Goal: Task Accomplishment & Management: Manage account settings

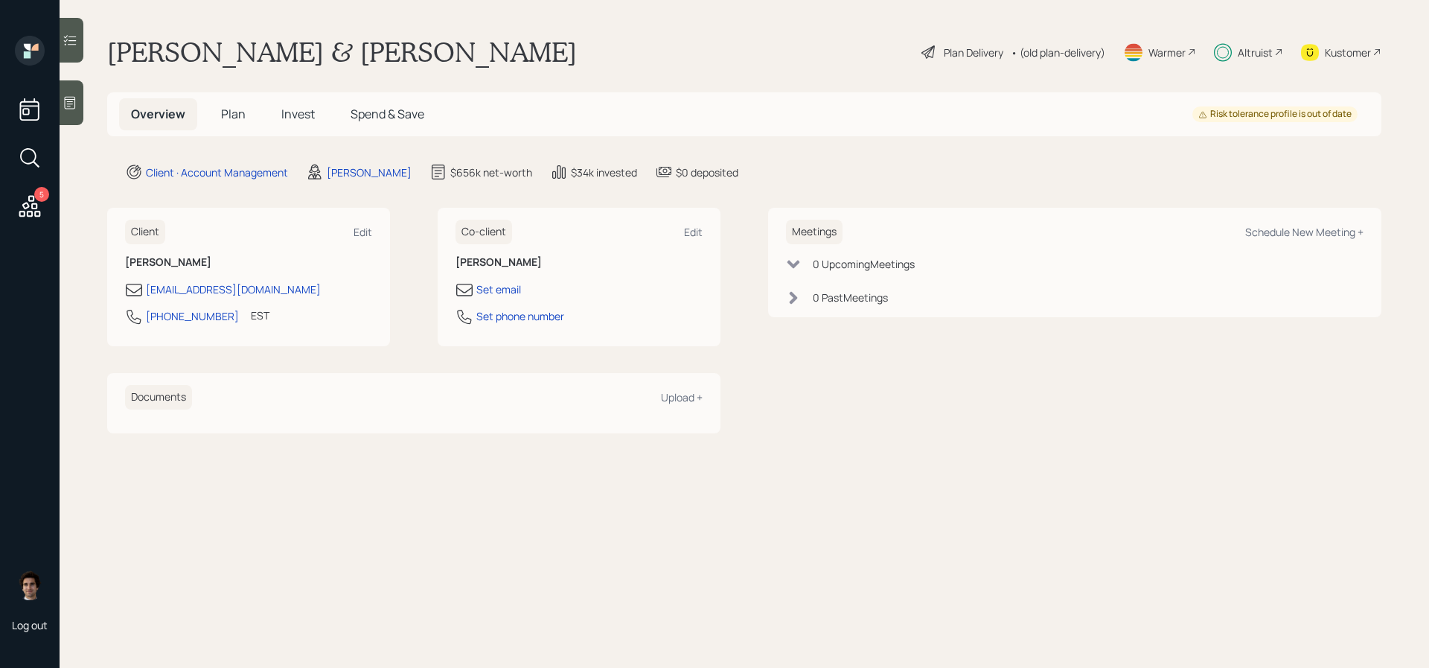
click at [229, 119] on span "Plan" at bounding box center [233, 114] width 25 height 16
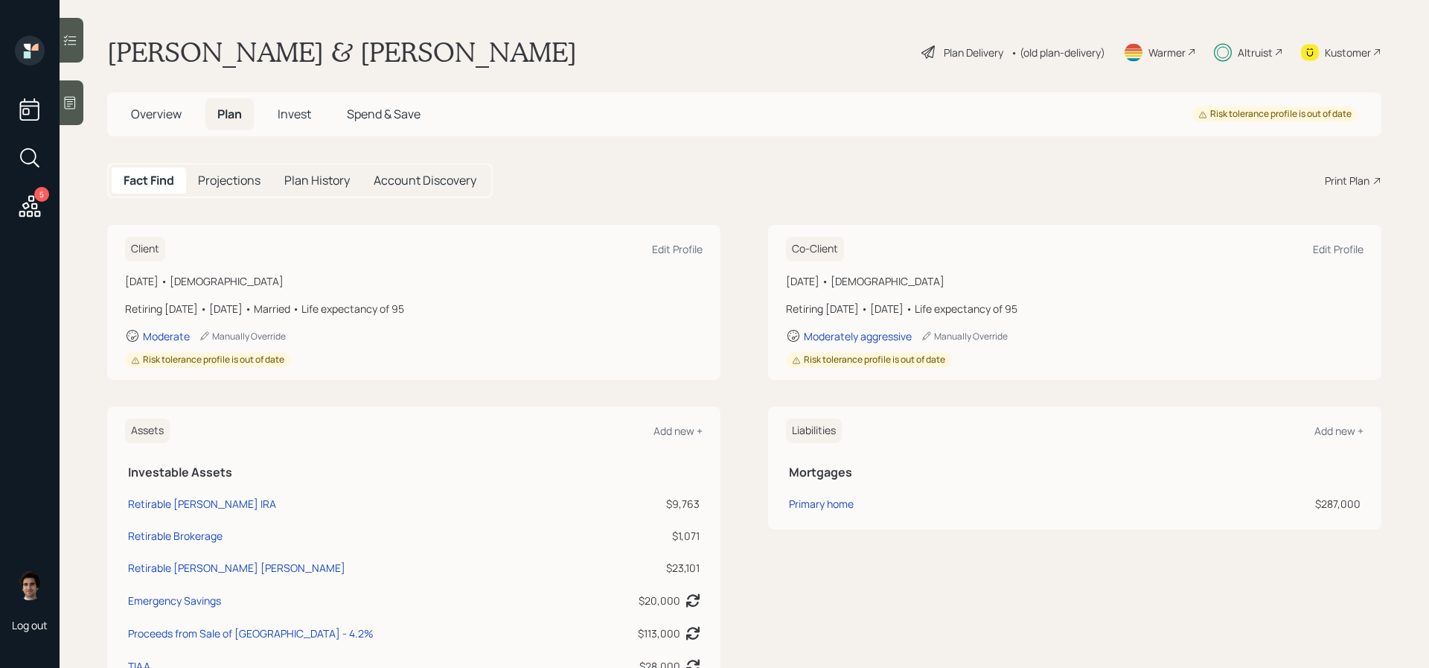
click at [287, 95] on div "Overview Plan Invest Spend & Save Risk tolerance profile is out of date" at bounding box center [744, 114] width 1274 height 44
click at [287, 104] on h5 "Invest" at bounding box center [294, 114] width 57 height 32
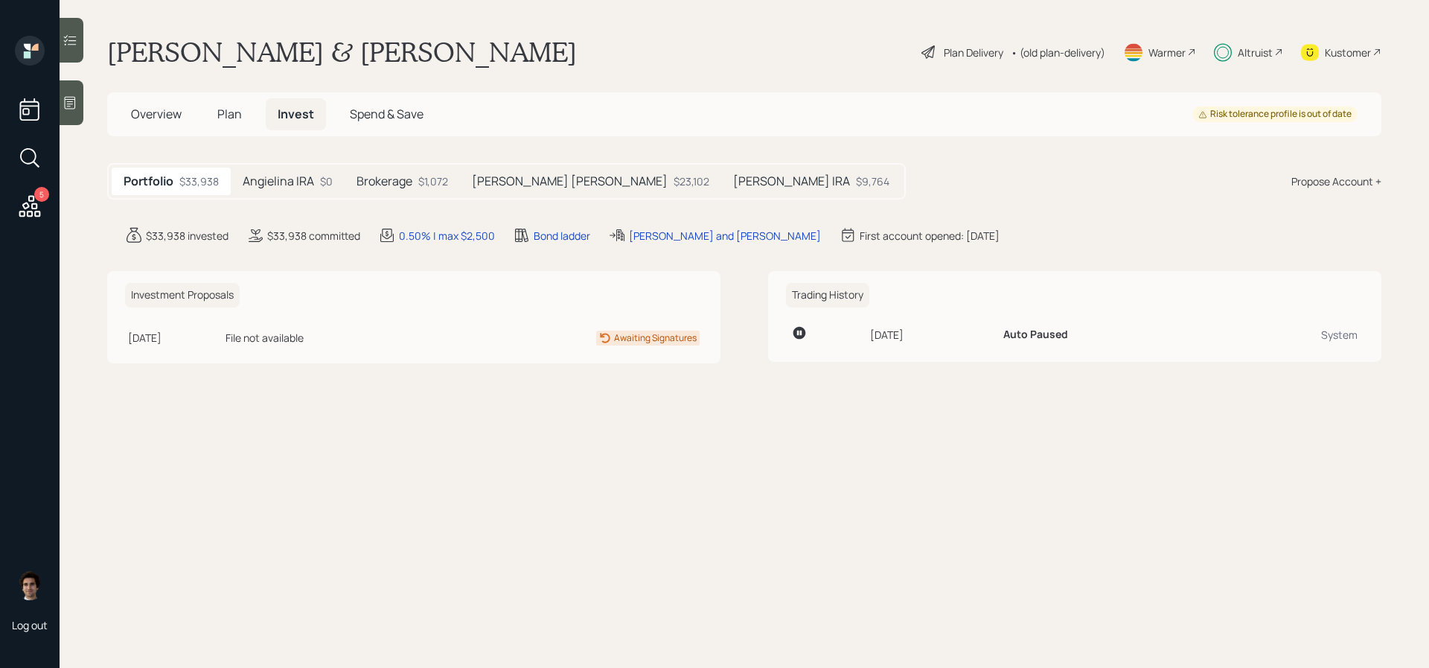
click at [954, 53] on div "Plan Delivery" at bounding box center [974, 53] width 60 height 16
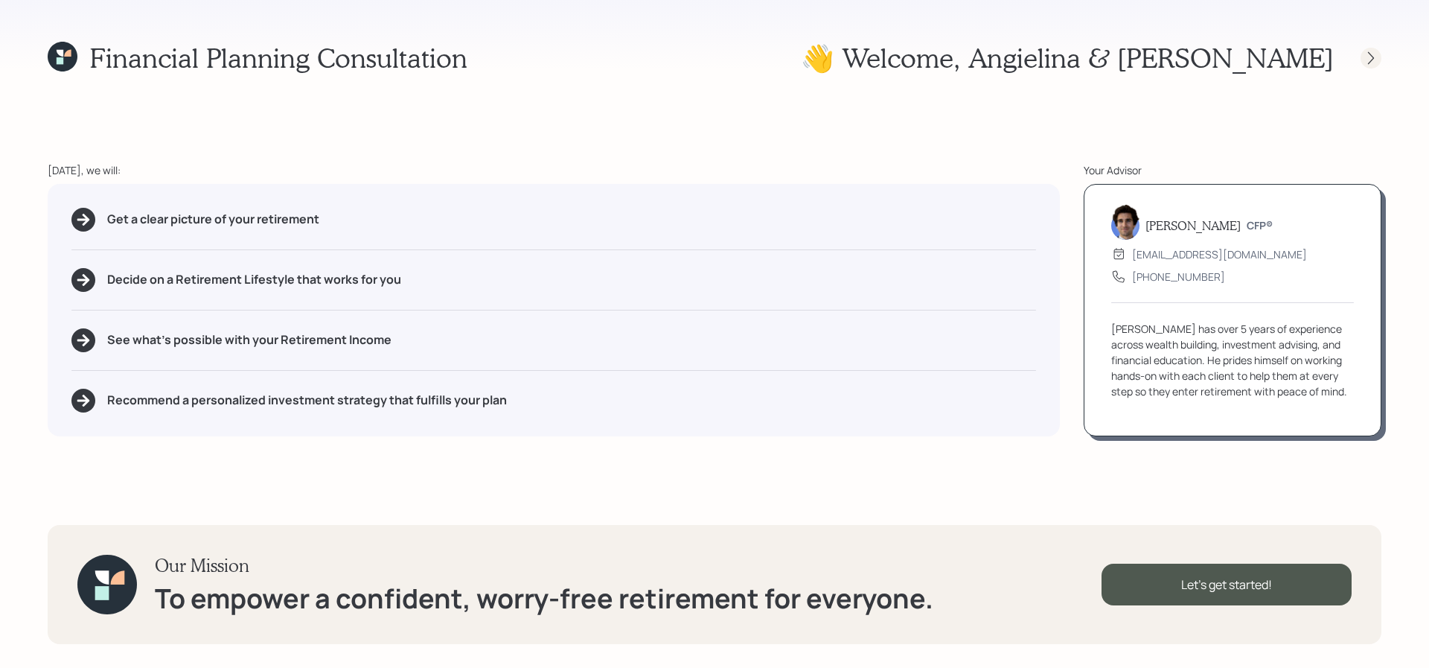
click at [1371, 60] on icon at bounding box center [1371, 57] width 6 height 13
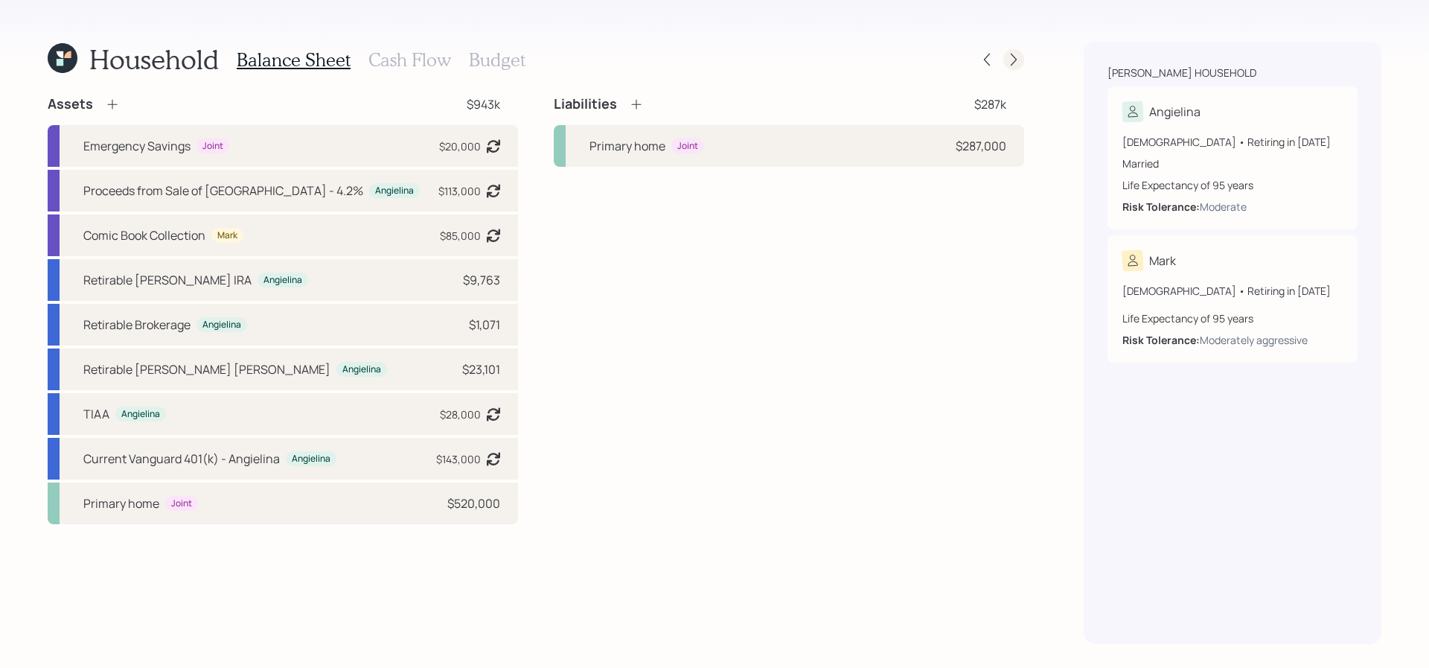
click at [1019, 64] on icon at bounding box center [1013, 59] width 15 height 15
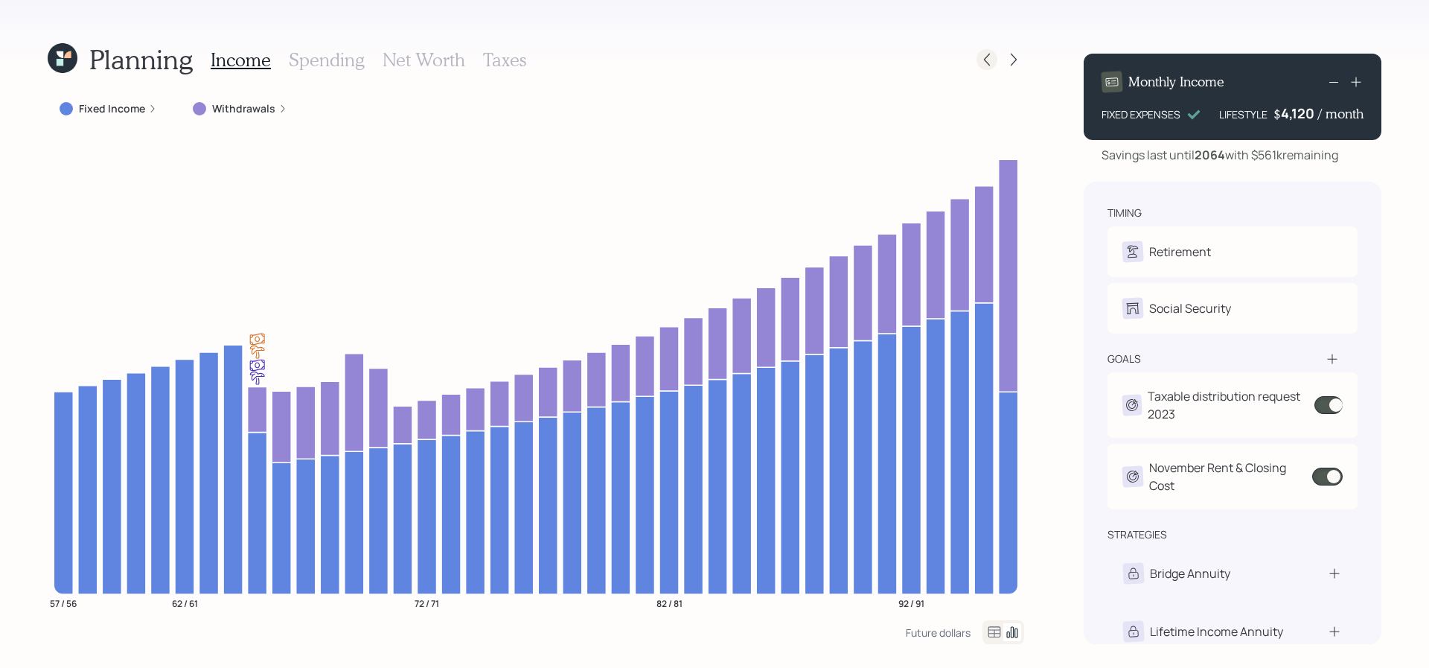
click at [991, 66] on icon at bounding box center [987, 59] width 15 height 15
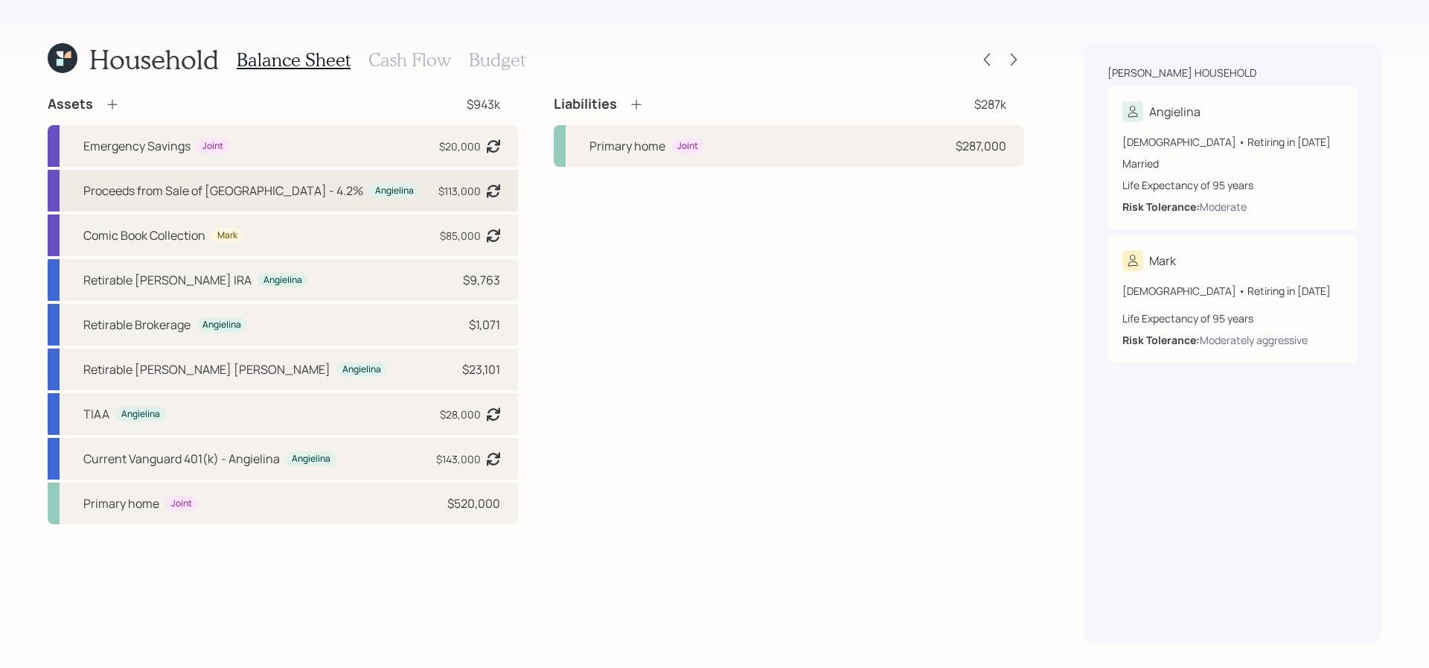
click at [375, 188] on div "Angielina" at bounding box center [394, 191] width 39 height 13
select select "cash"
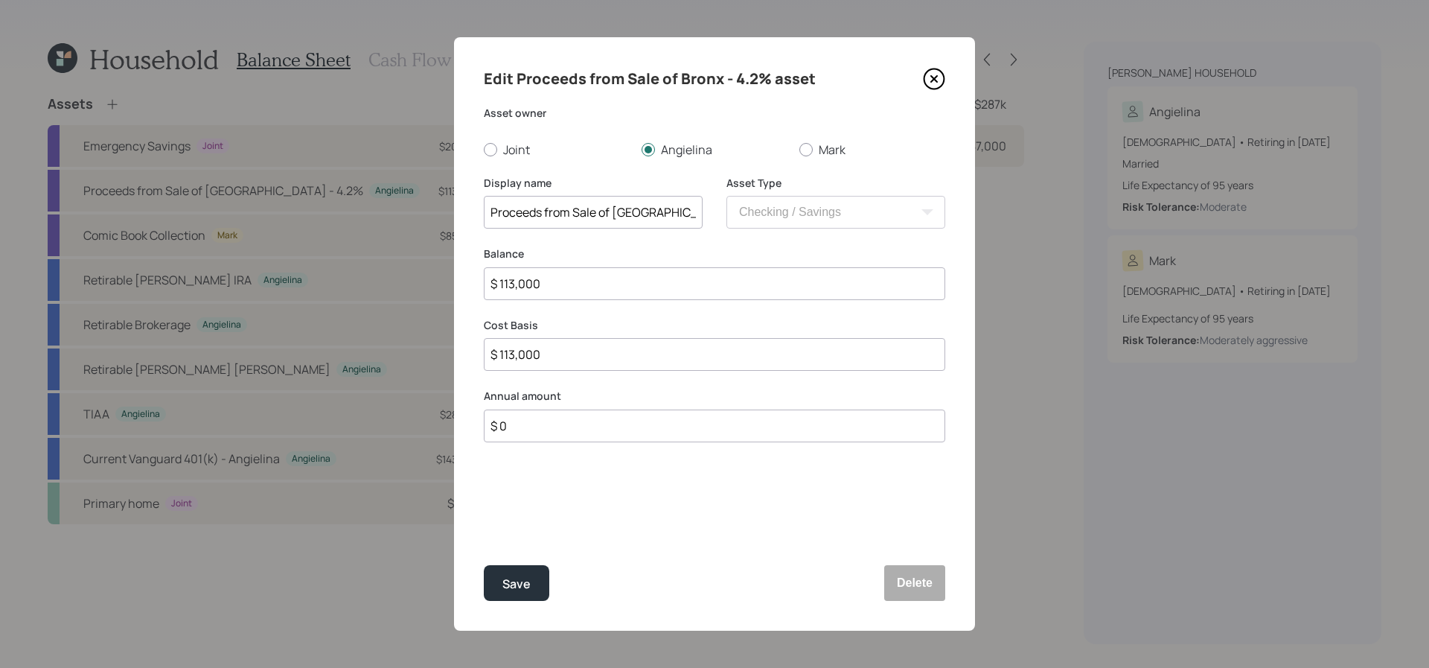
drag, startPoint x: 575, startPoint y: 287, endPoint x: 411, endPoint y: 286, distance: 163.8
click at [411, 286] on div "Edit Proceeds from Sale of Bronx - 4.2% asset Asset owner Joint Angielina Mark …" at bounding box center [714, 334] width 1429 height 668
type input "$ 7"
type input "$ 70"
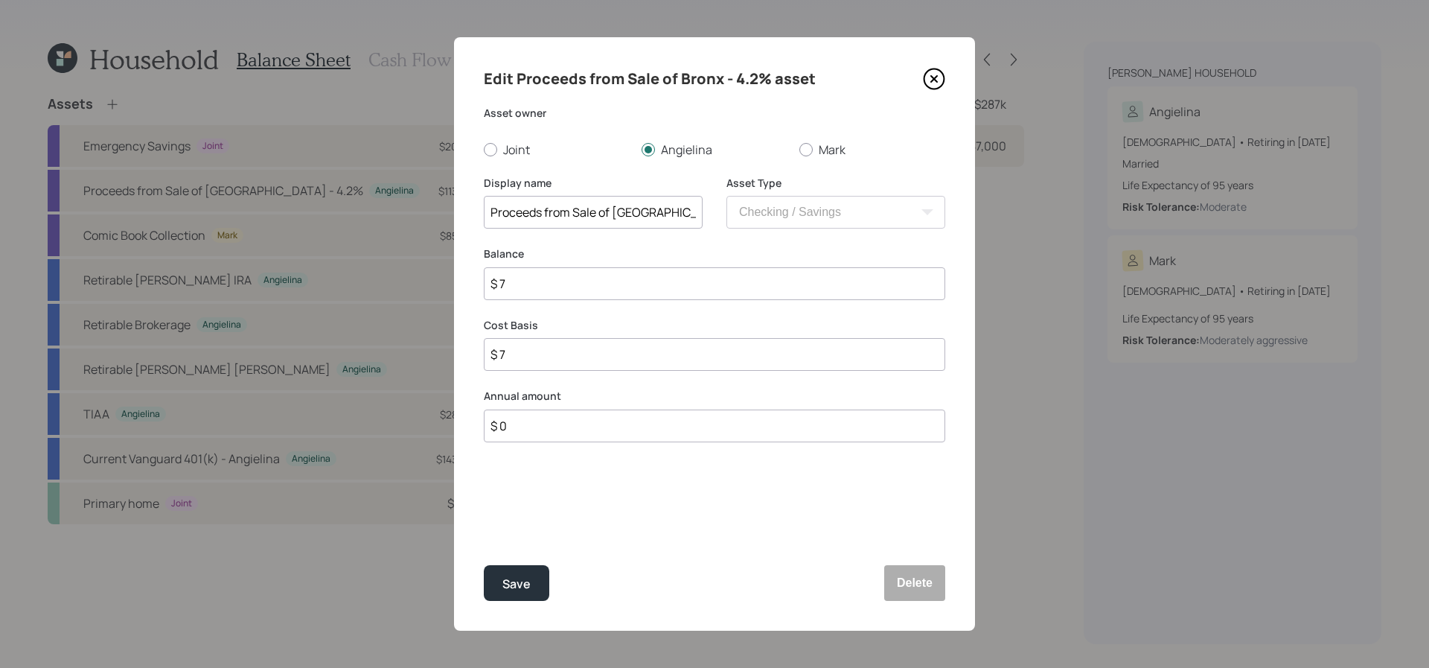
type input "$ 70"
type input "$ 700"
type input "$ 7,000"
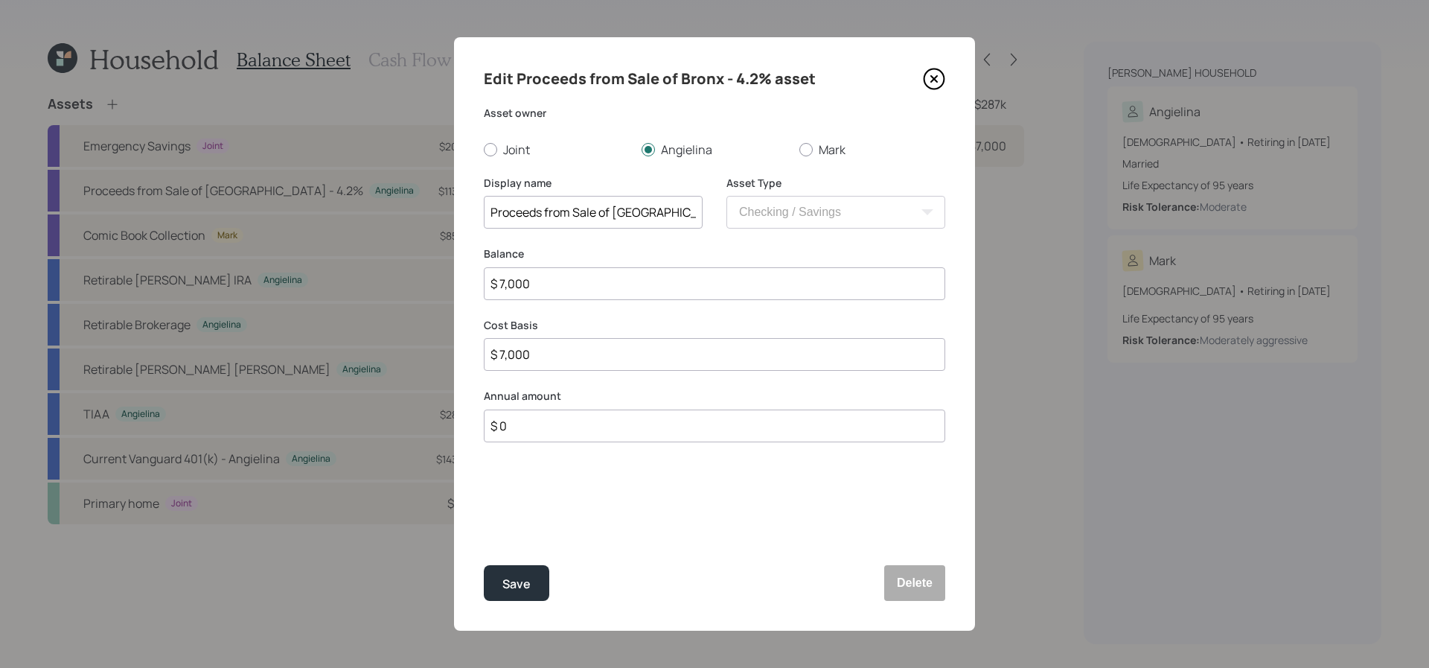
type input "$ 70,000"
click at [484, 565] on button "Save" at bounding box center [517, 583] width 66 height 36
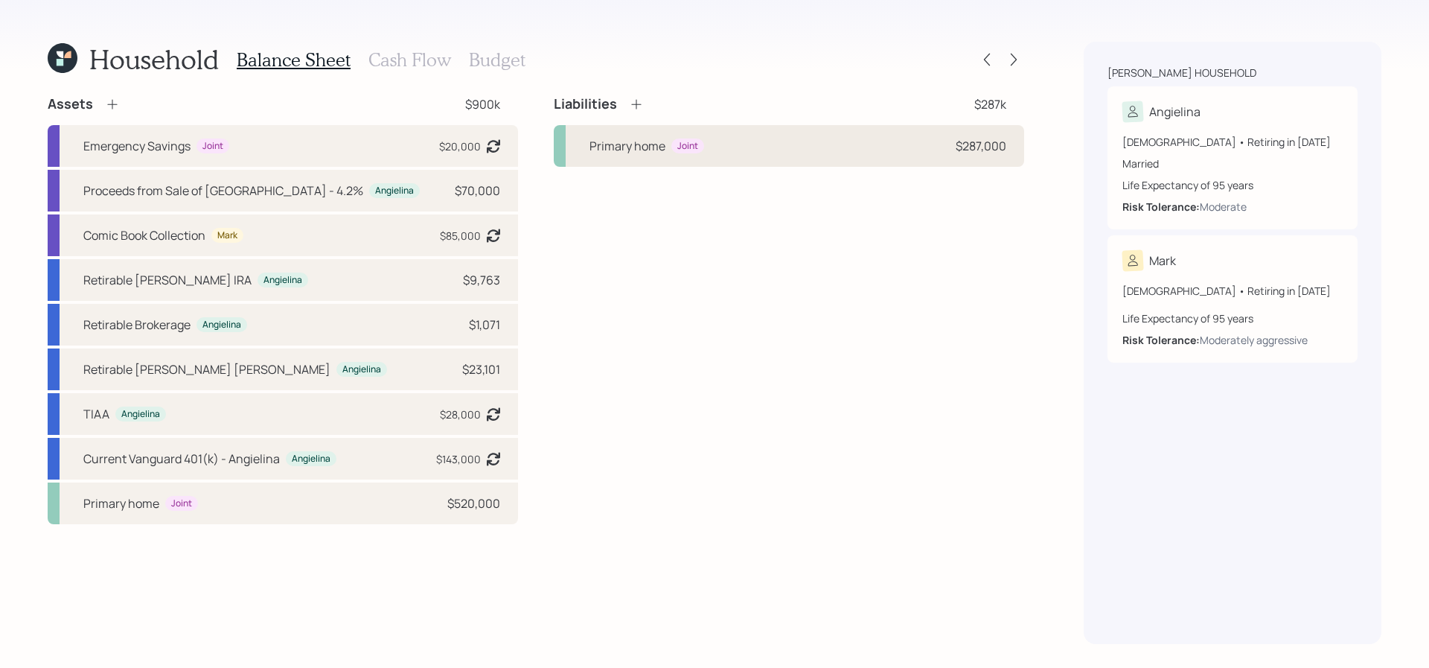
click at [794, 163] on div "Primary home Joint $287,000" at bounding box center [789, 146] width 470 height 42
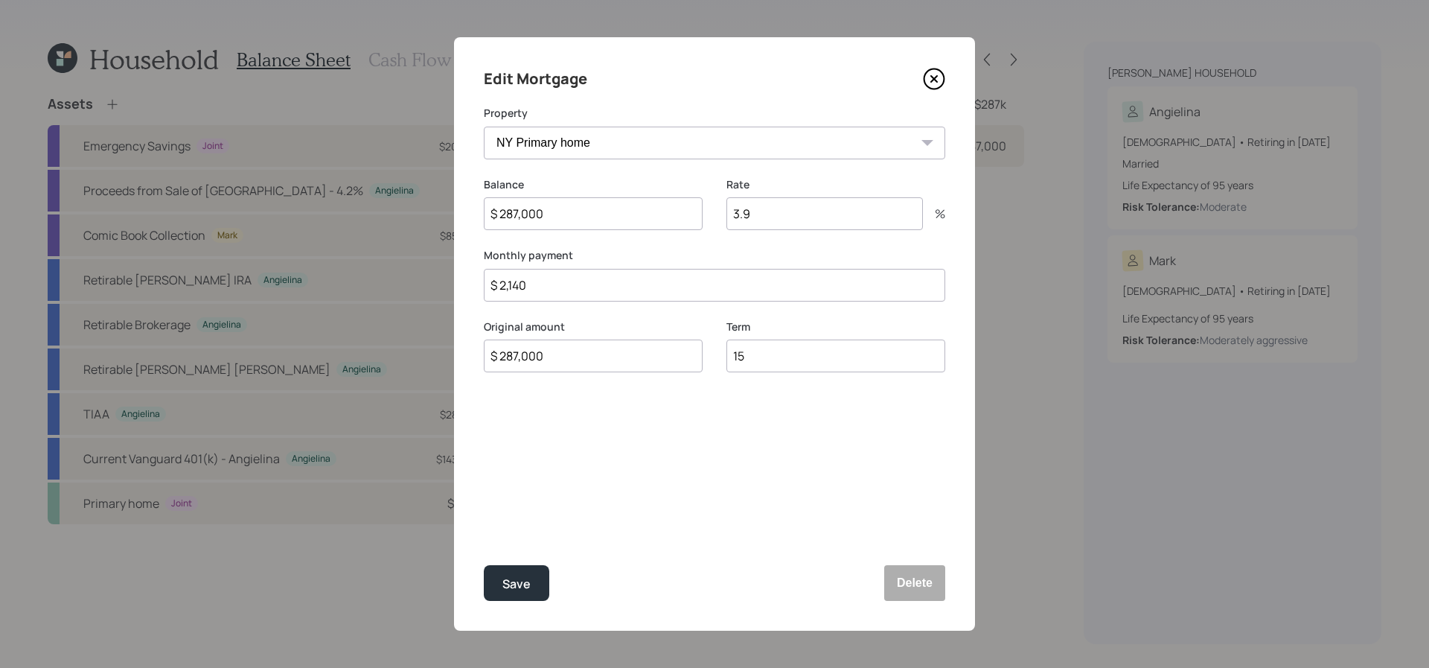
click at [937, 69] on icon at bounding box center [935, 79] width 20 height 20
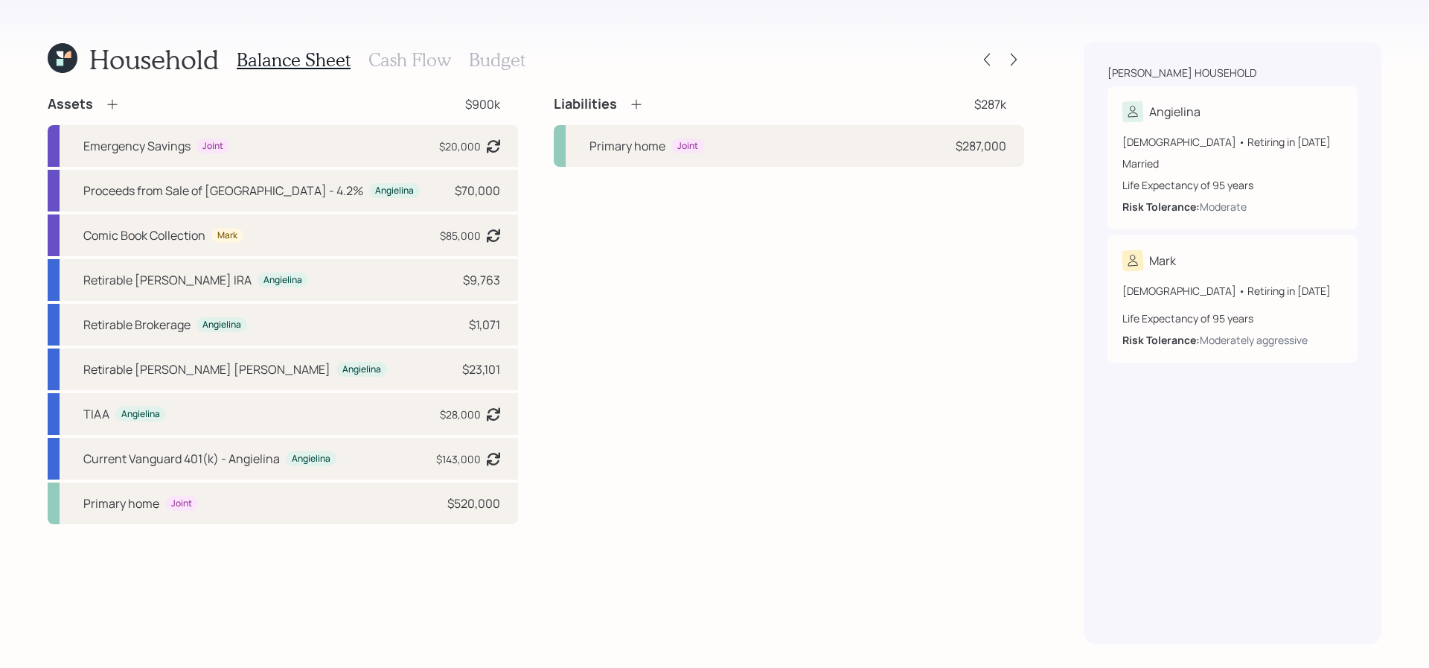
click at [847, 179] on div "Liabilities $287k Primary home Joint $287,000" at bounding box center [789, 309] width 470 height 429
click at [849, 146] on div "Primary home Joint $287,000" at bounding box center [789, 146] width 470 height 42
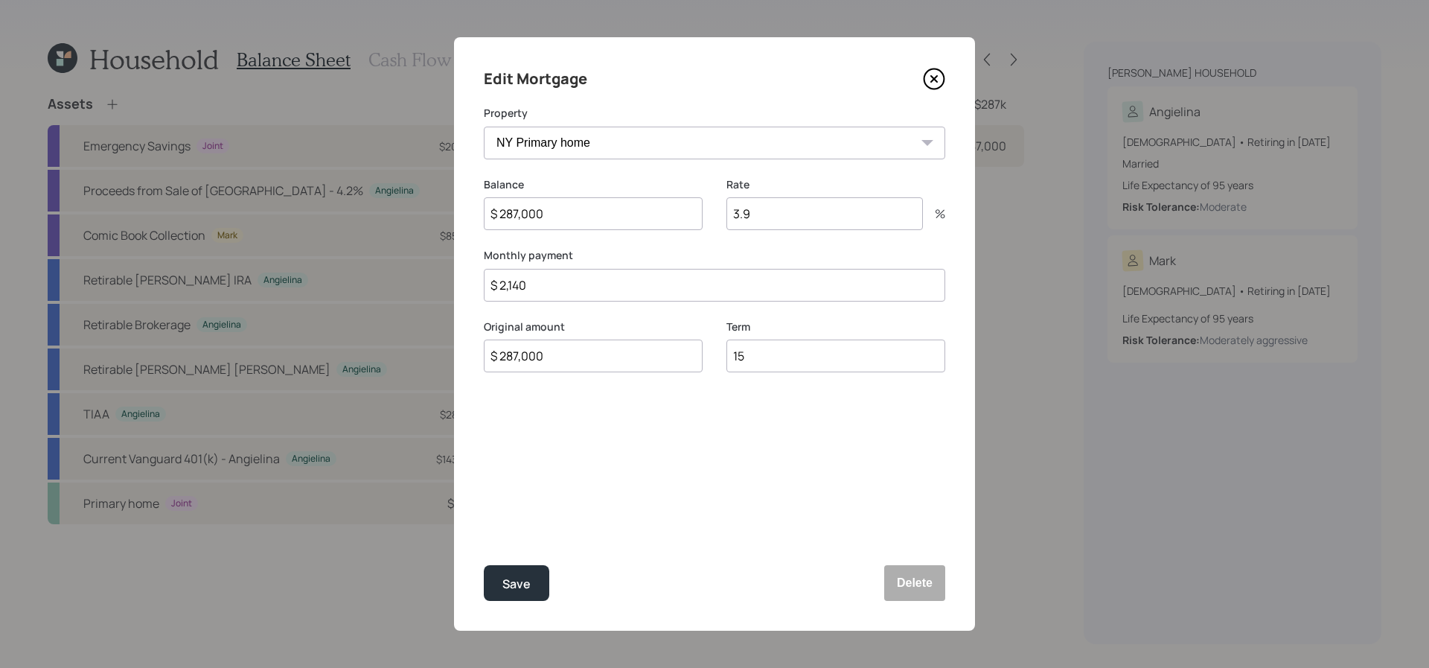
click at [939, 69] on icon at bounding box center [934, 79] width 22 height 22
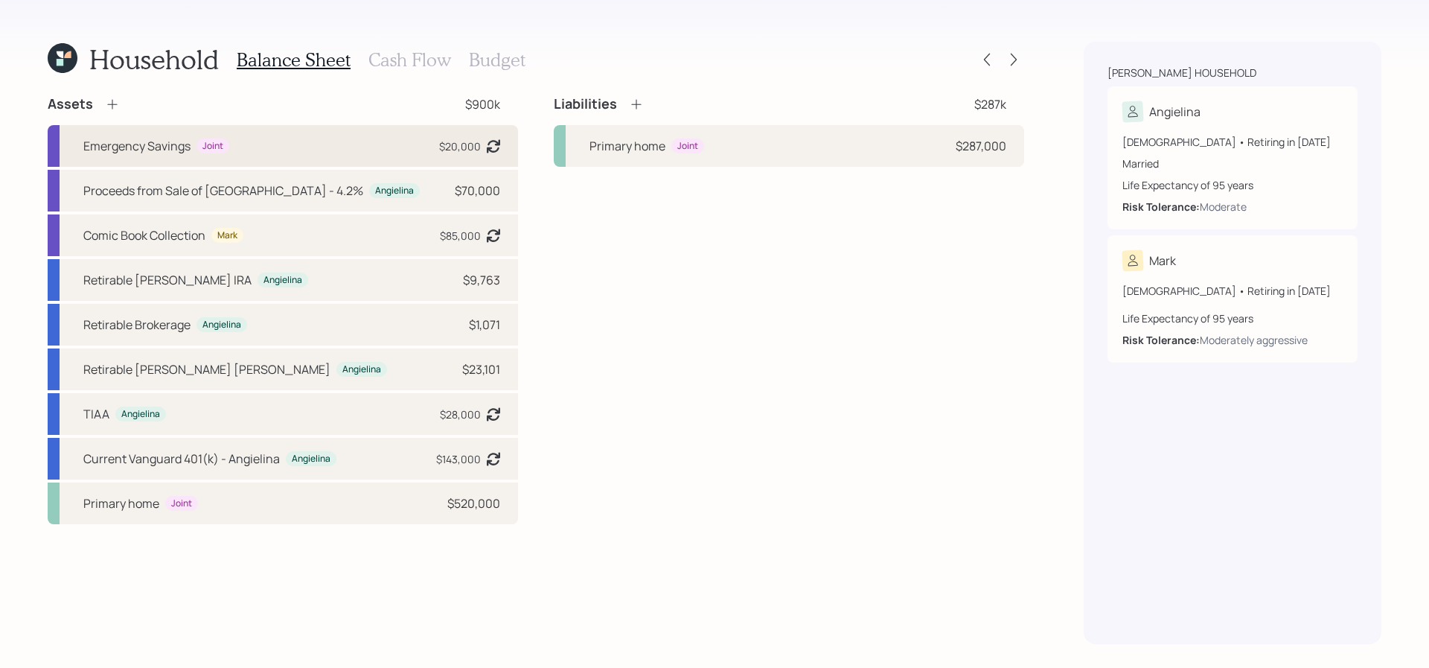
click at [406, 133] on div "Emergency Savings Joint $20,000 Asset balance last updated on [DATE]." at bounding box center [283, 146] width 470 height 42
select select "emergency_fund"
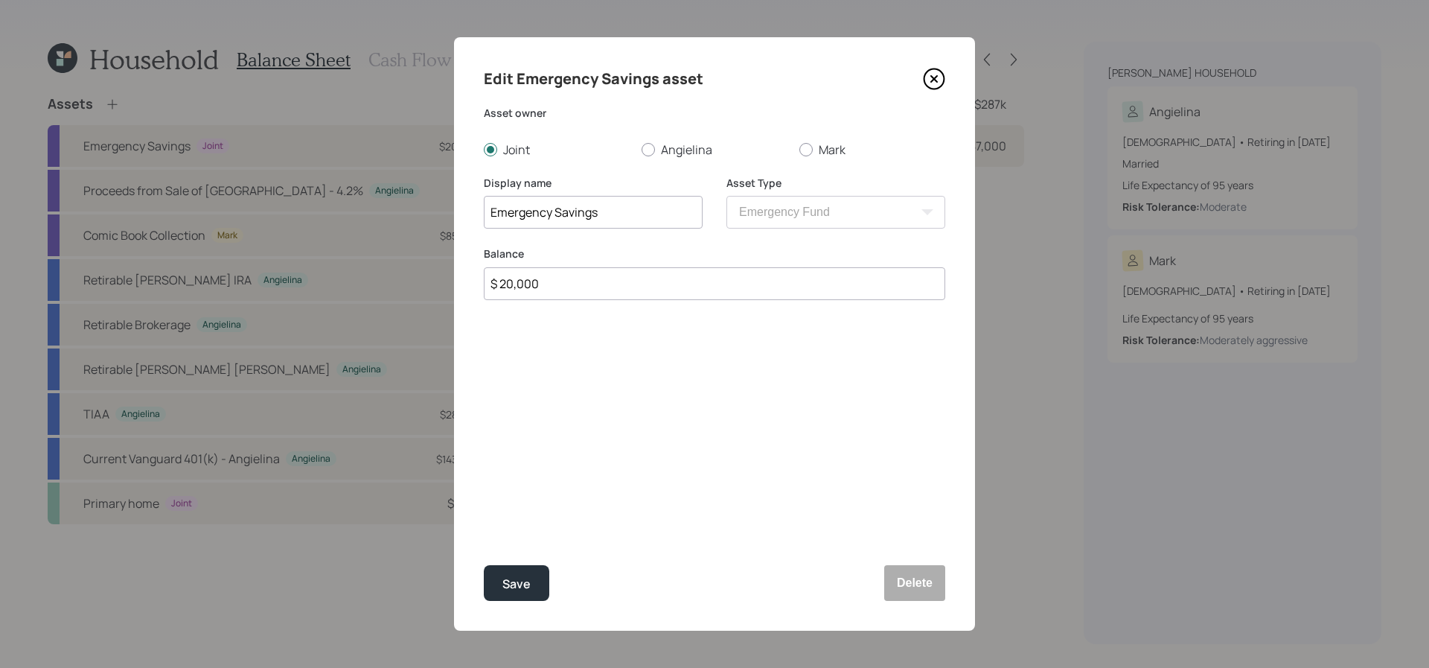
drag, startPoint x: 657, startPoint y: 286, endPoint x: 352, endPoint y: 235, distance: 308.6
click at [352, 235] on div "Edit Emergency Savings asset Asset owner Joint Angielina Mark Display name Emer…" at bounding box center [714, 334] width 1429 height 668
type input "$ 15,000"
click at [484, 565] on button "Save" at bounding box center [517, 583] width 66 height 36
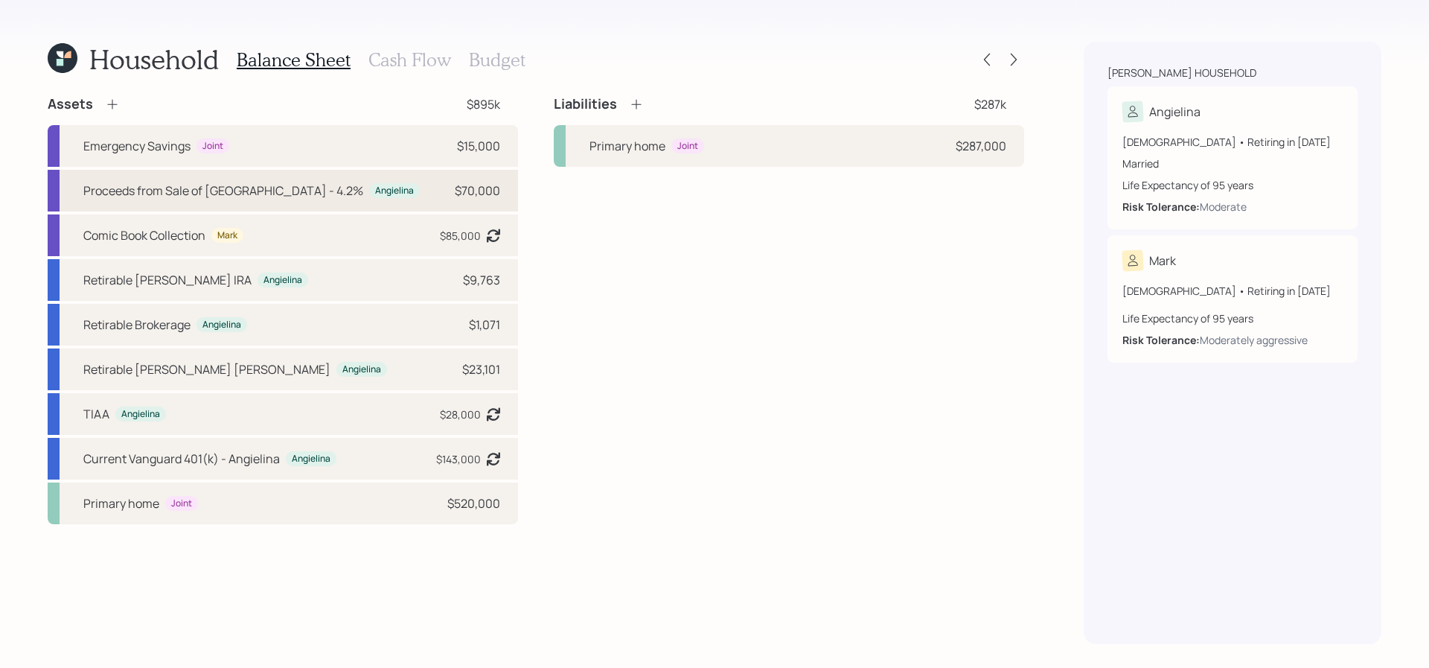
click at [415, 202] on div "Proceeds from Sale of Bronx - 4.2% Angielina $70,000" at bounding box center [283, 191] width 470 height 42
select select "cash"
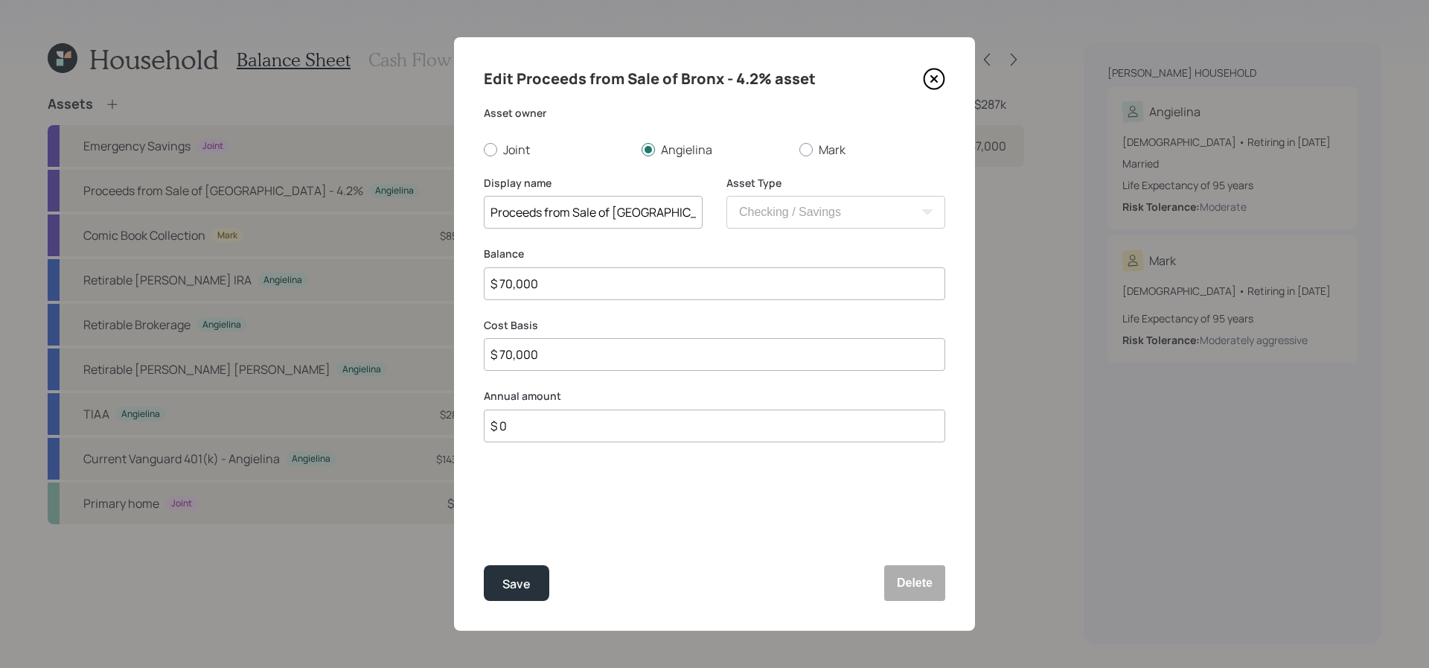
drag, startPoint x: 590, startPoint y: 293, endPoint x: 252, endPoint y: 189, distance: 353.7
click at [252, 189] on div "Edit Proceeds from Sale of Bronx - 4.2% asset Asset owner Joint Angielina Mark …" at bounding box center [714, 334] width 1429 height 668
type input "$ 7"
type input "$ 75"
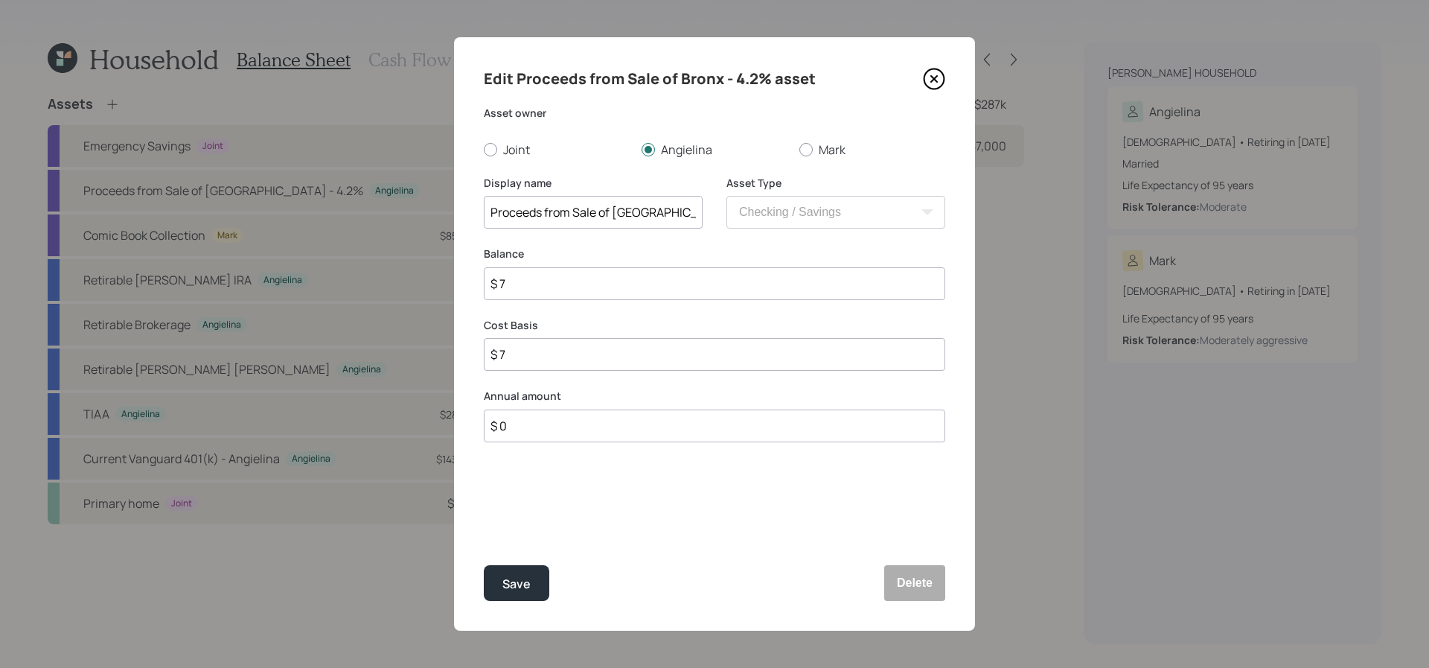
type input "$ 75"
type input "$ 750"
type input "$ 7,500"
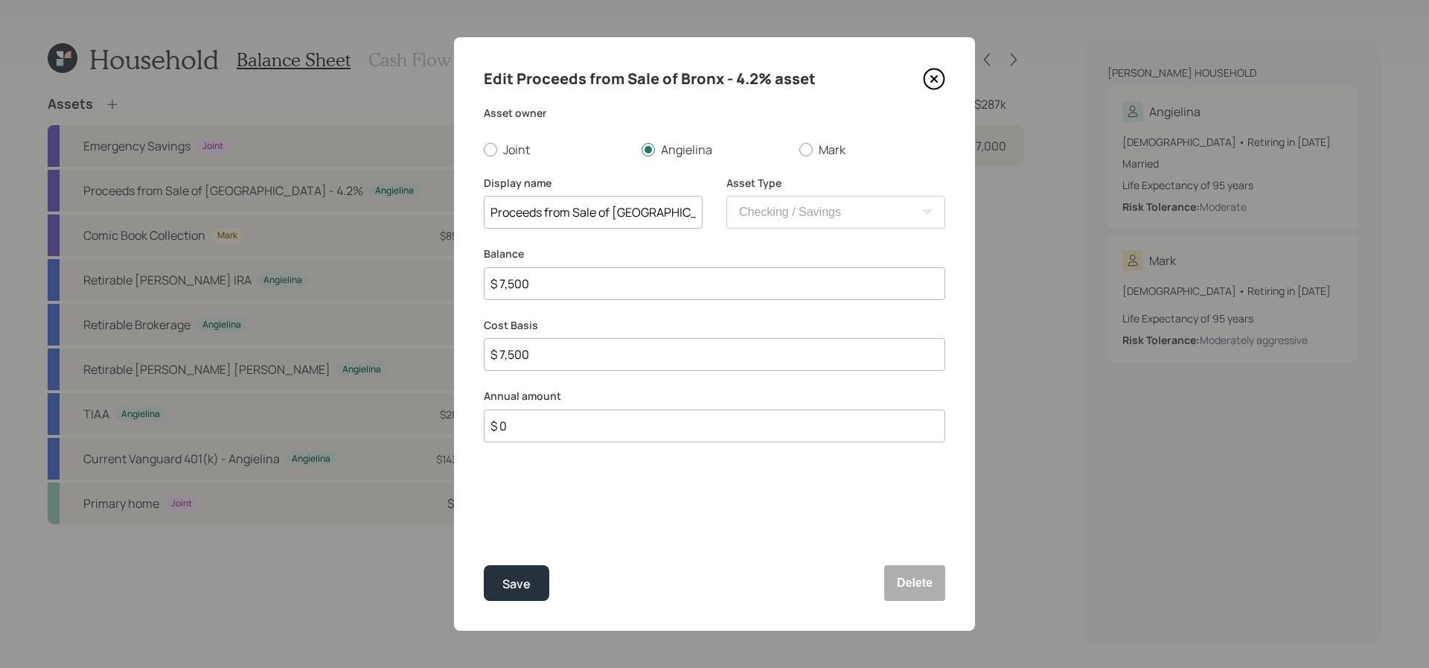
type input "$ 75,000"
click at [484, 565] on button "Save" at bounding box center [517, 583] width 66 height 36
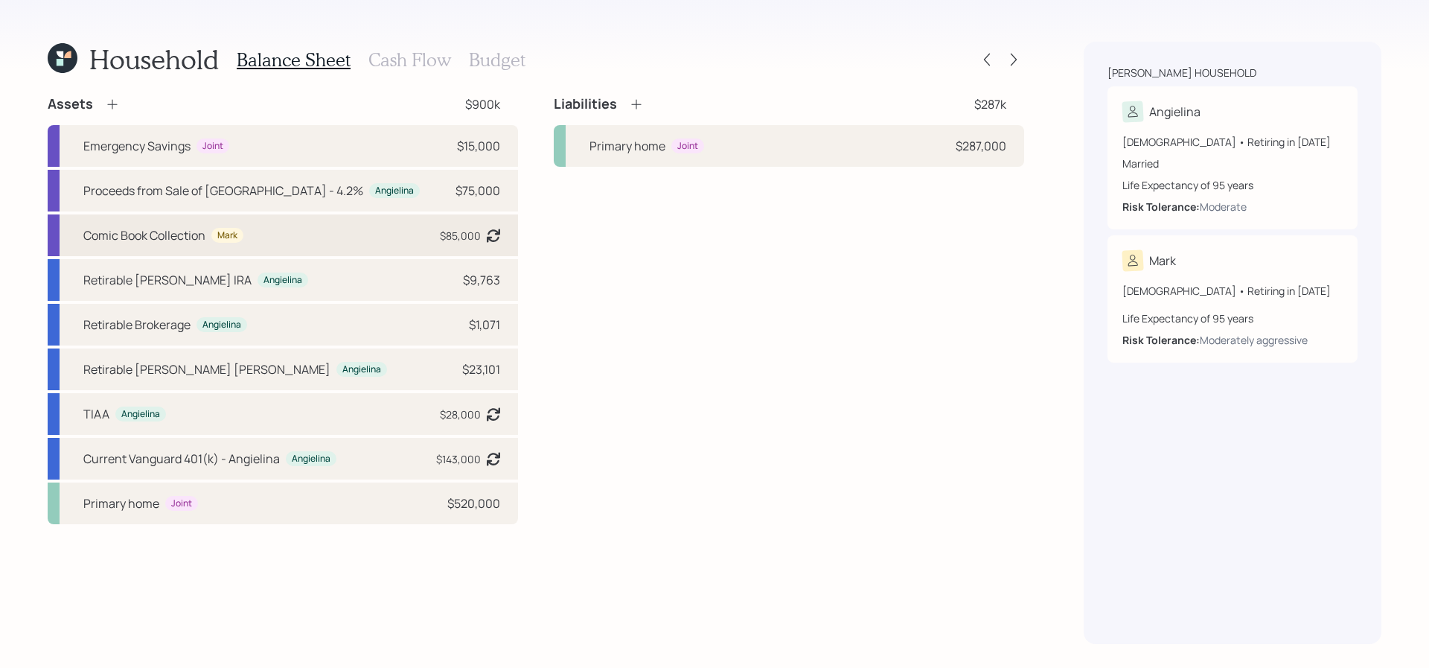
click at [246, 245] on div "Comic Book Collection Mark $85,000 Asset balance last updated on [DATE]." at bounding box center [283, 235] width 470 height 42
select select "emergency_fund"
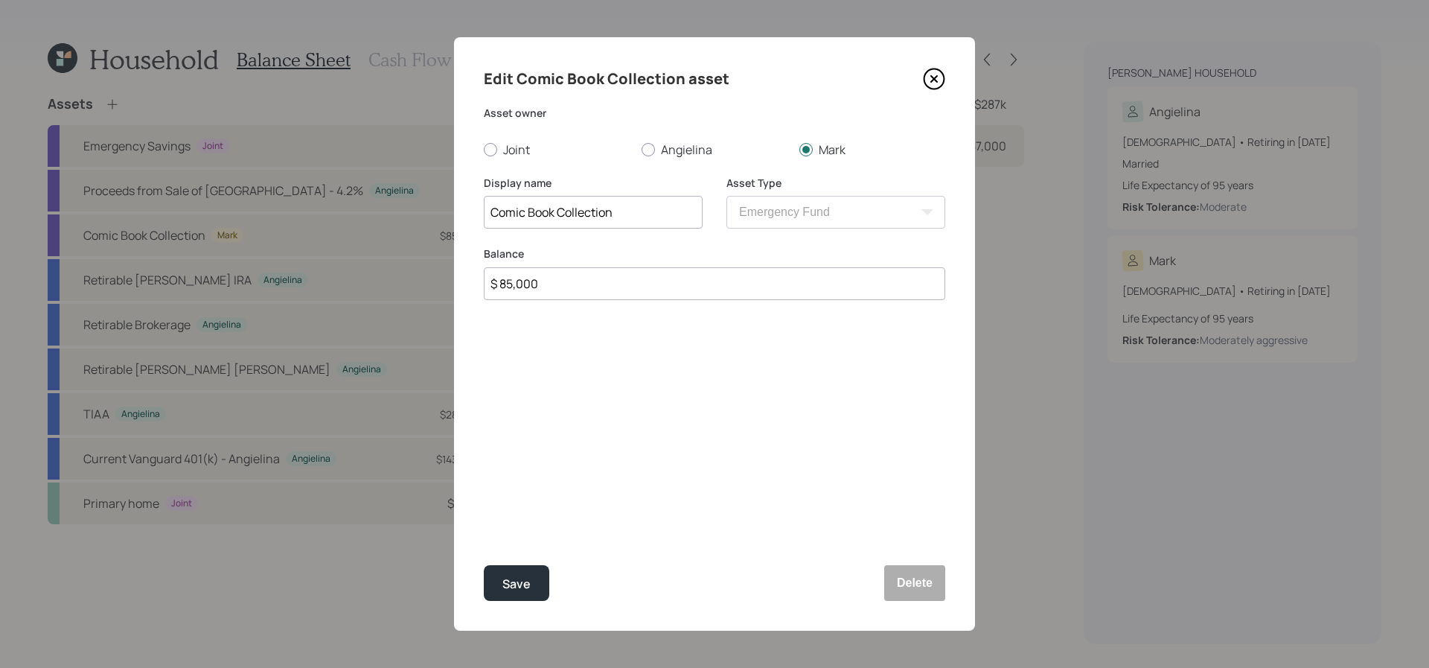
click at [938, 74] on icon at bounding box center [934, 79] width 22 height 22
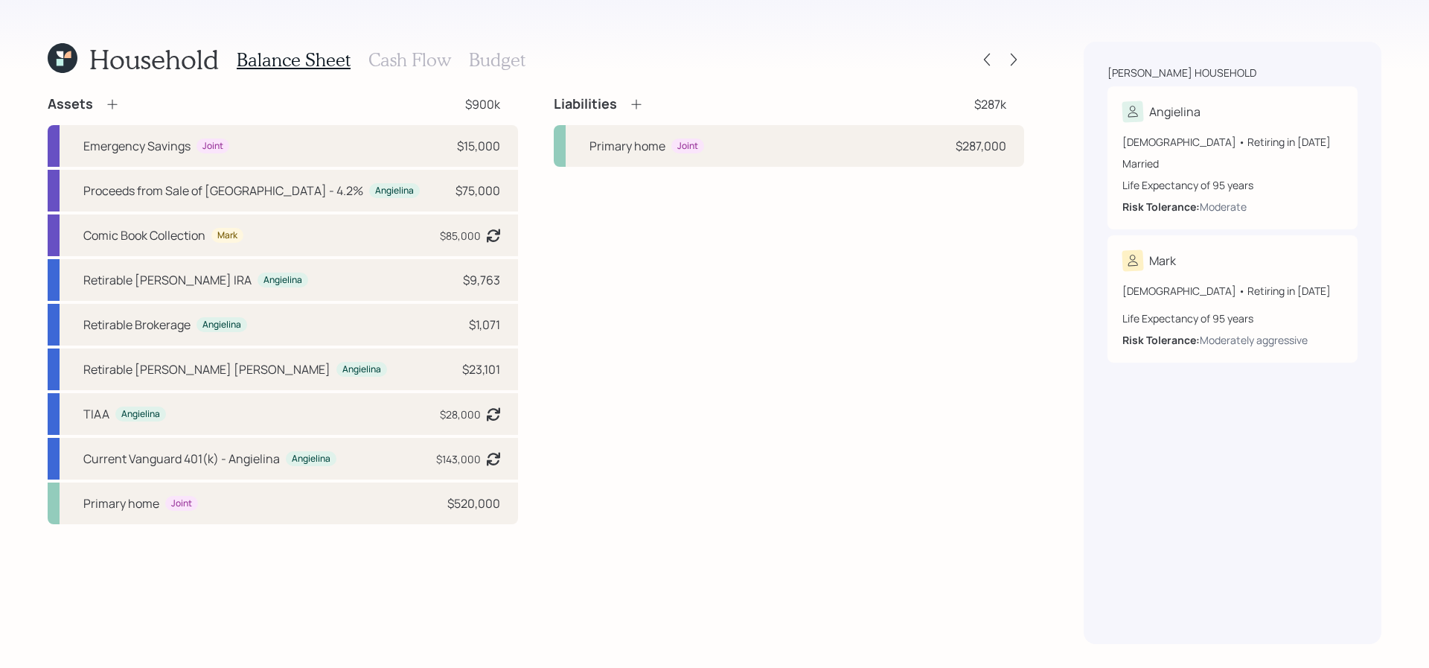
click at [1026, 63] on div "Household Balance Sheet Cash Flow Budget Assets $900k Emergency Savings Joint $…" at bounding box center [714, 334] width 1429 height 668
click at [1021, 63] on icon at bounding box center [1013, 59] width 15 height 15
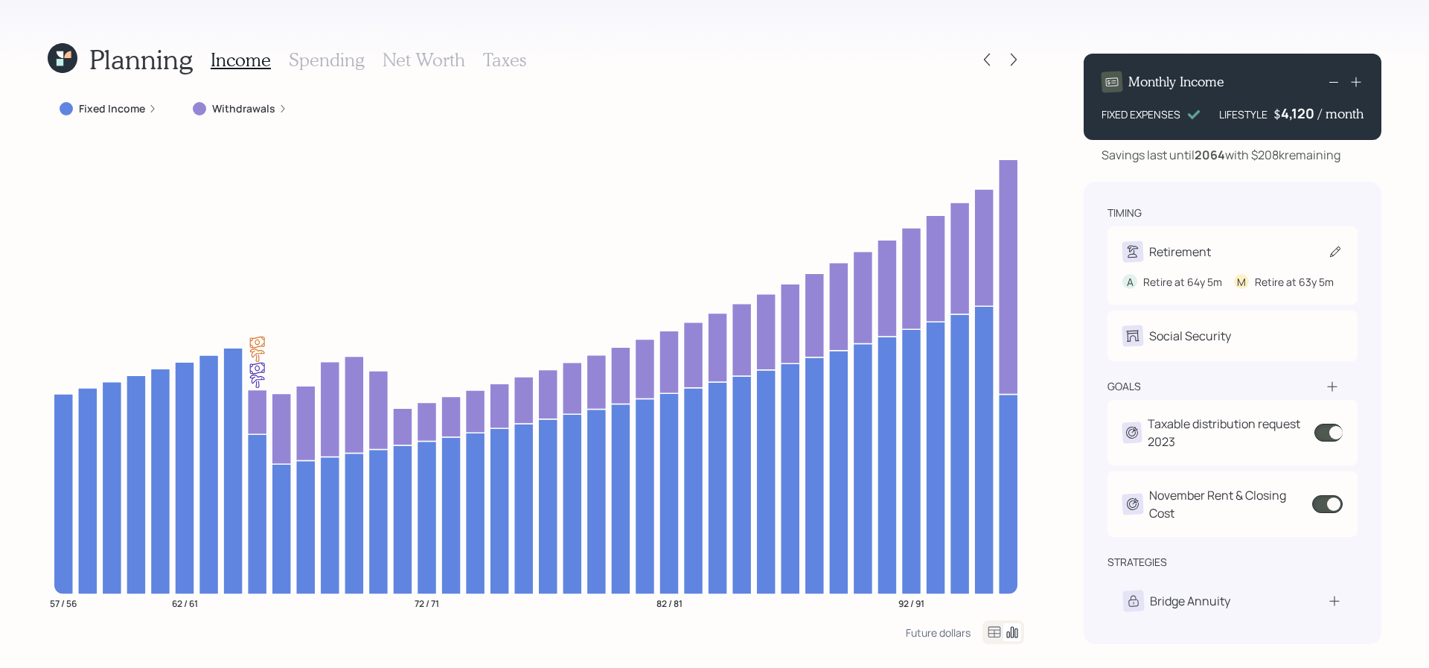
click at [1169, 255] on div "Retirement" at bounding box center [1180, 252] width 62 height 18
select select "5"
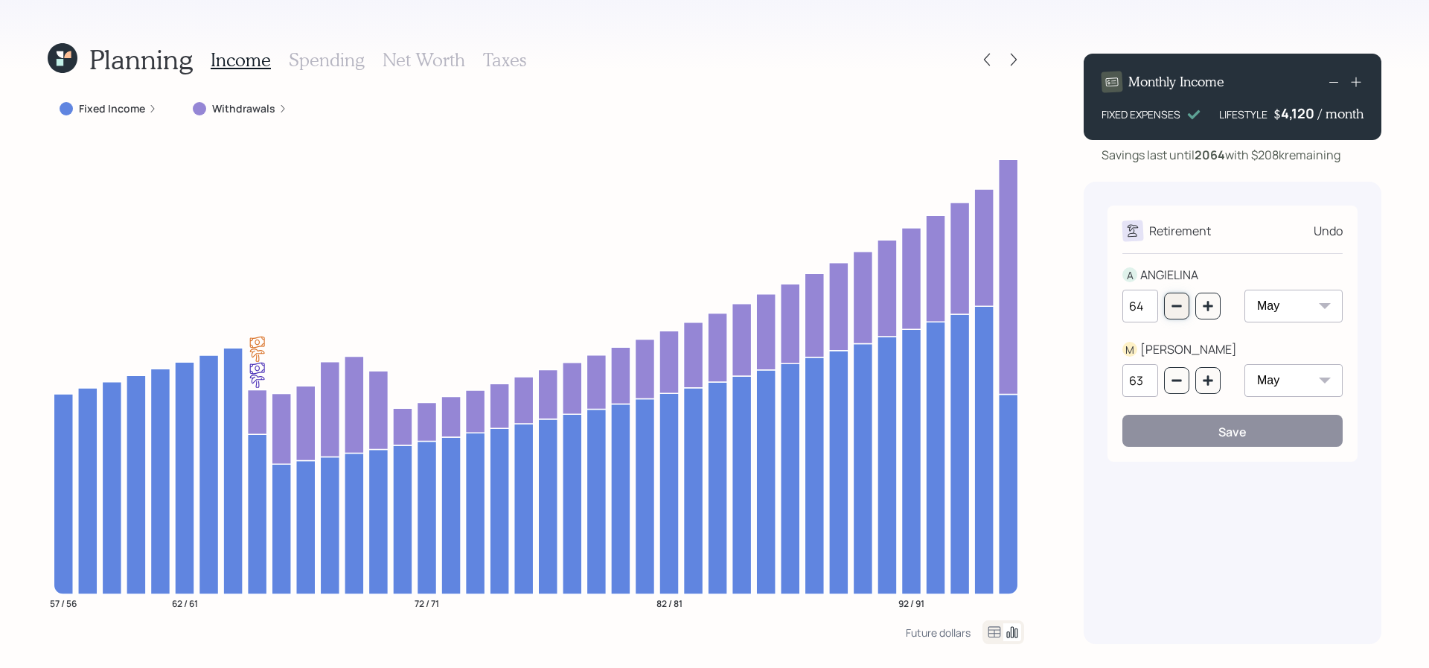
click at [1170, 310] on button "button" at bounding box center [1176, 306] width 25 height 27
type input "62"
click at [1208, 435] on button "Save" at bounding box center [1233, 431] width 220 height 32
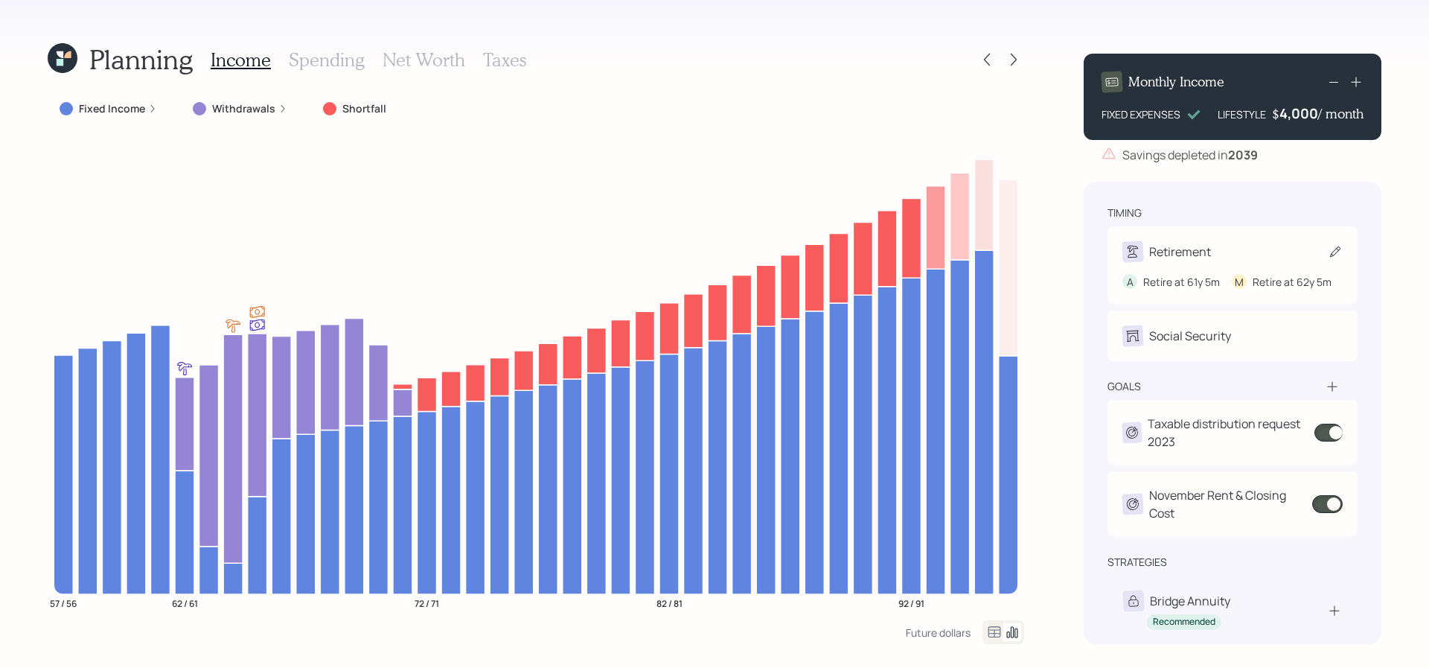
click at [1224, 251] on div "Retirement" at bounding box center [1233, 251] width 220 height 21
select select "5"
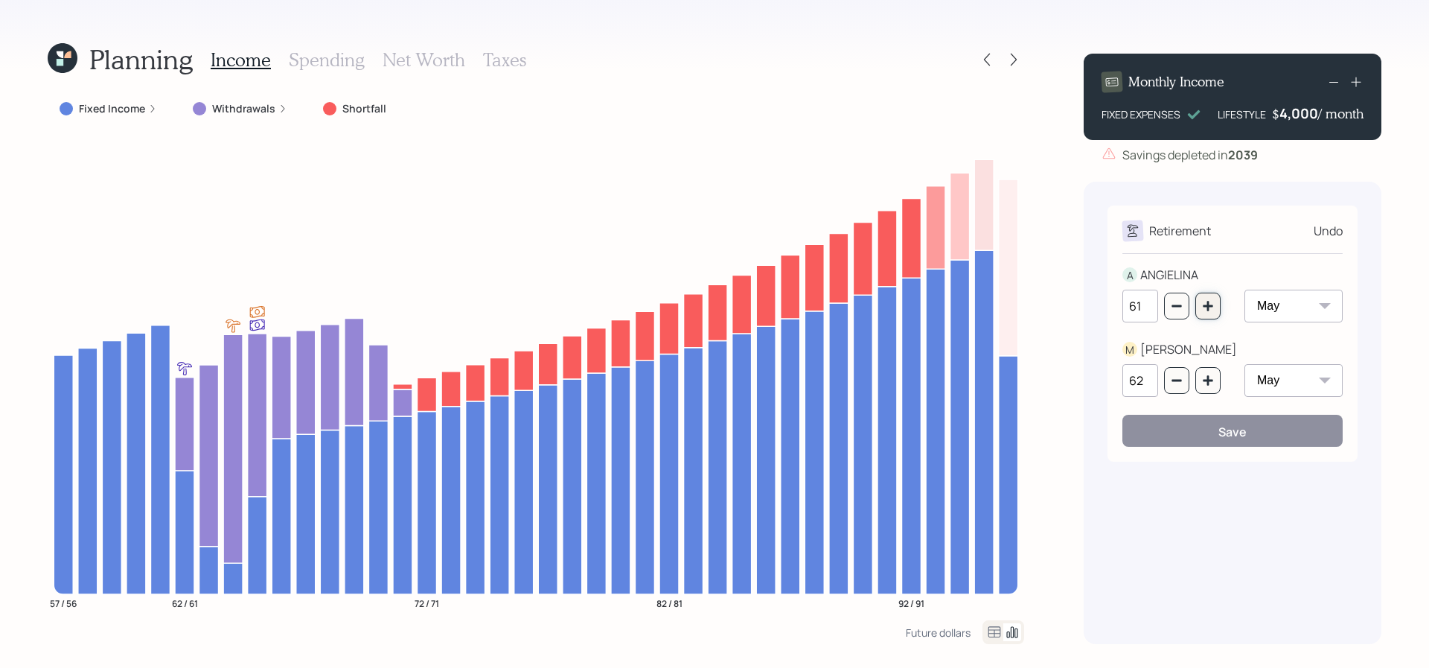
click at [1215, 313] on button "button" at bounding box center [1207, 306] width 25 height 27
click at [1201, 312] on button "button" at bounding box center [1207, 306] width 25 height 27
type input "65"
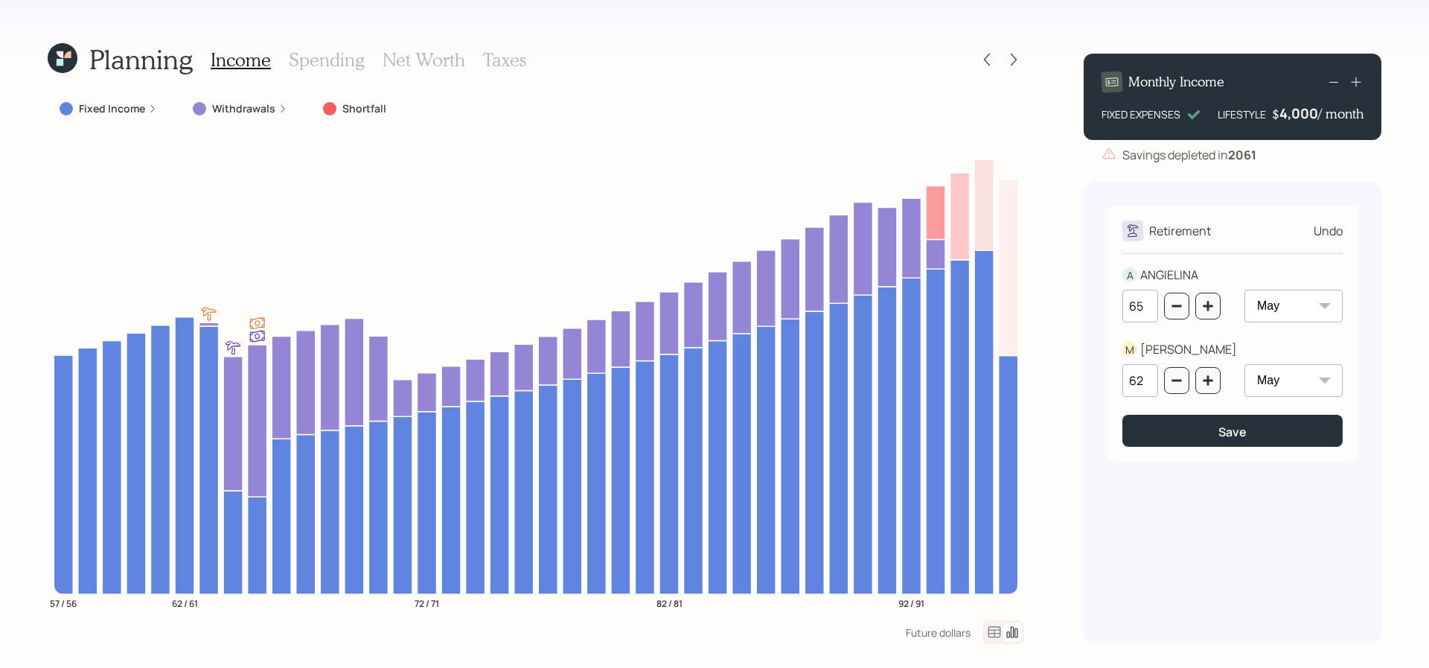
click at [1215, 461] on div "Retirement Undo A ANGIELINA 65 January February March April May June July Augus…" at bounding box center [1233, 333] width 250 height 256
click at [1215, 441] on button "Save" at bounding box center [1233, 431] width 220 height 32
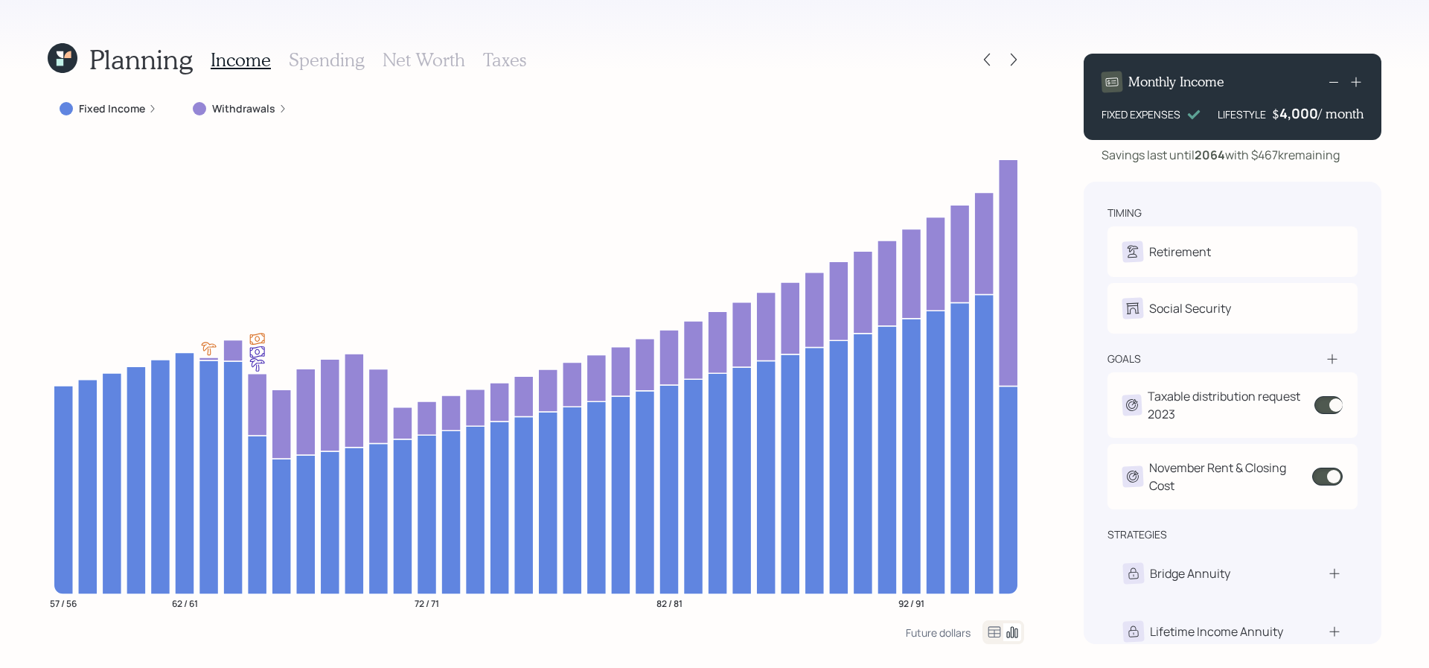
click at [973, 56] on div "Planning Income Spending Net Worth Taxes" at bounding box center [536, 60] width 977 height 36
click at [986, 56] on icon at bounding box center [987, 59] width 15 height 15
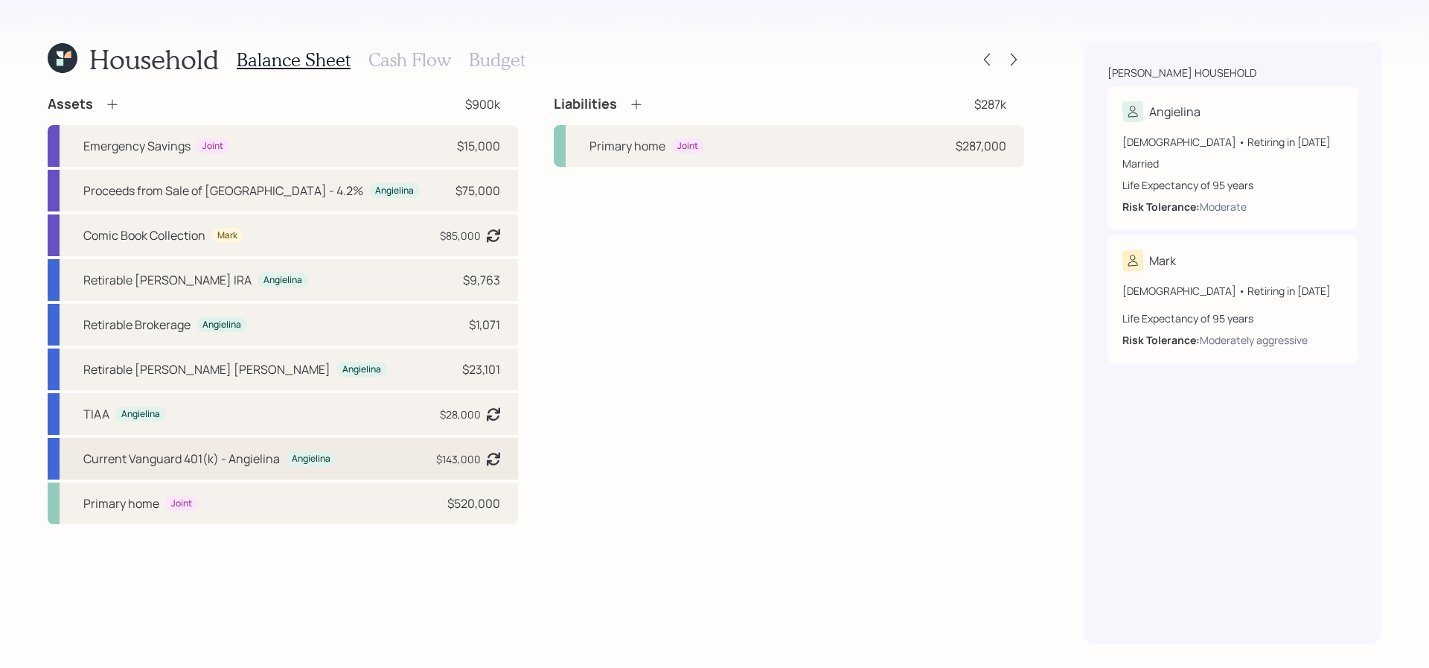
click at [253, 448] on div "Current Vanguard 401(k) - [PERSON_NAME] $143,000 Asset balance last updated on …" at bounding box center [283, 459] width 470 height 42
select select "company_sponsored"
select select "balanced"
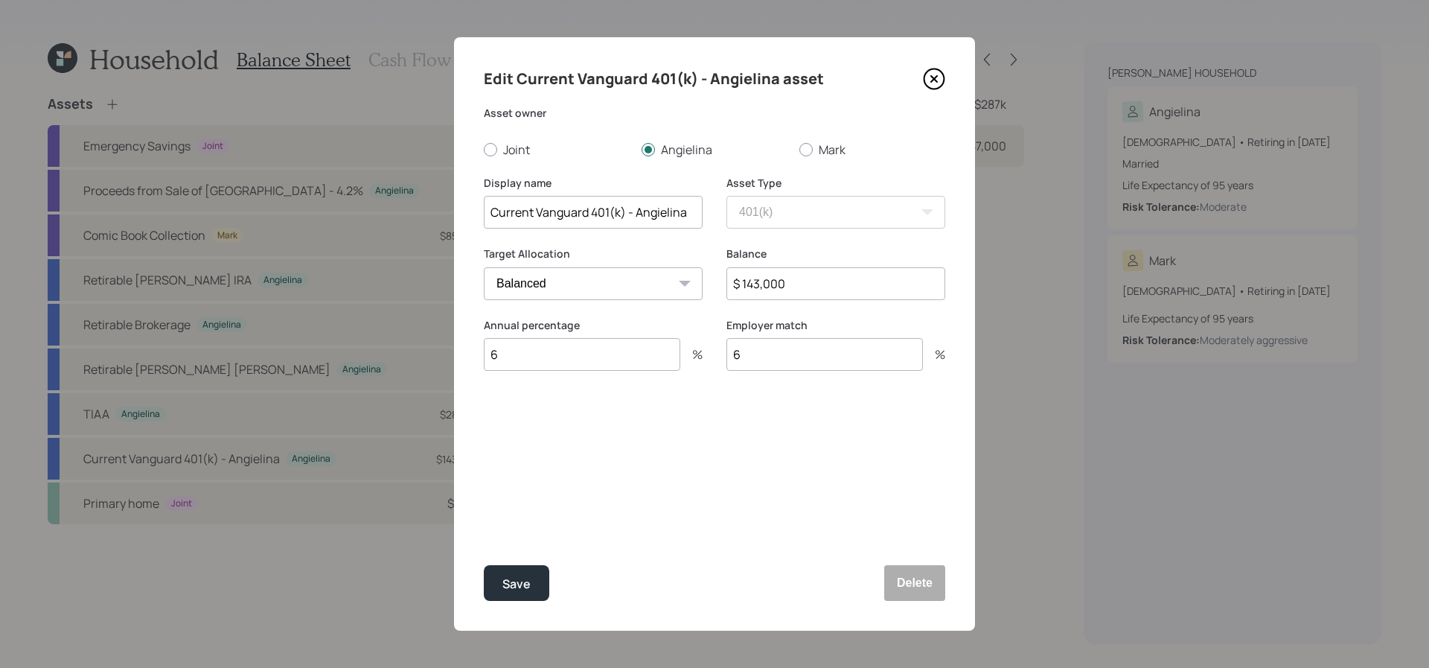
drag, startPoint x: 814, startPoint y: 298, endPoint x: 638, endPoint y: 267, distance: 178.3
click at [638, 267] on div "Target Allocation Cash Conservative Balanced Aggressive Balance $ 143,000" at bounding box center [715, 281] width 462 height 71
type input "$ 340,000"
click at [484, 565] on button "Save" at bounding box center [517, 583] width 66 height 36
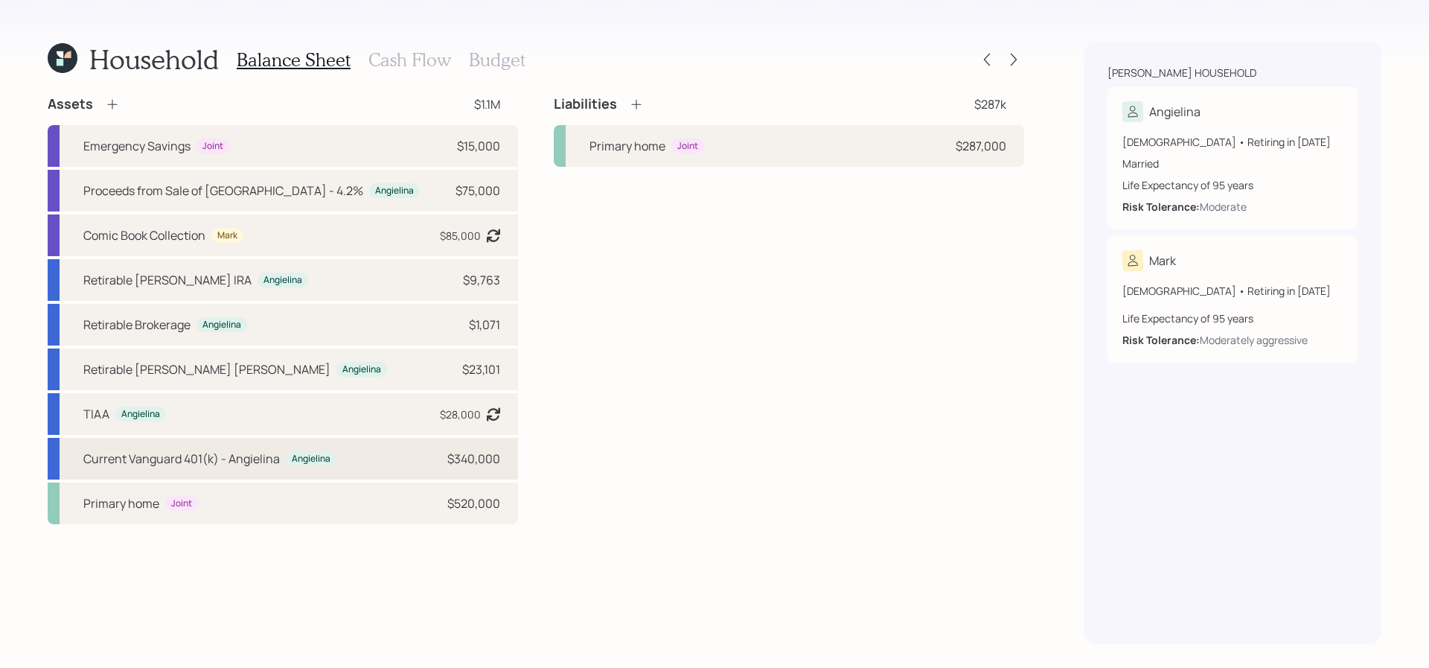
click at [380, 463] on div "Current Vanguard 401(k) - [PERSON_NAME] $340,000" at bounding box center [283, 459] width 470 height 42
select select "company_sponsored"
select select "balanced"
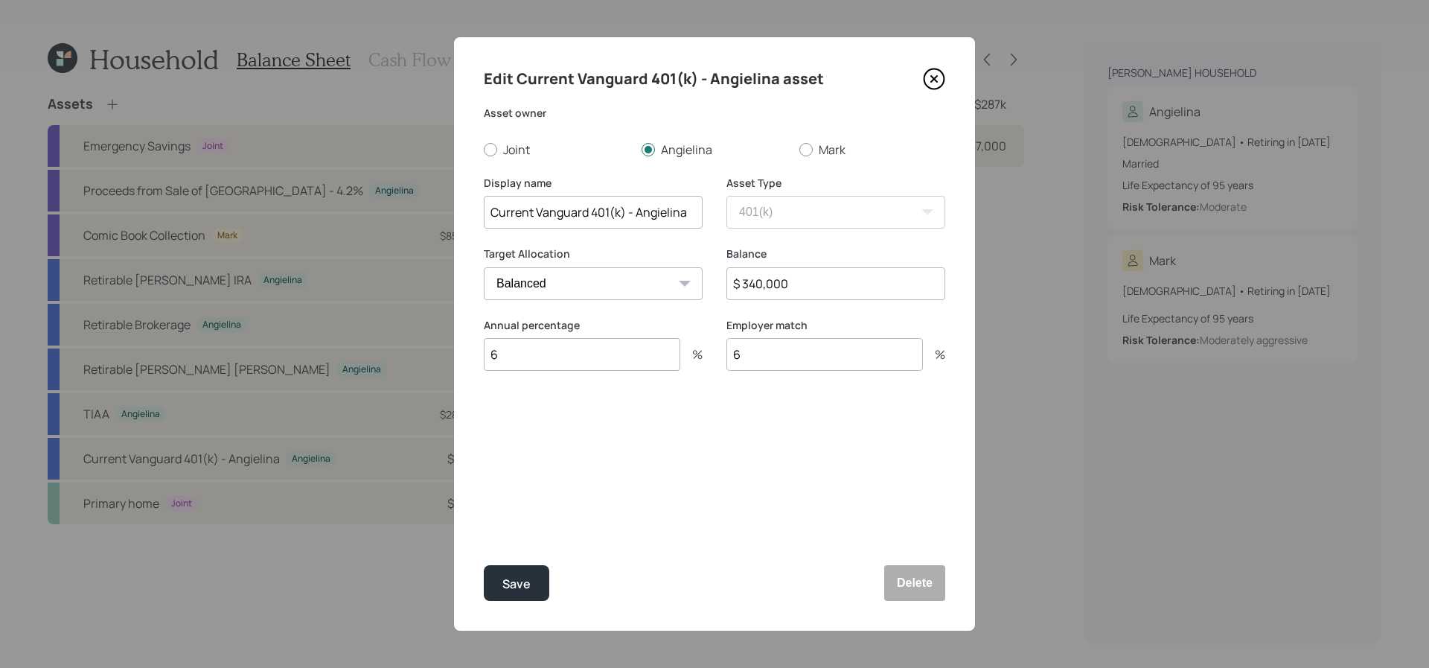
drag, startPoint x: 808, startPoint y: 287, endPoint x: 435, endPoint y: 256, distance: 374.2
click at [435, 256] on div "Edit Current Vanguard 401(k) - Angielina asset Asset owner Joint Angielina Mark…" at bounding box center [714, 334] width 1429 height 668
type input "$ 170,000"
click at [484, 565] on button "Save" at bounding box center [517, 583] width 66 height 36
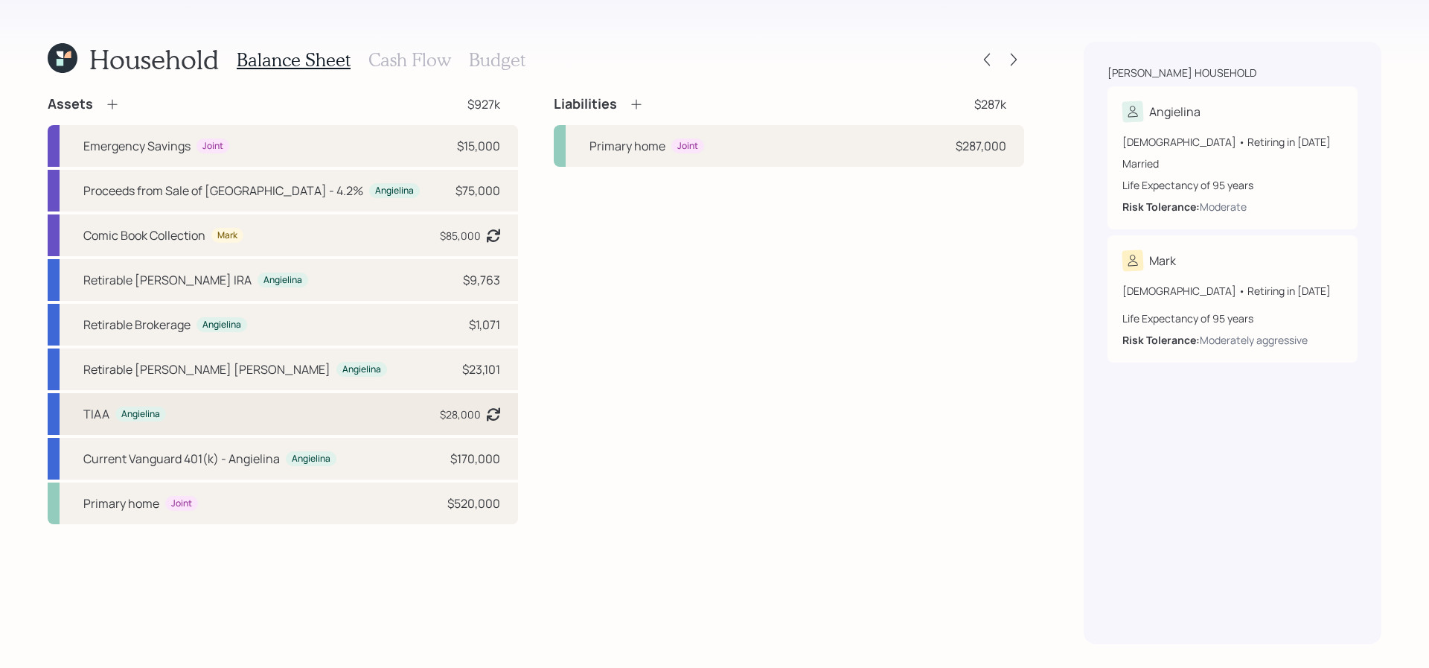
click at [427, 418] on div "[PERSON_NAME] $28,000 Asset balance last updated on [DATE]. Last year it was ex…" at bounding box center [283, 414] width 470 height 42
select select "ira"
select select "balanced"
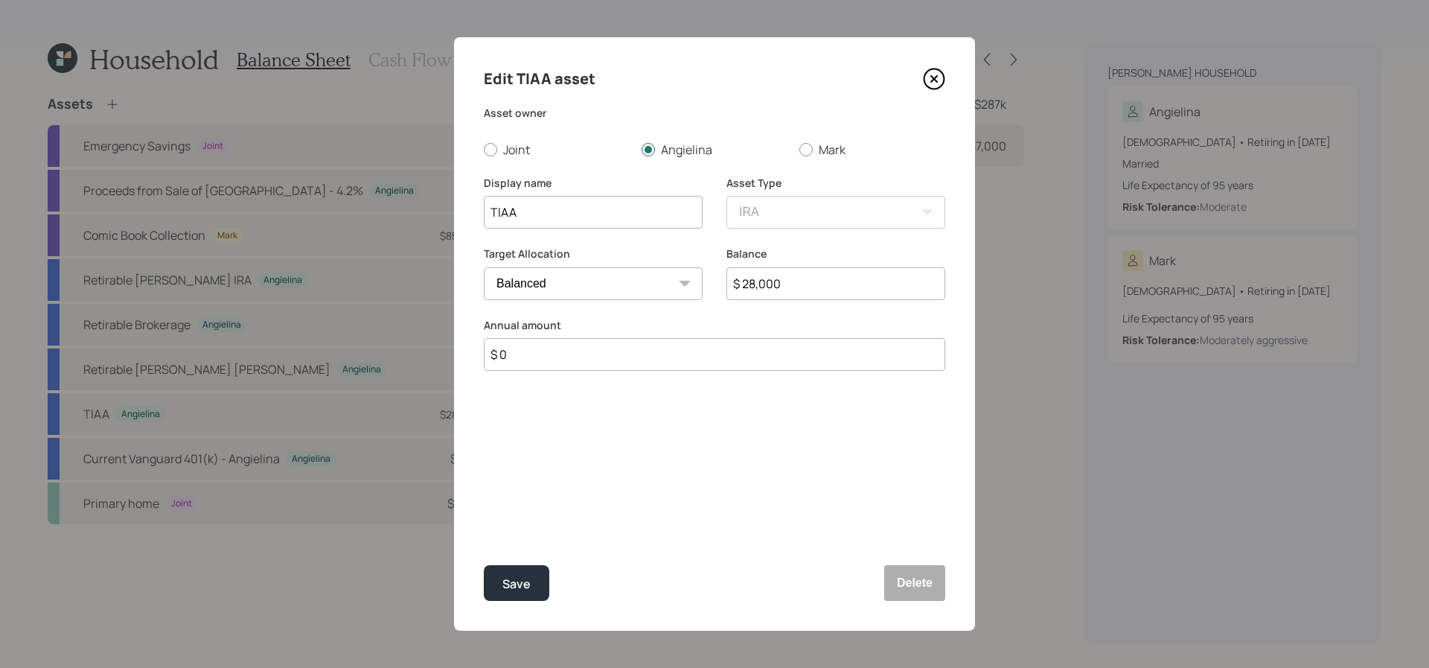
drag, startPoint x: 837, startPoint y: 287, endPoint x: 628, endPoint y: 261, distance: 210.8
click at [628, 261] on div "Target Allocation Cash Conservative Balanced Aggressive Balance $ 28,000" at bounding box center [715, 281] width 462 height 71
type input "$ 115,000"
click at [484, 565] on button "Save" at bounding box center [517, 583] width 66 height 36
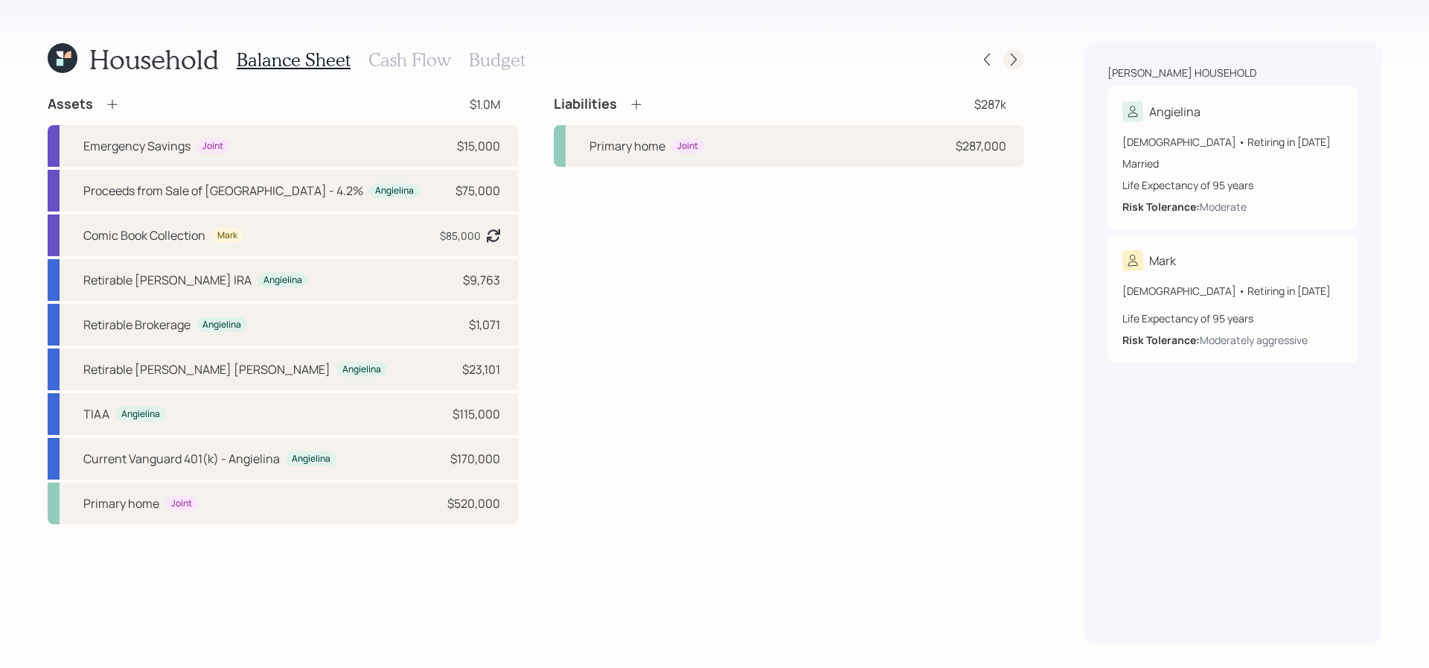
click at [1016, 54] on icon at bounding box center [1013, 59] width 15 height 15
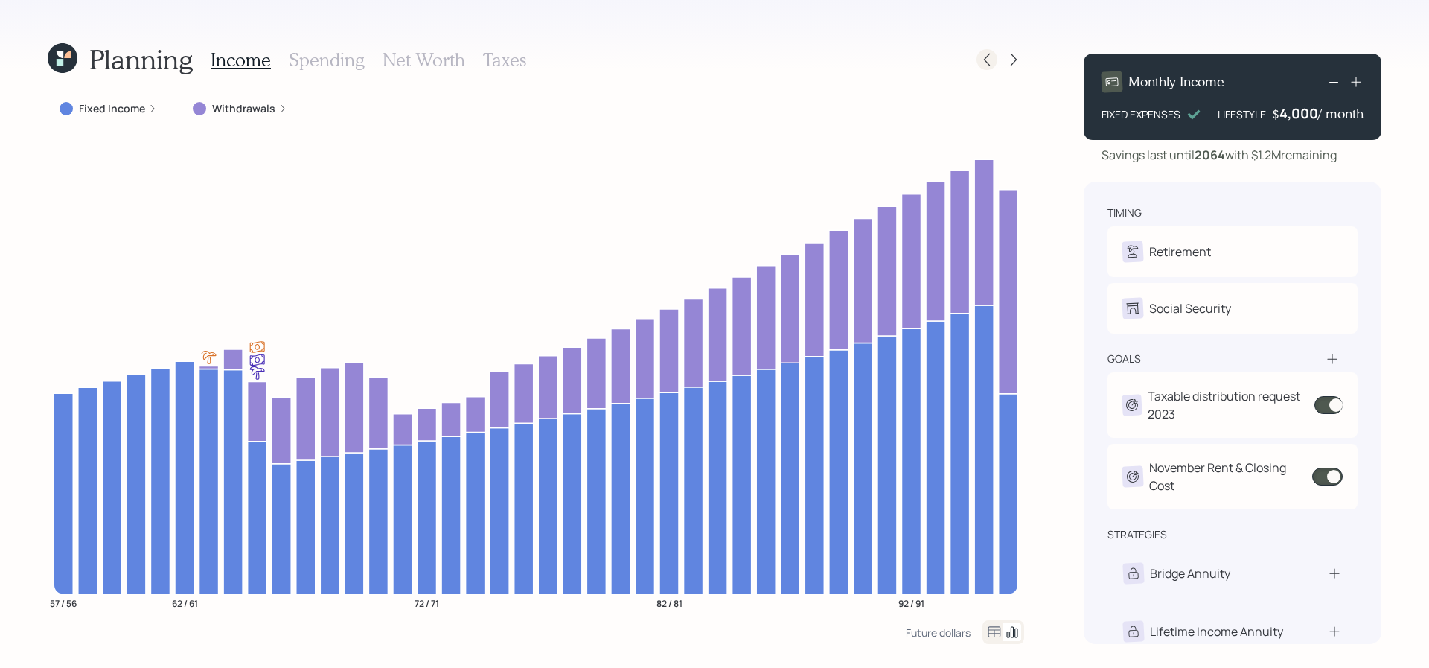
click at [984, 59] on icon at bounding box center [987, 60] width 6 height 13
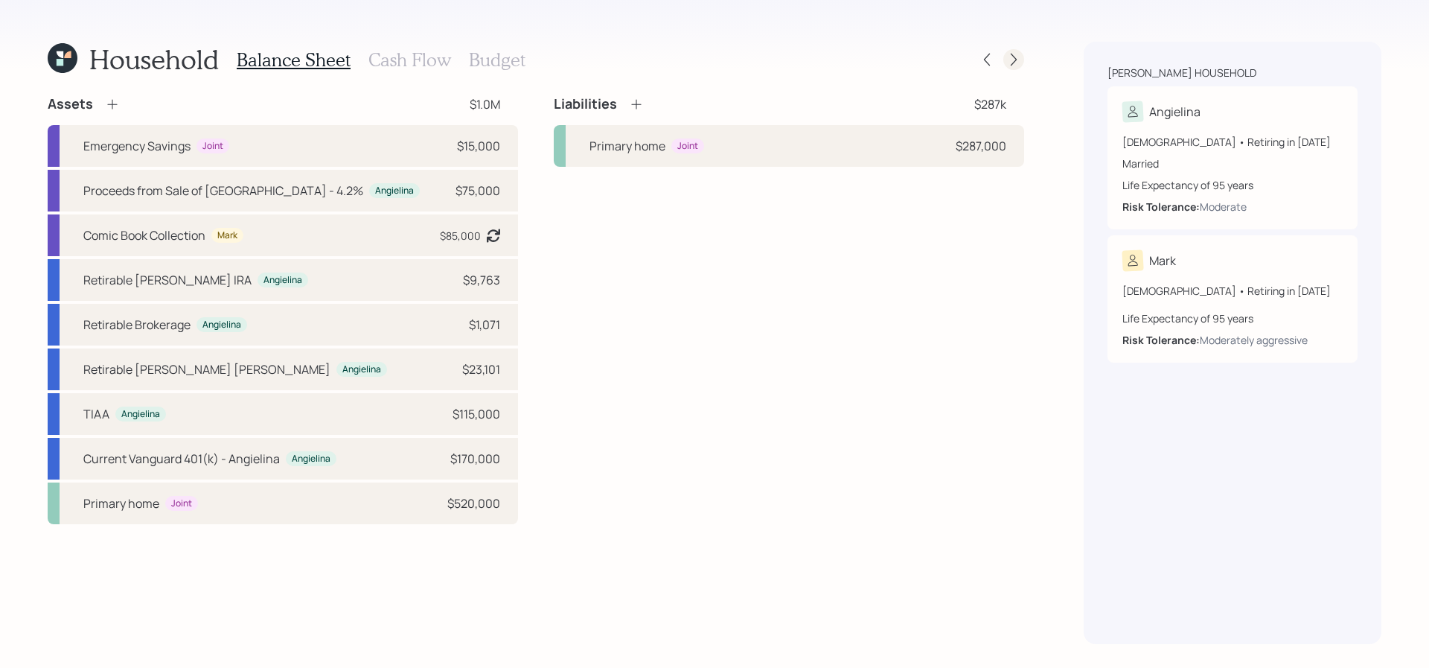
click at [1015, 60] on icon at bounding box center [1013, 59] width 15 height 15
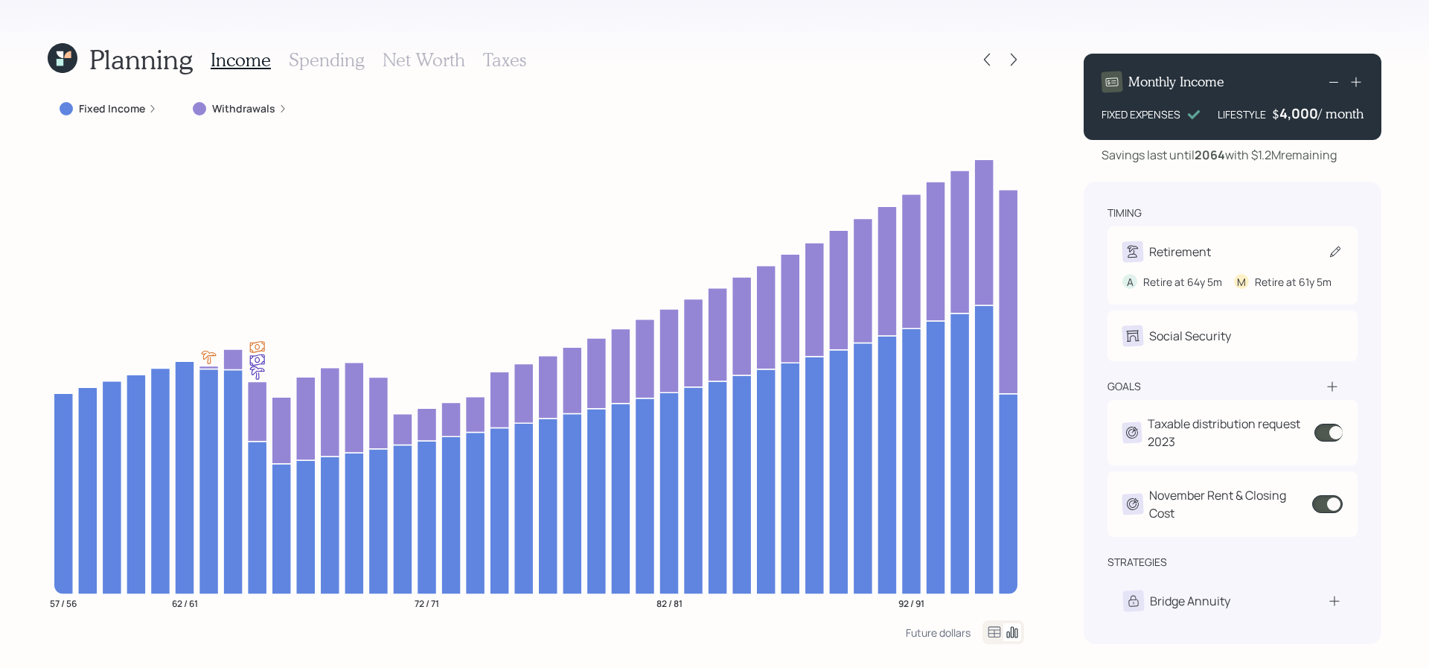
click at [1210, 252] on div "Retirement" at bounding box center [1180, 252] width 62 height 18
select select "5"
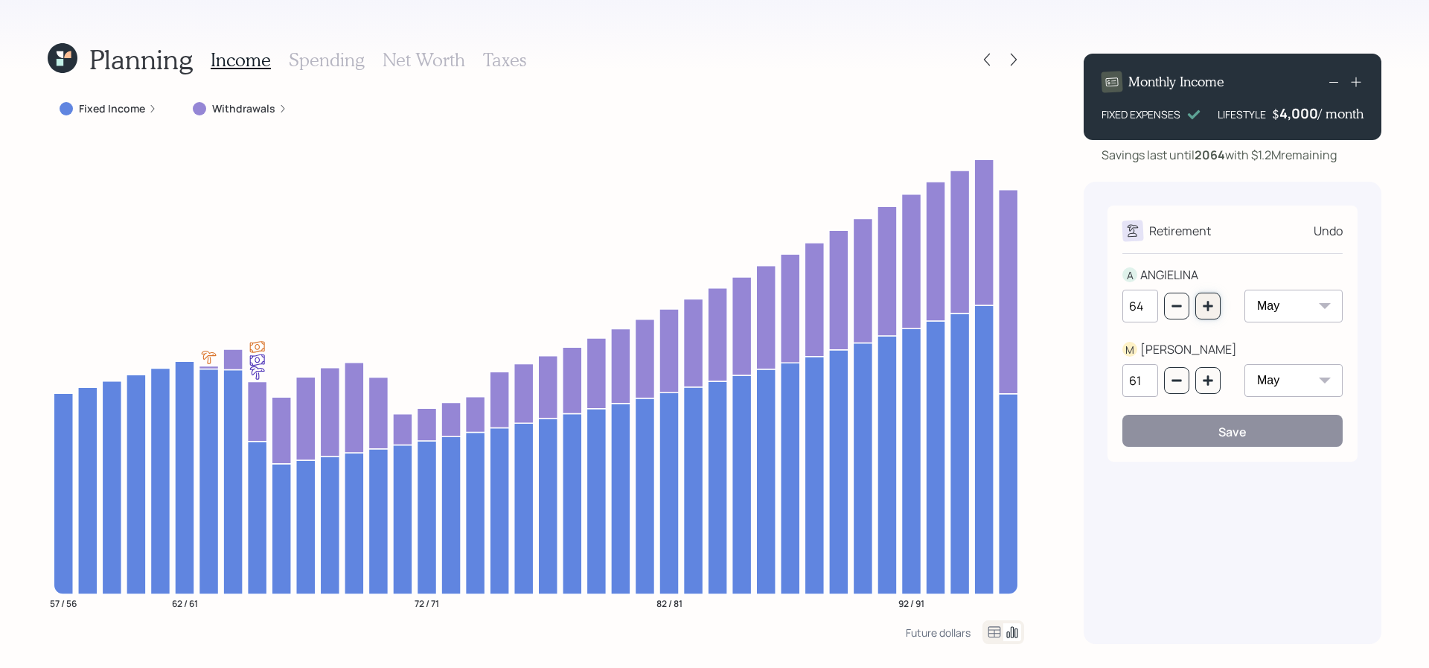
click at [1211, 313] on button "button" at bounding box center [1207, 306] width 25 height 27
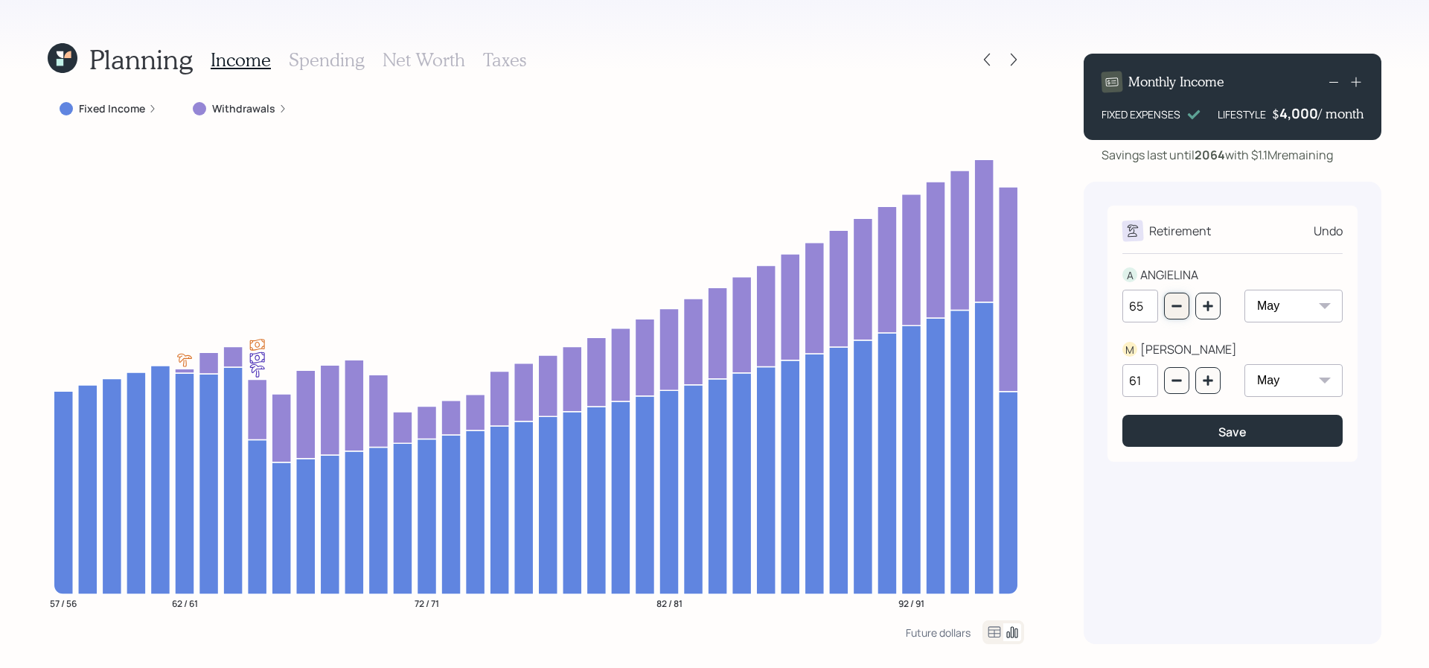
click at [1179, 310] on icon "button" at bounding box center [1177, 306] width 12 height 12
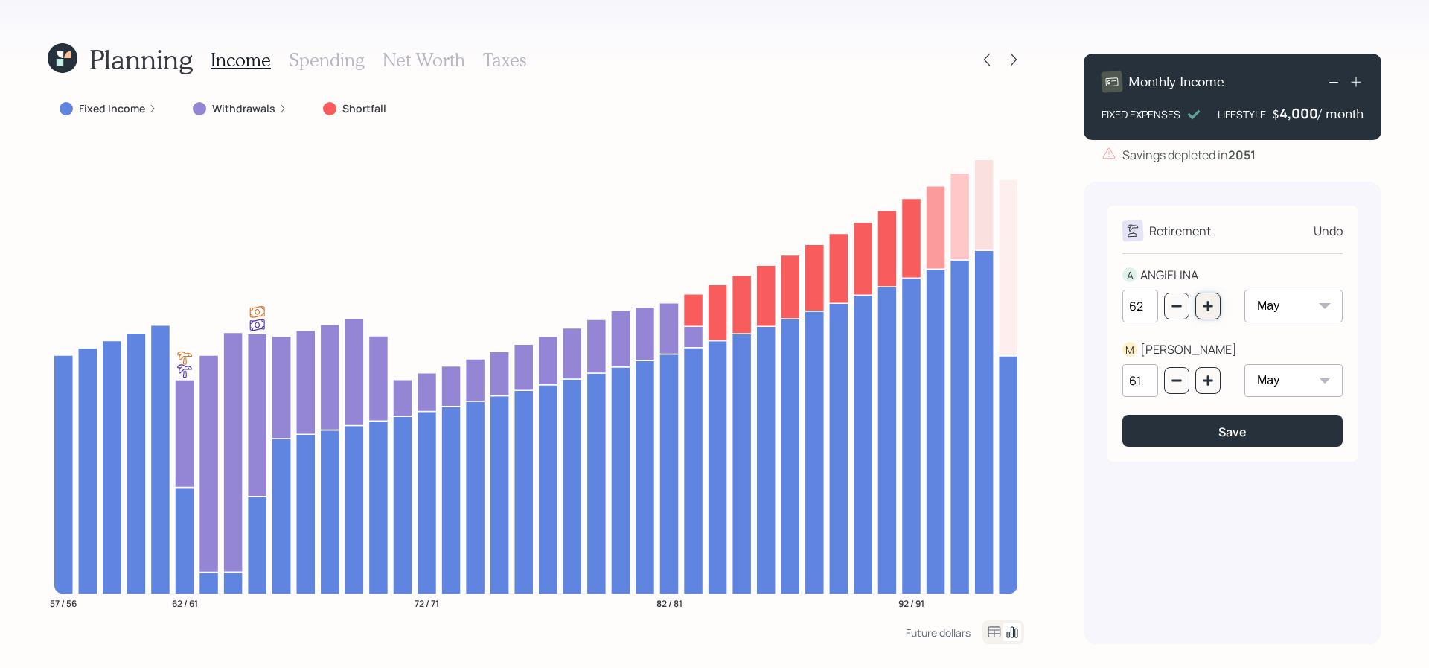
click at [1206, 304] on icon "button" at bounding box center [1208, 306] width 12 height 12
type input "65"
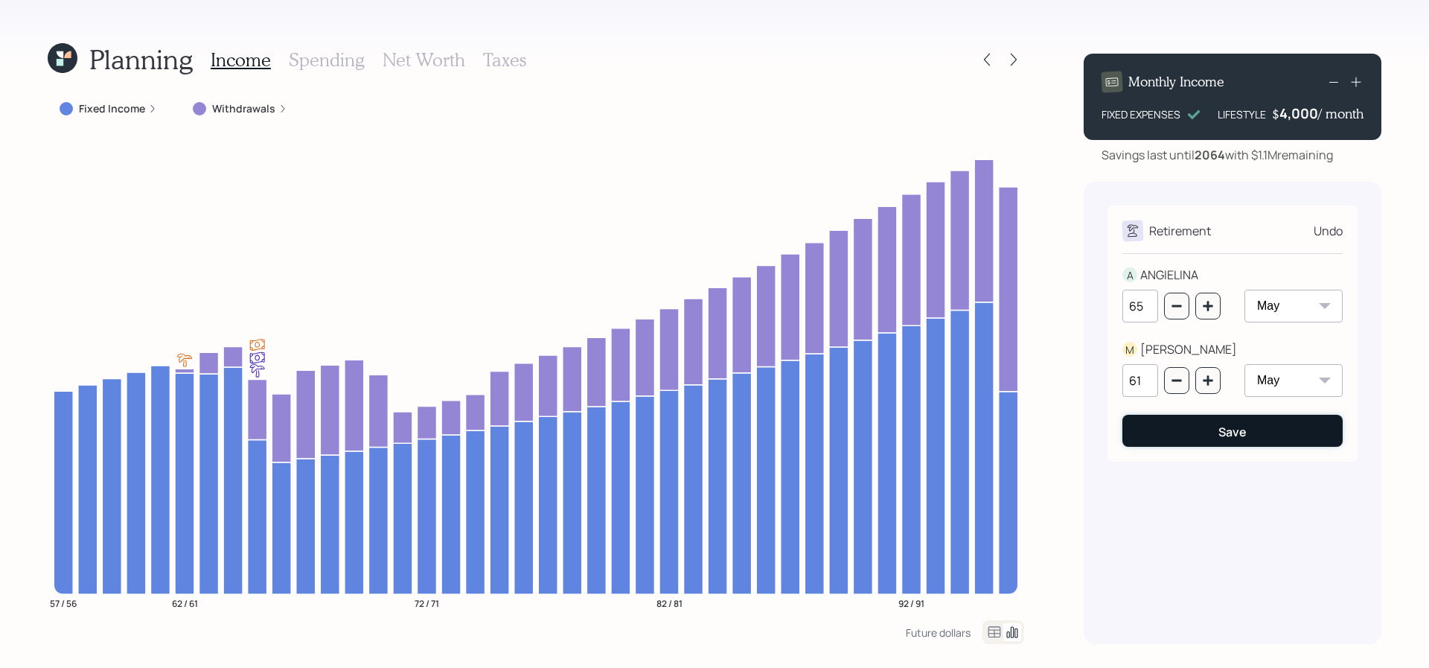
drag, startPoint x: 1227, startPoint y: 440, endPoint x: 1187, endPoint y: 435, distance: 40.4
click at [1191, 444] on button "Save" at bounding box center [1233, 431] width 220 height 32
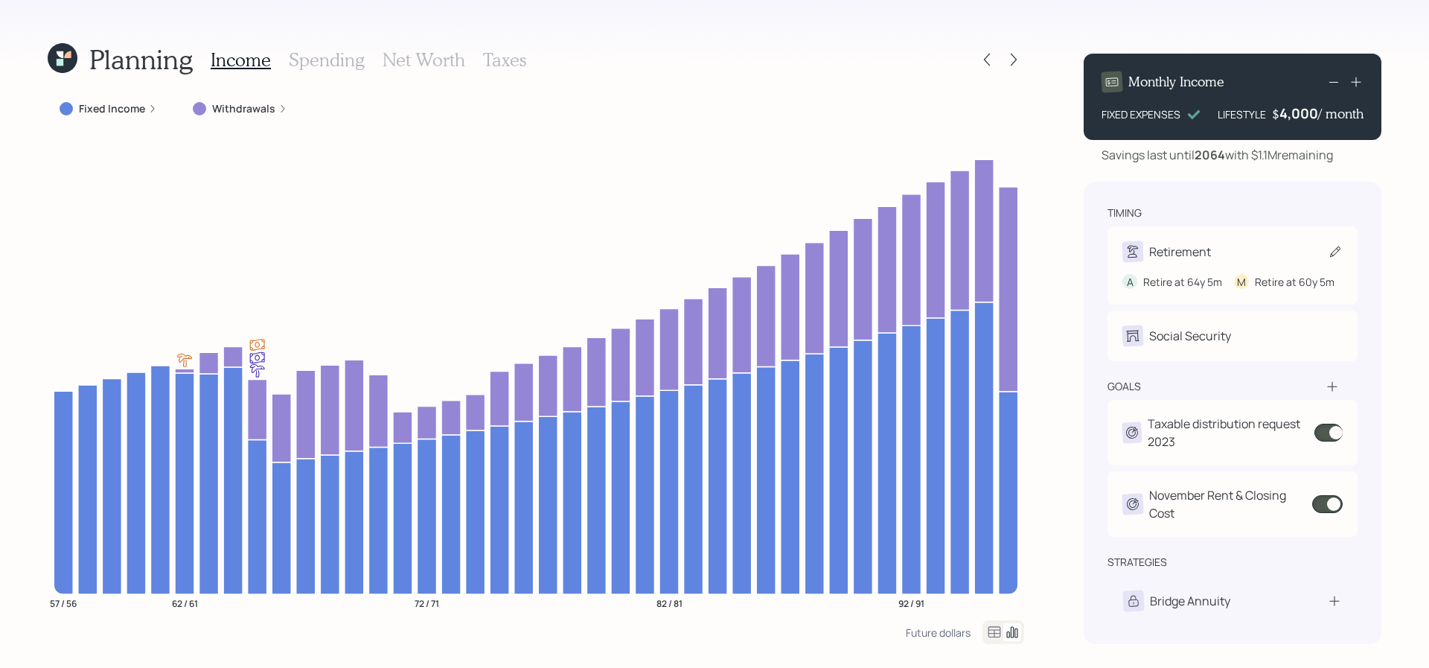
click at [1172, 257] on div "Retirement" at bounding box center [1180, 252] width 62 height 18
select select "5"
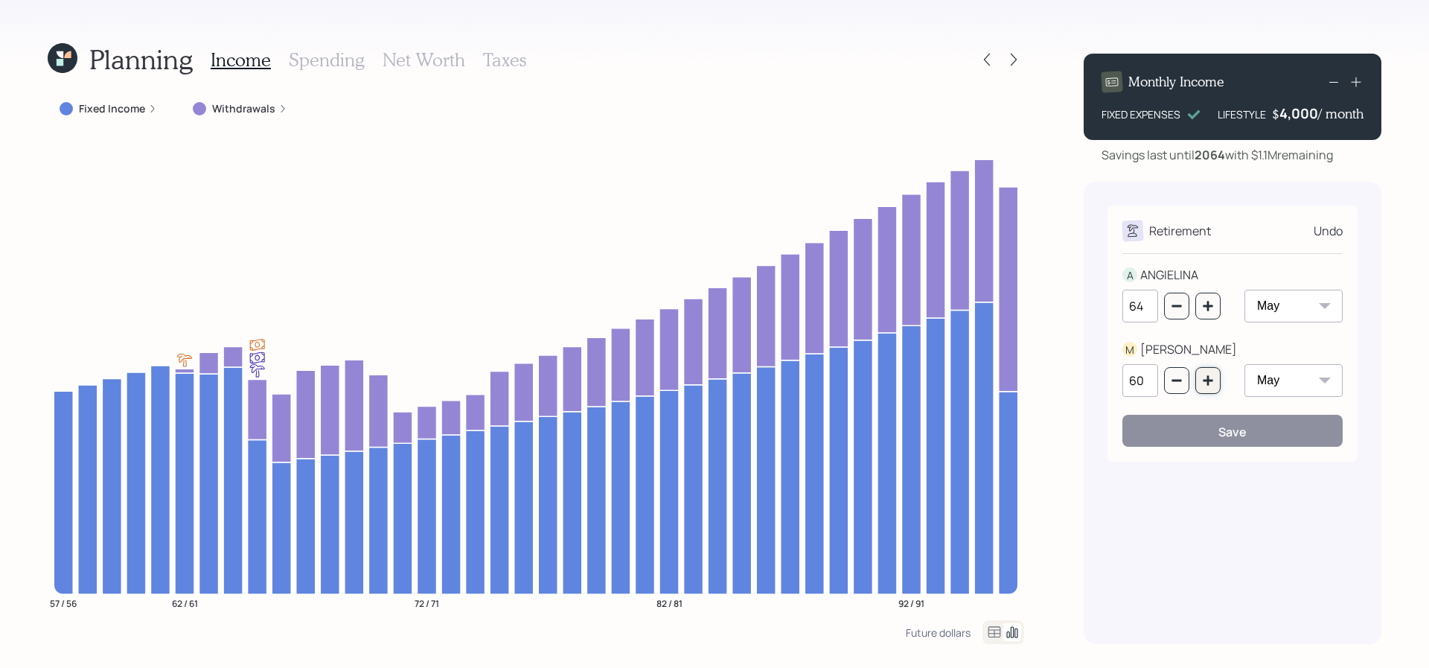
click at [1219, 378] on button "button" at bounding box center [1207, 380] width 25 height 27
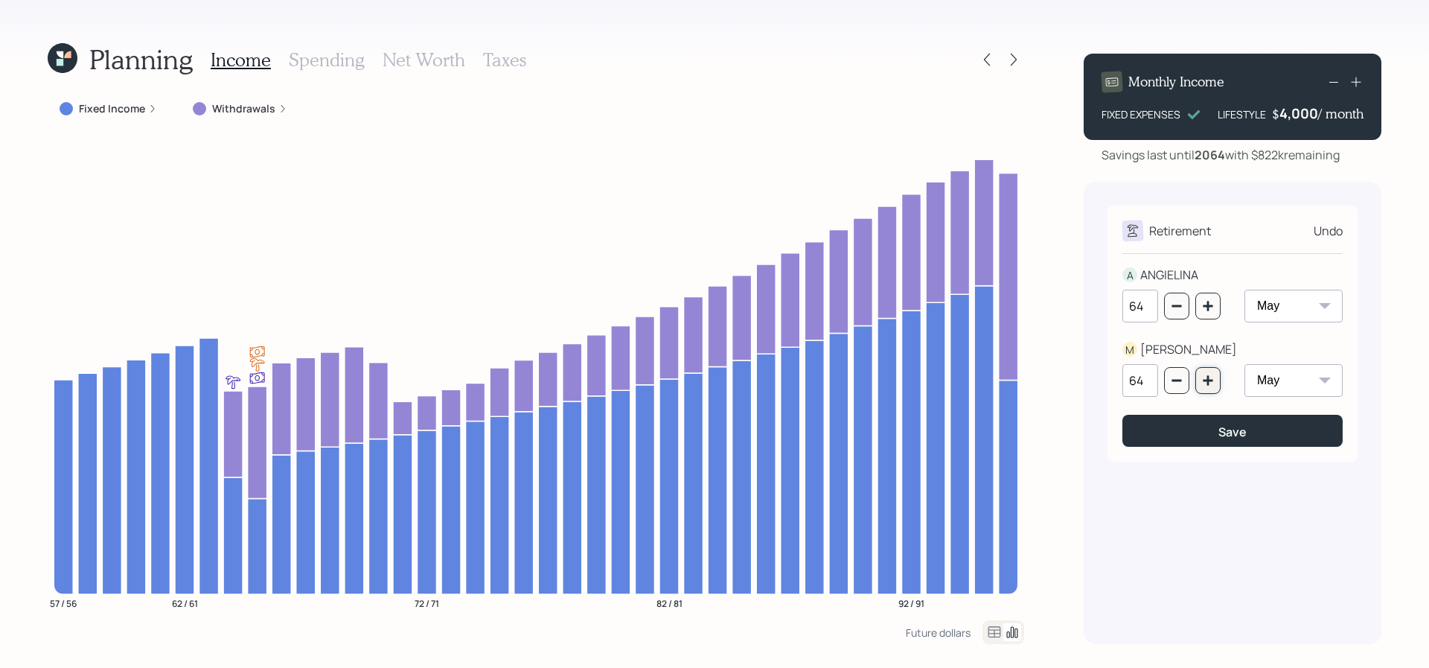
click at [1219, 378] on button "button" at bounding box center [1207, 380] width 25 height 27
click at [1171, 382] on icon "button" at bounding box center [1177, 380] width 12 height 12
type input "64"
click at [1203, 311] on icon "button" at bounding box center [1208, 306] width 12 height 12
type input "65"
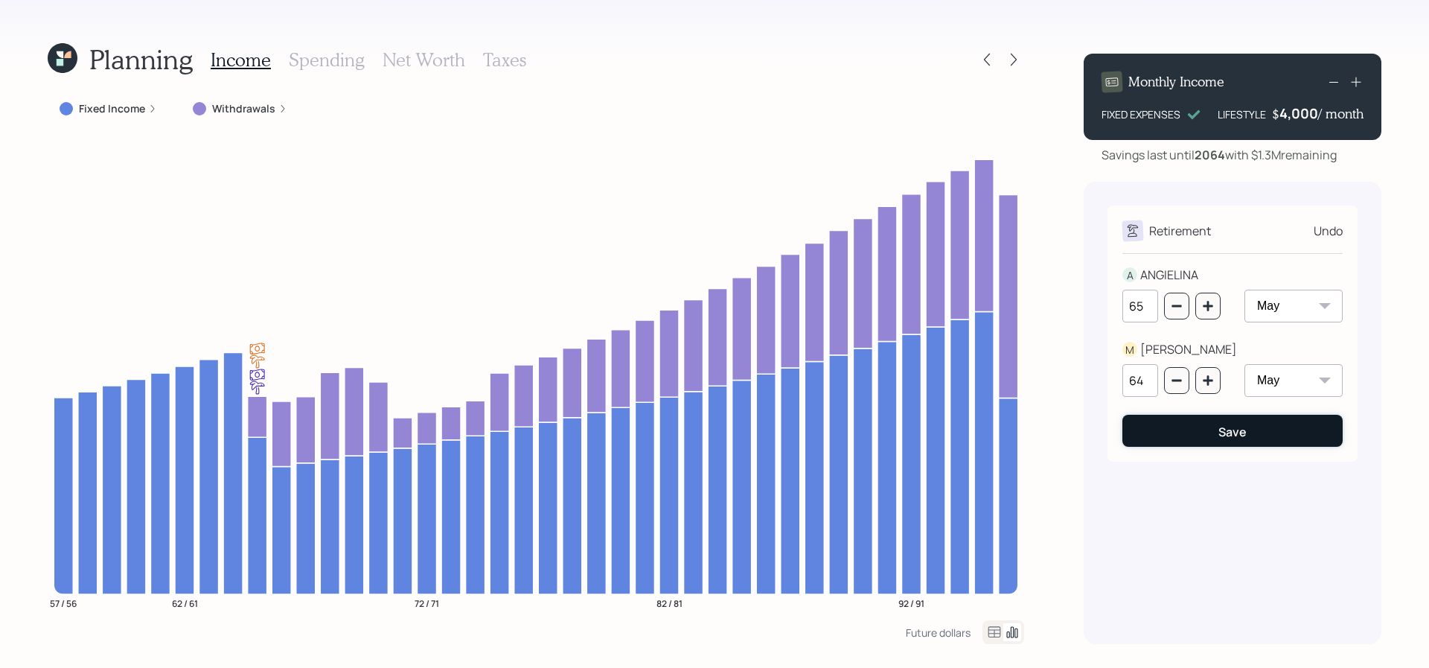
click at [1165, 441] on button "Save" at bounding box center [1233, 431] width 220 height 32
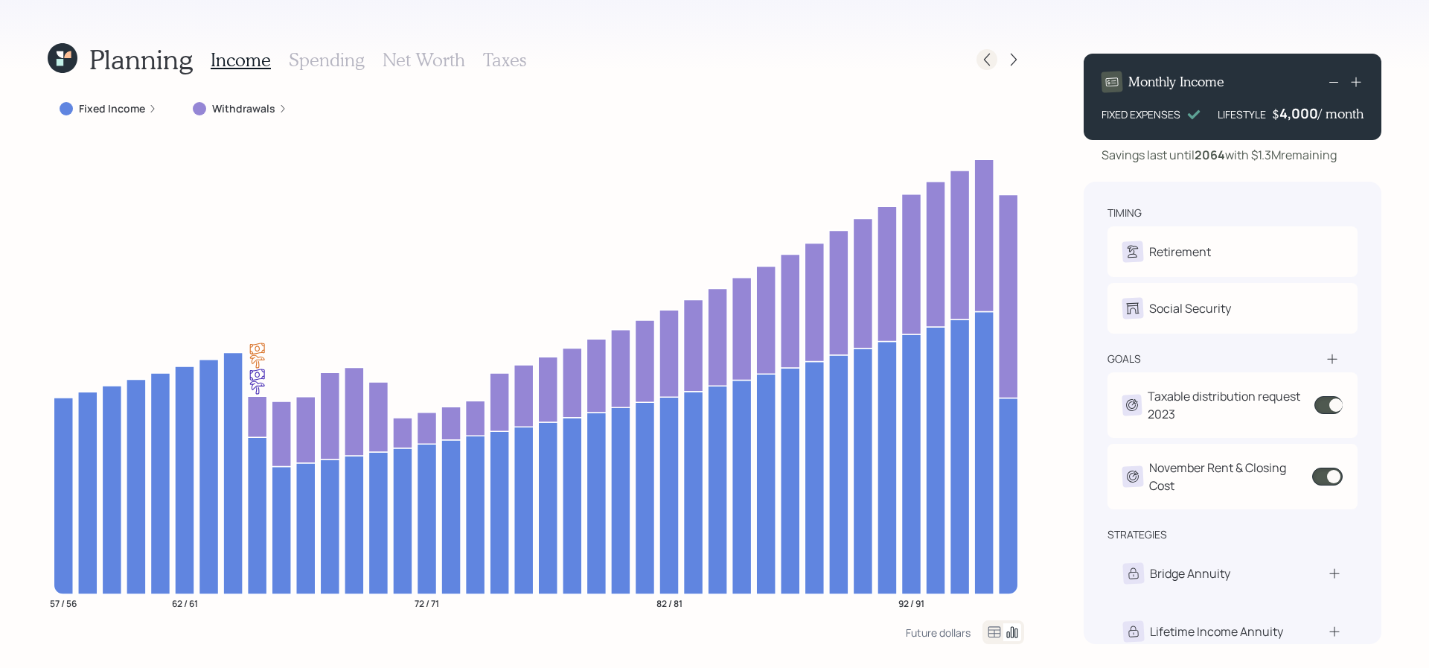
click at [994, 65] on icon at bounding box center [987, 59] width 15 height 15
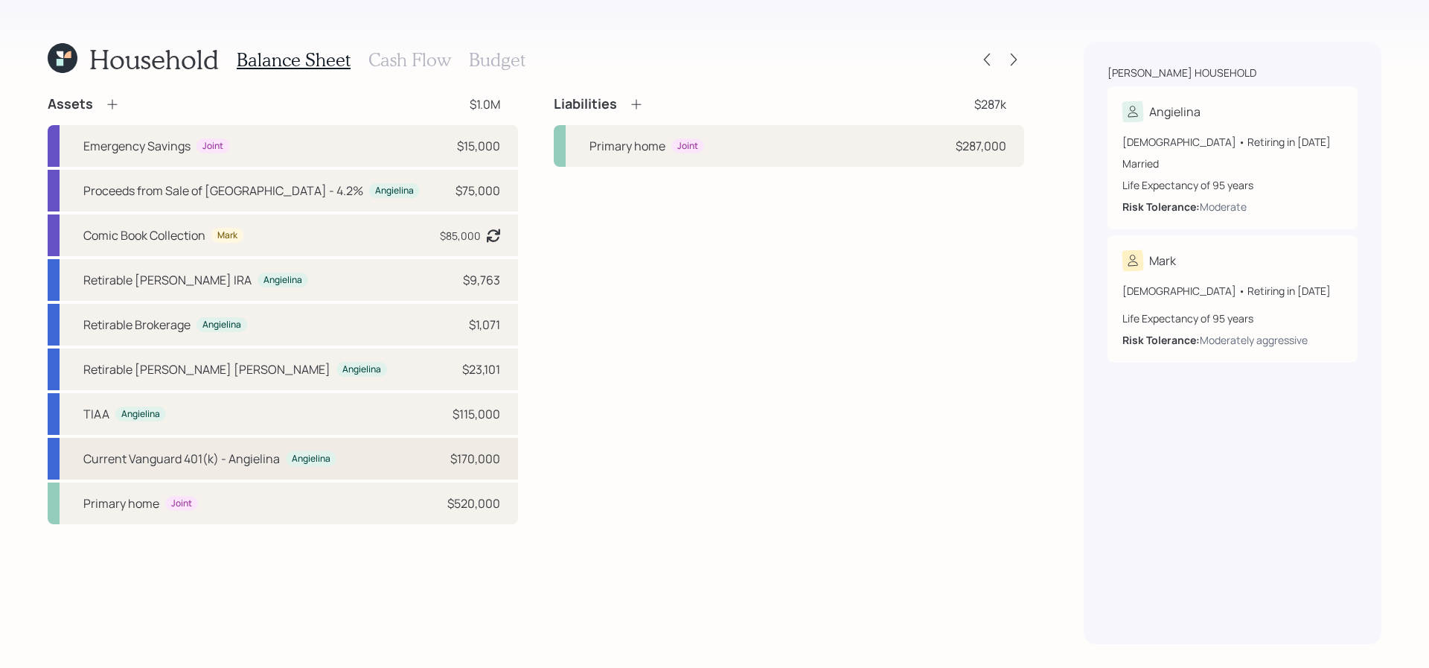
click at [172, 463] on div "Current Vanguard 401(k) - Angielina" at bounding box center [181, 459] width 197 height 18
select select "company_sponsored"
select select "balanced"
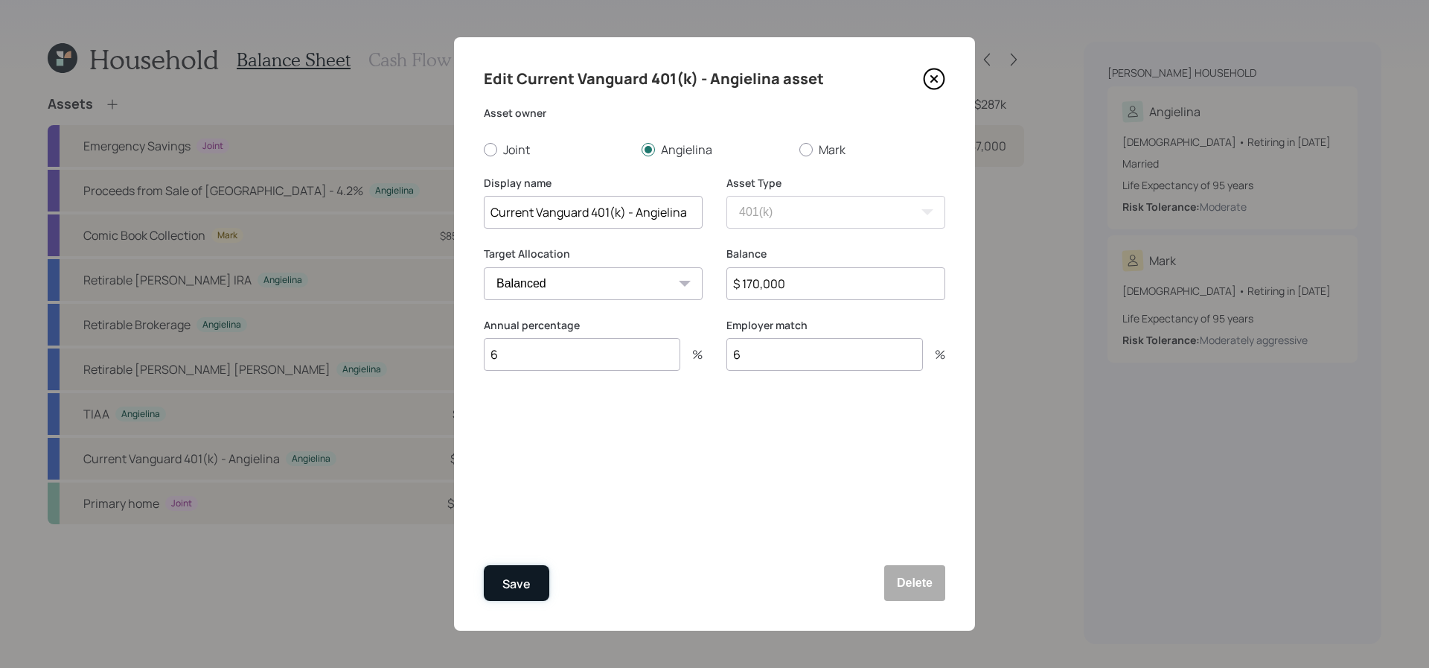
click at [543, 581] on button "Save" at bounding box center [517, 583] width 66 height 36
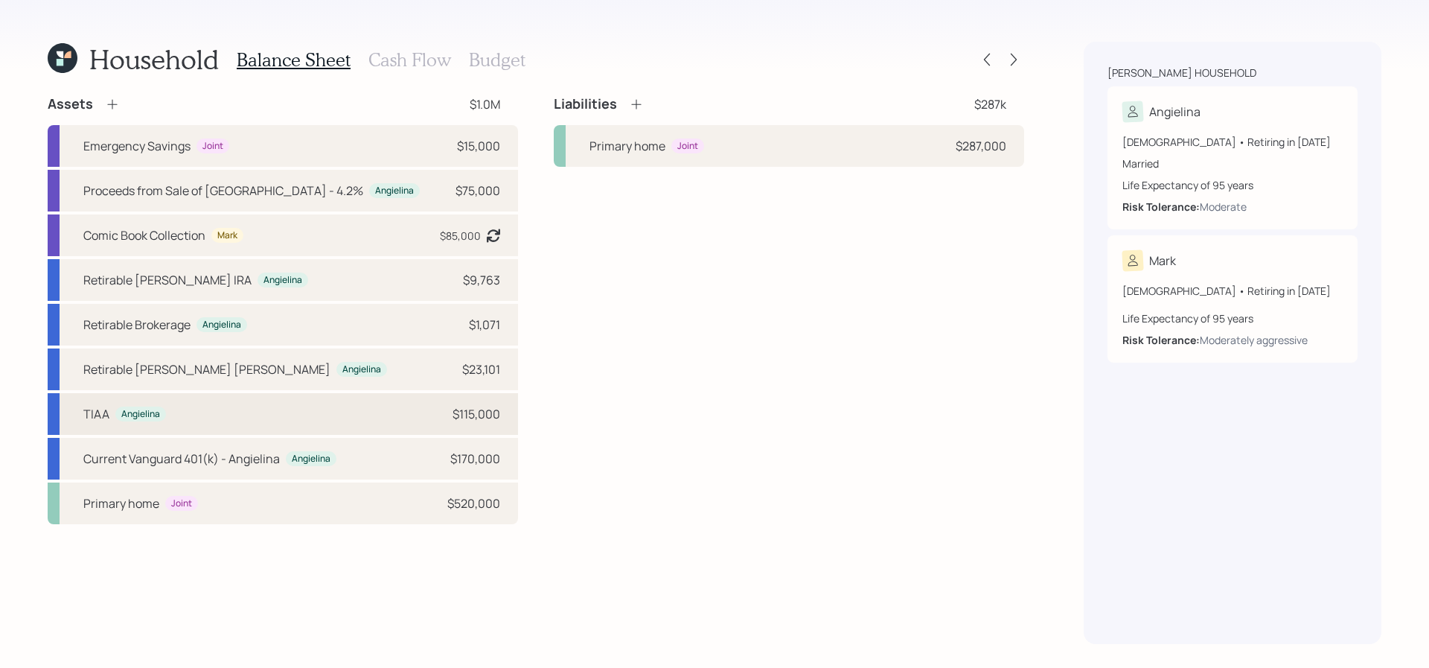
click at [219, 406] on div "[PERSON_NAME] $115,000" at bounding box center [283, 414] width 470 height 42
select select "ira"
select select "balanced"
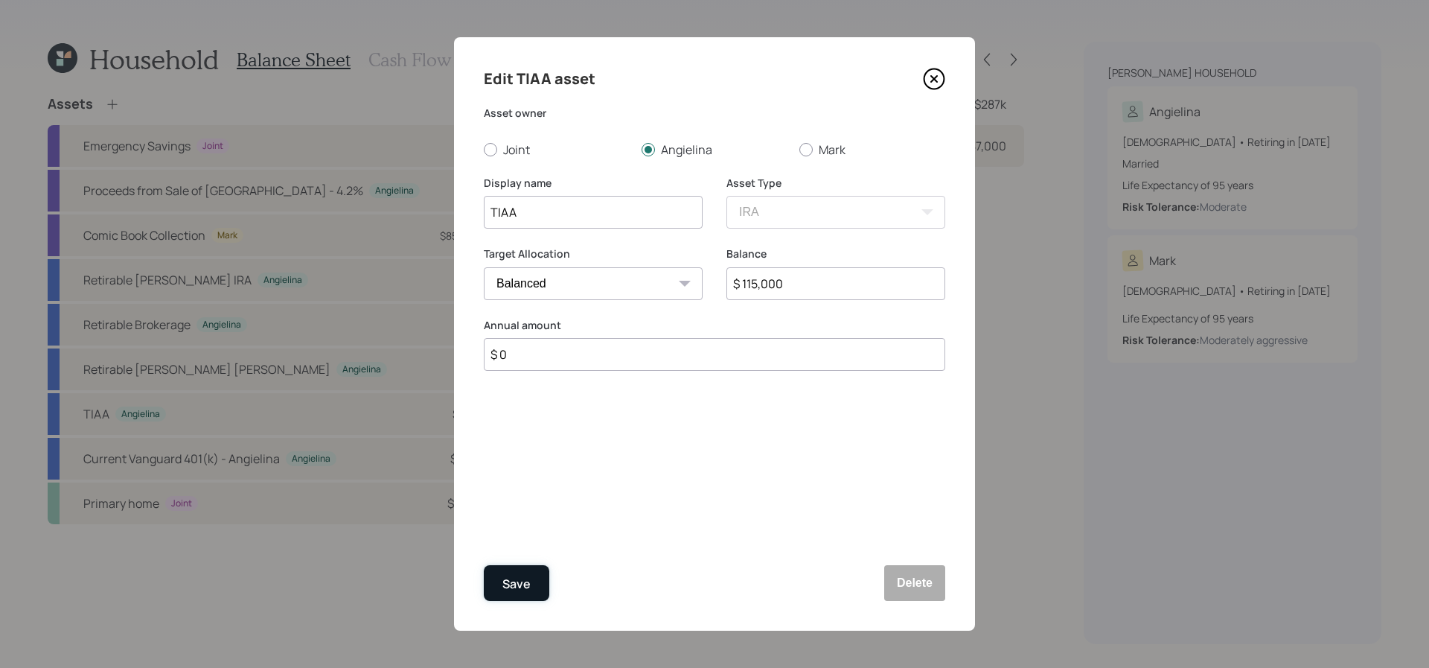
click at [519, 575] on div "Save" at bounding box center [516, 584] width 28 height 20
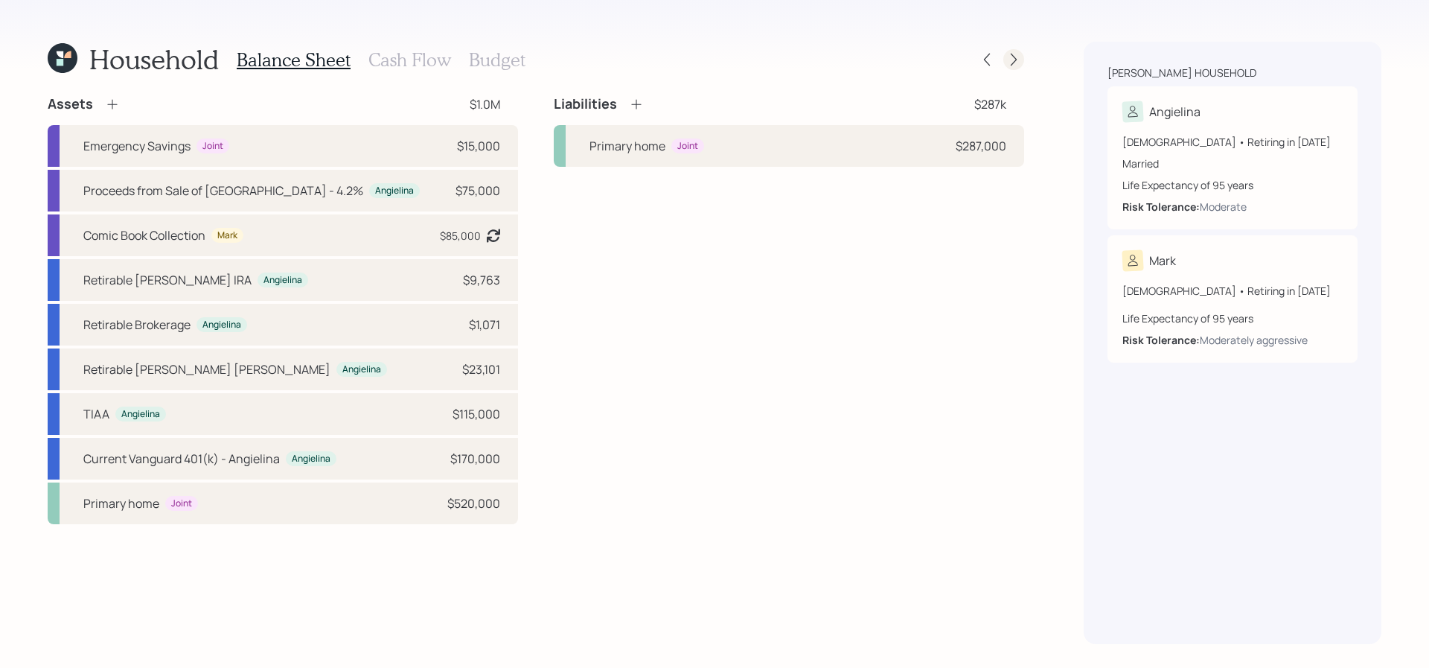
click at [1004, 56] on div at bounding box center [1013, 59] width 21 height 21
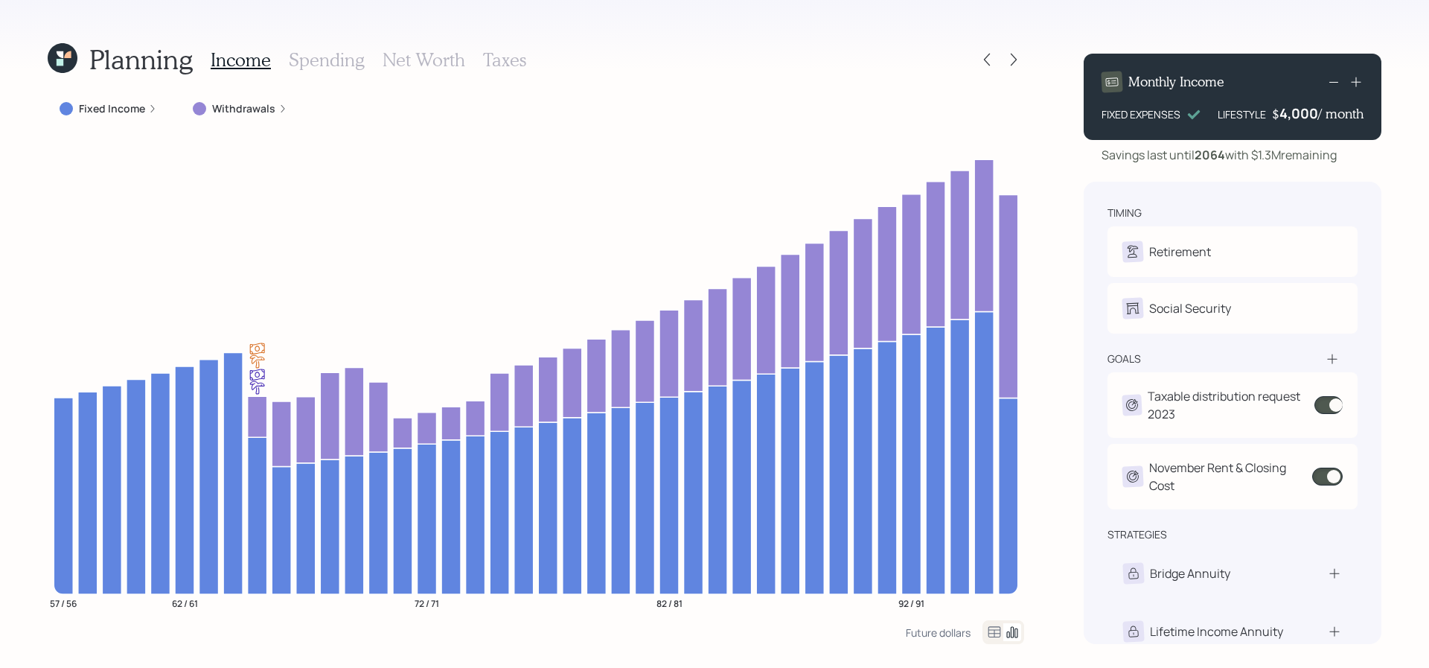
click at [450, 45] on div "Income Spending Net Worth Taxes" at bounding box center [369, 60] width 316 height 36
click at [446, 53] on h3 "Net Worth" at bounding box center [424, 60] width 83 height 22
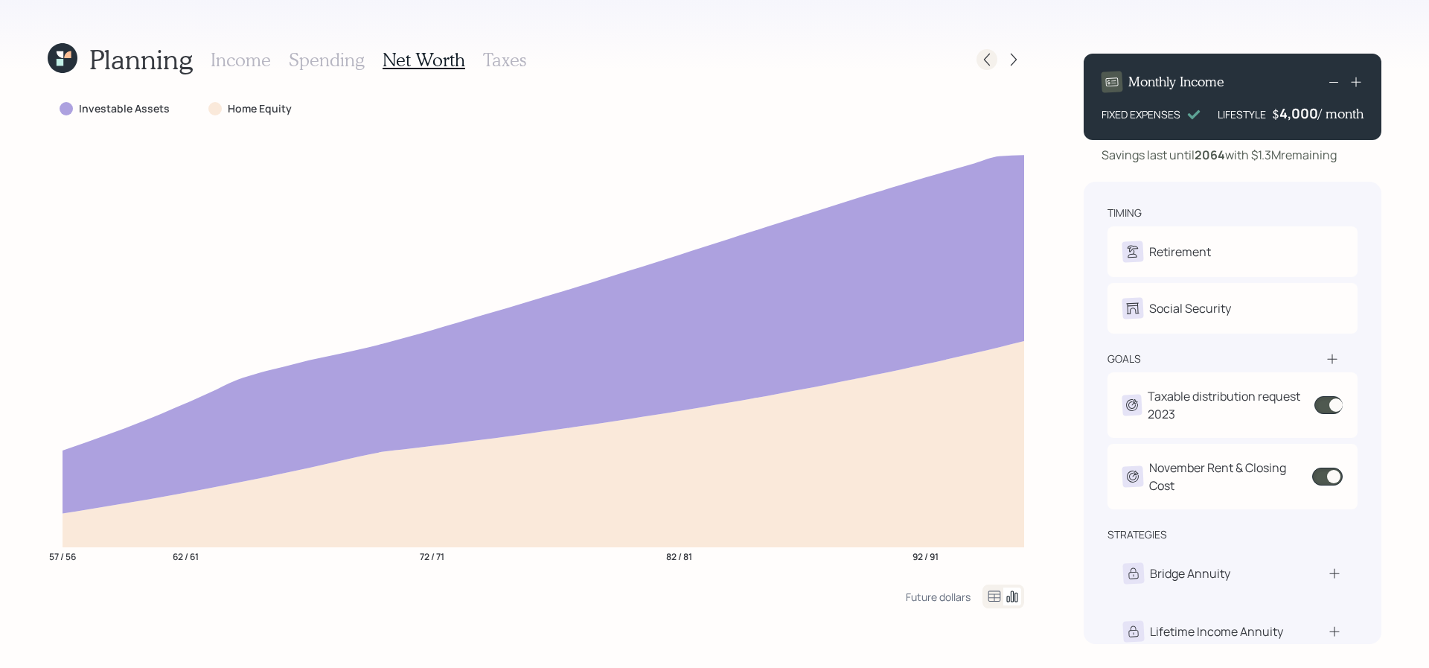
click at [992, 63] on icon at bounding box center [987, 59] width 15 height 15
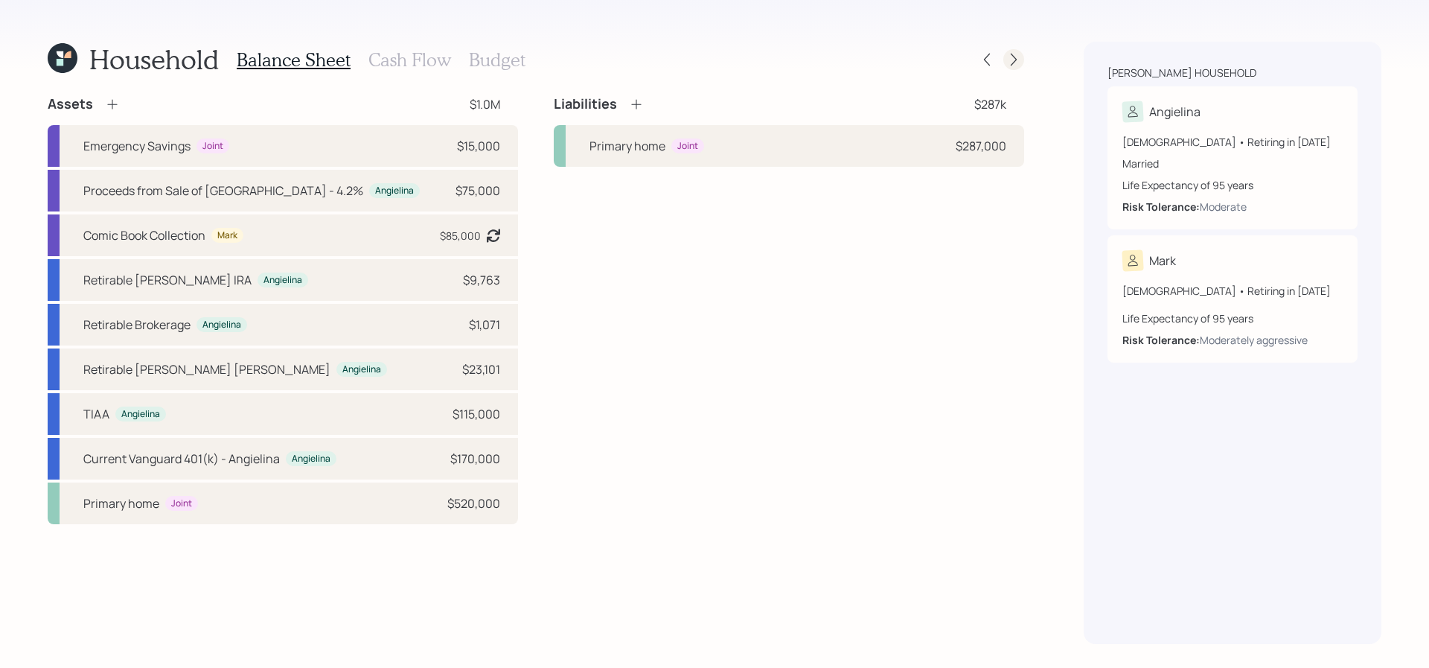
click at [1024, 58] on div at bounding box center [1013, 59] width 21 height 21
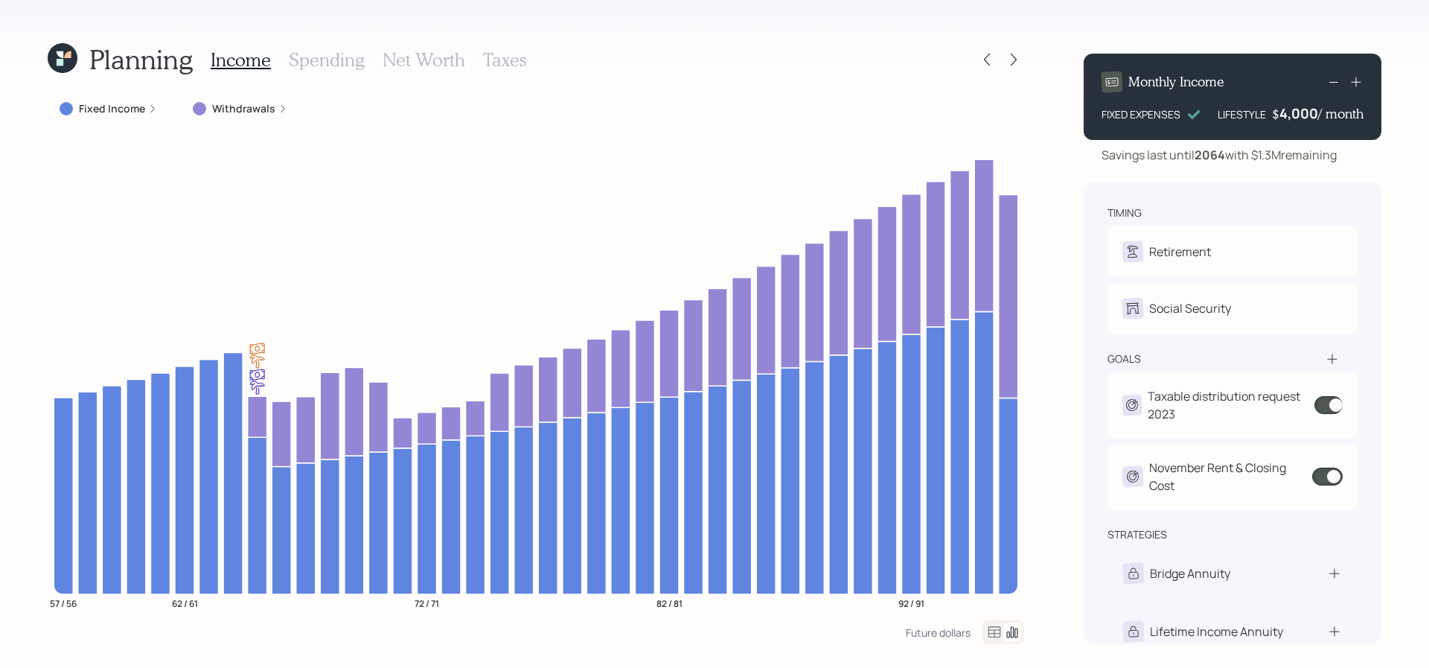
click at [498, 66] on h3 "Taxes" at bounding box center [504, 60] width 43 height 22
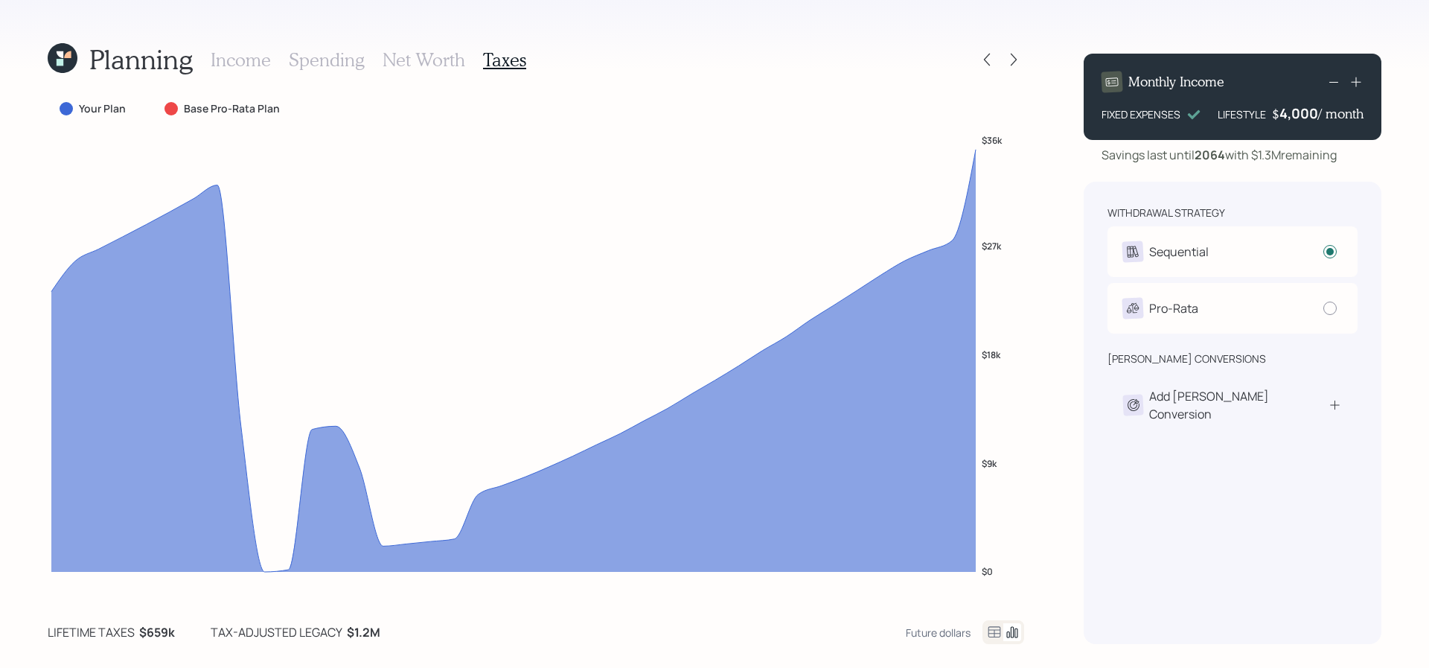
click at [399, 66] on h3 "Net Worth" at bounding box center [424, 60] width 83 height 22
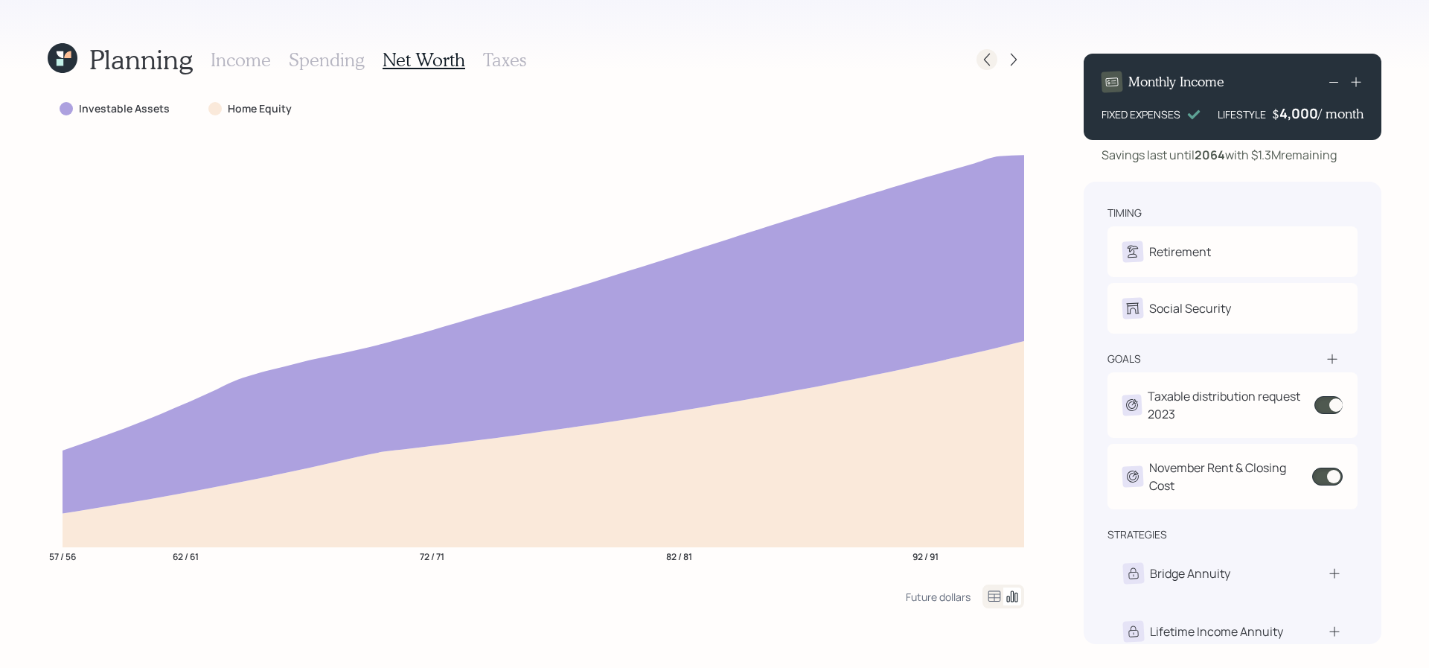
click at [977, 60] on div at bounding box center [987, 59] width 21 height 21
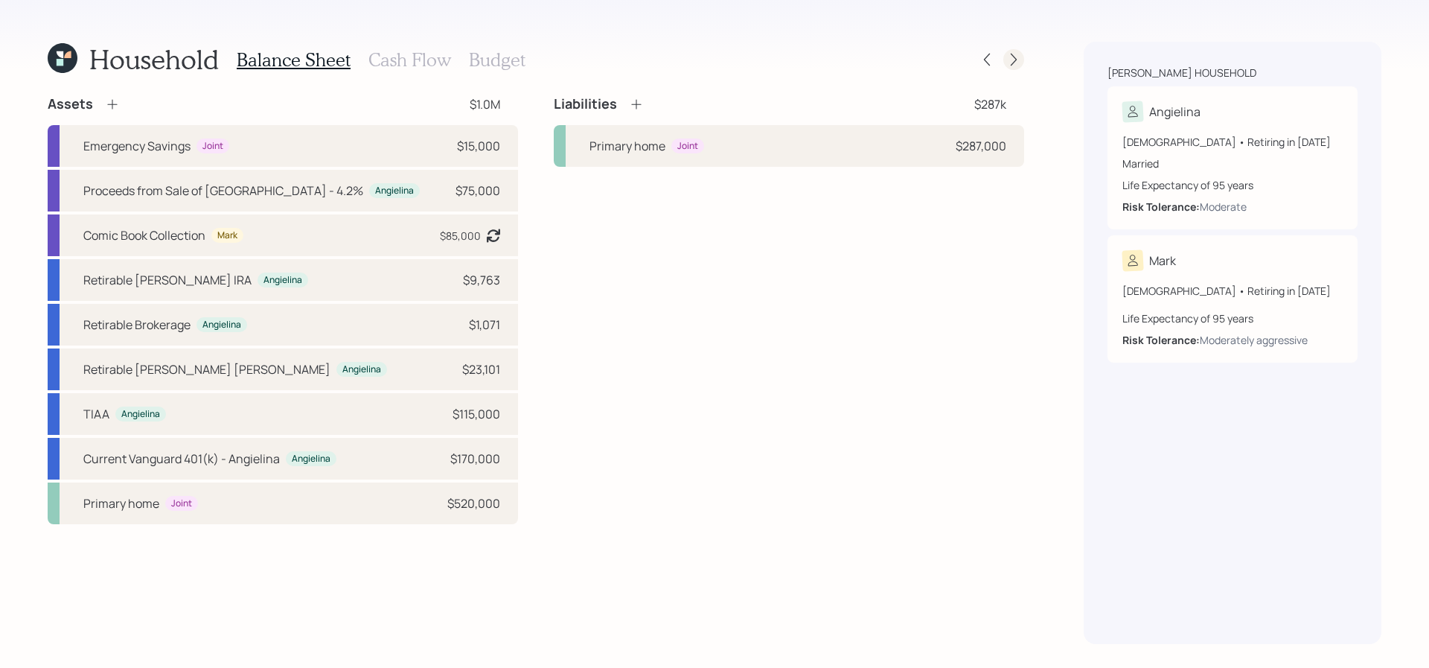
click at [1024, 64] on div at bounding box center [1001, 59] width 48 height 21
click at [1018, 64] on icon at bounding box center [1013, 59] width 15 height 15
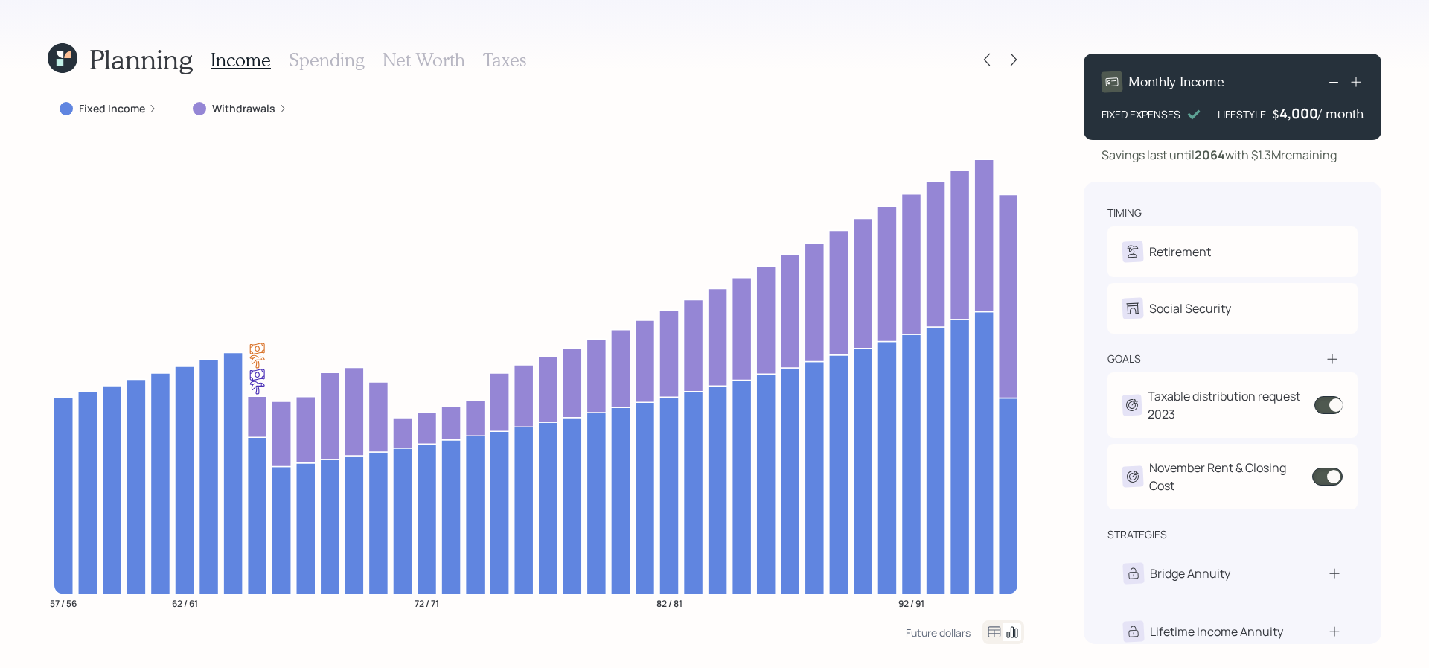
click at [429, 62] on h3 "Net Worth" at bounding box center [424, 60] width 83 height 22
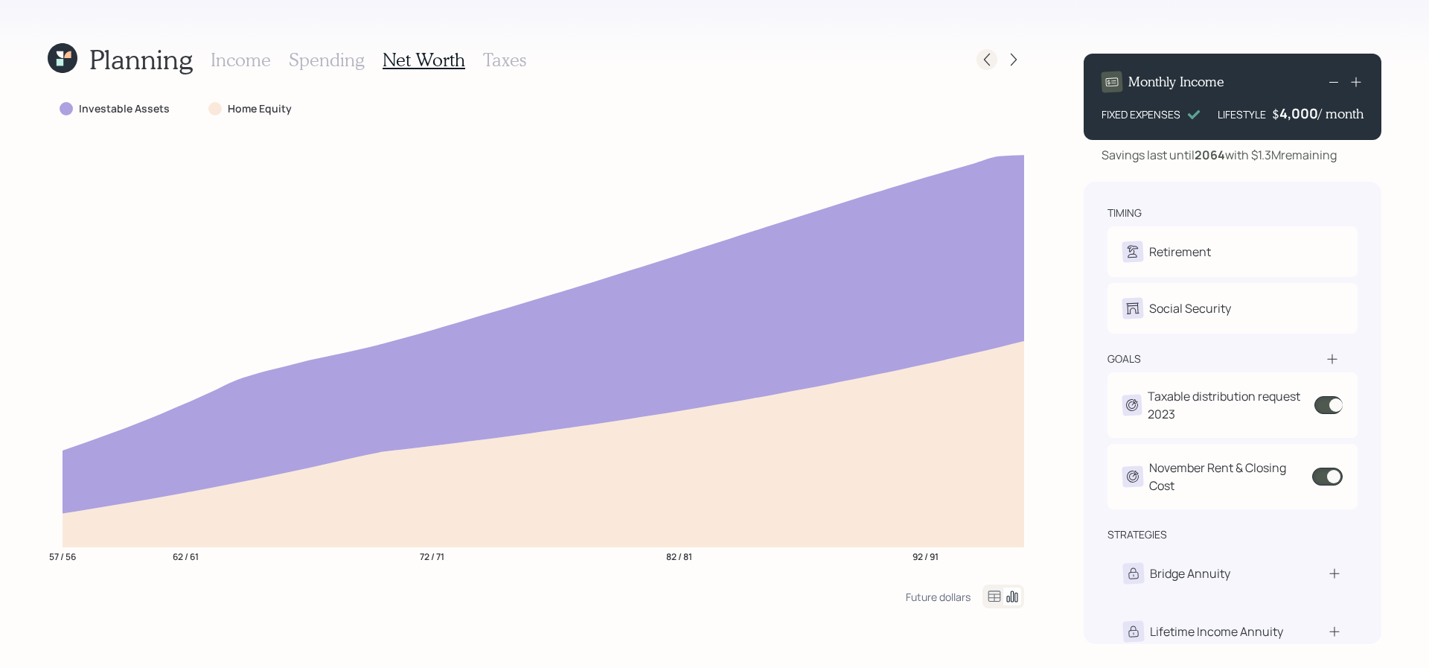
click at [989, 52] on icon at bounding box center [987, 59] width 15 height 15
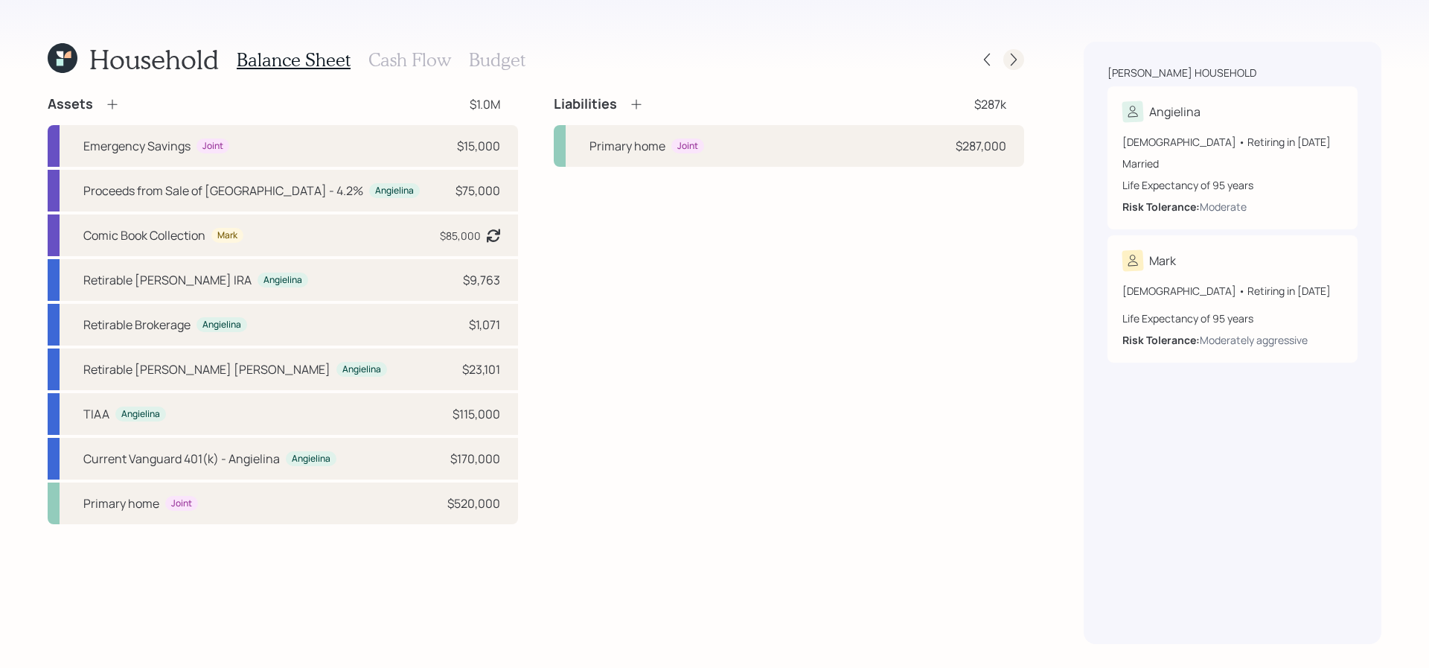
click at [1007, 60] on icon at bounding box center [1013, 59] width 15 height 15
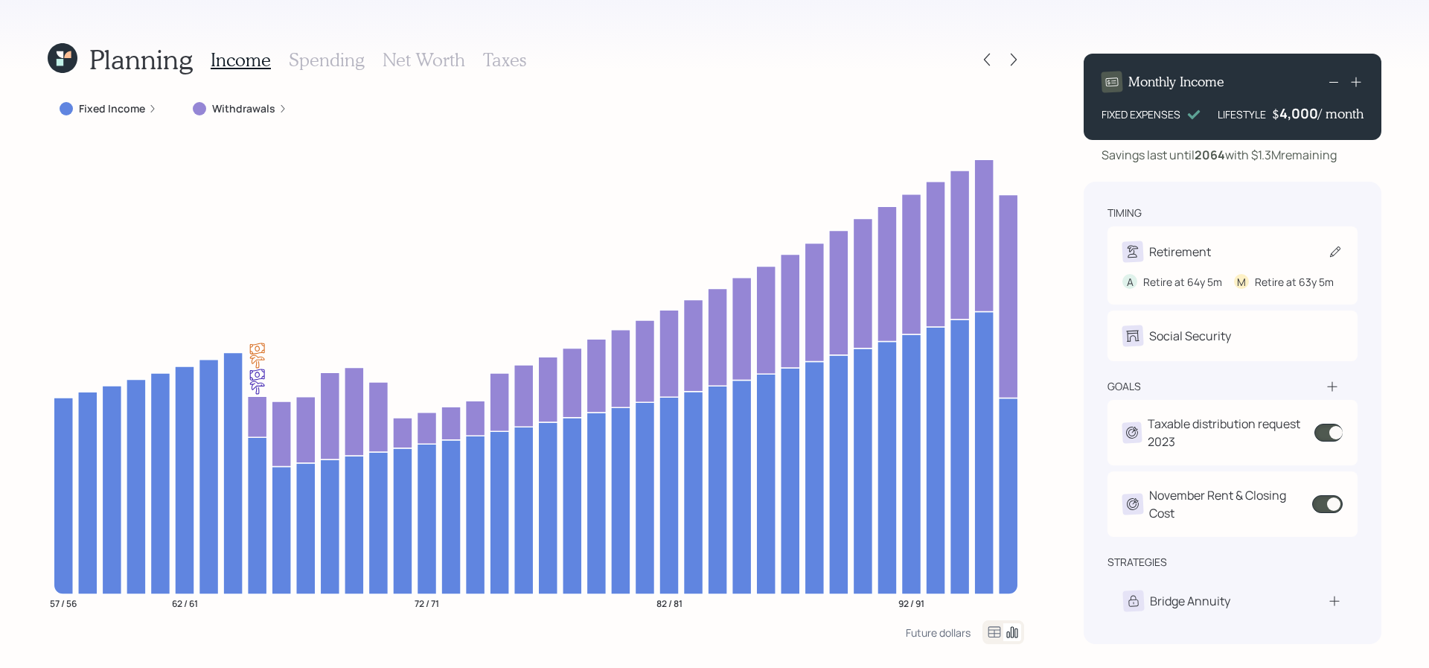
click at [1168, 264] on div "A Retire at 64y 5m M Retire at 63y 5m" at bounding box center [1233, 276] width 220 height 28
select select "5"
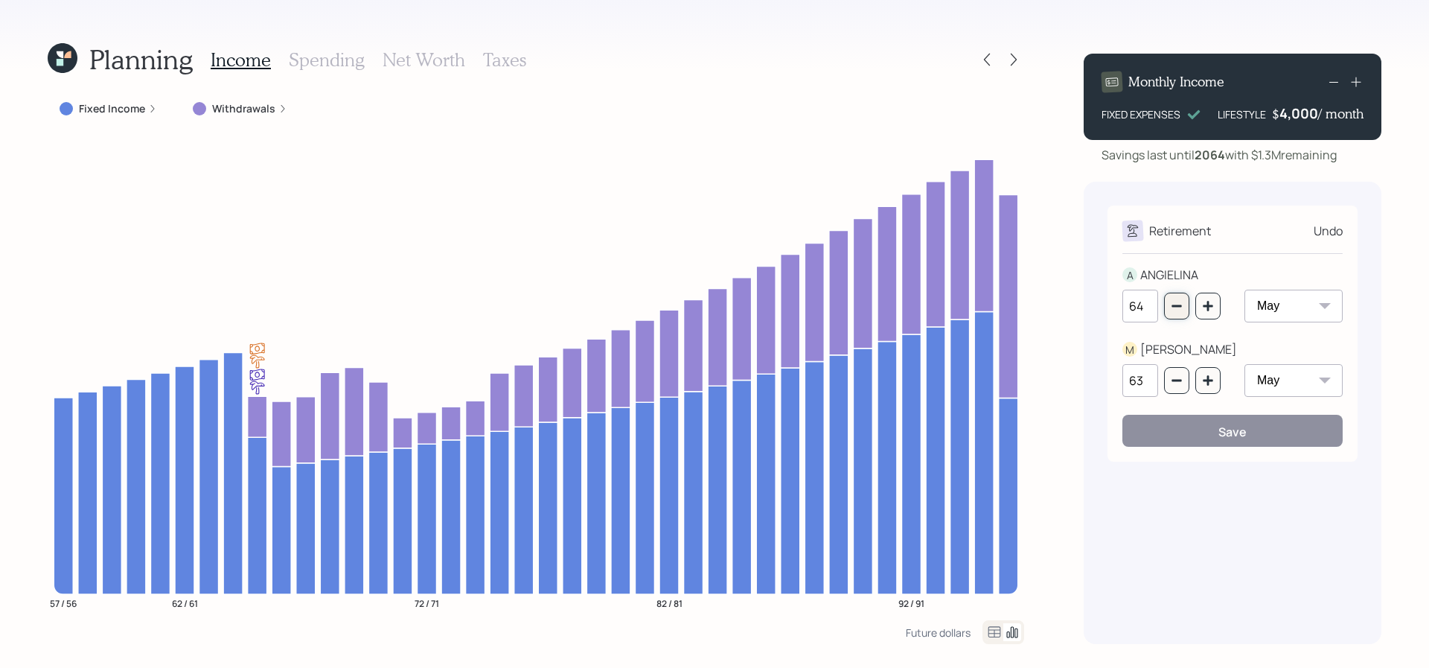
click at [1172, 313] on button "button" at bounding box center [1176, 306] width 25 height 27
type input "63"
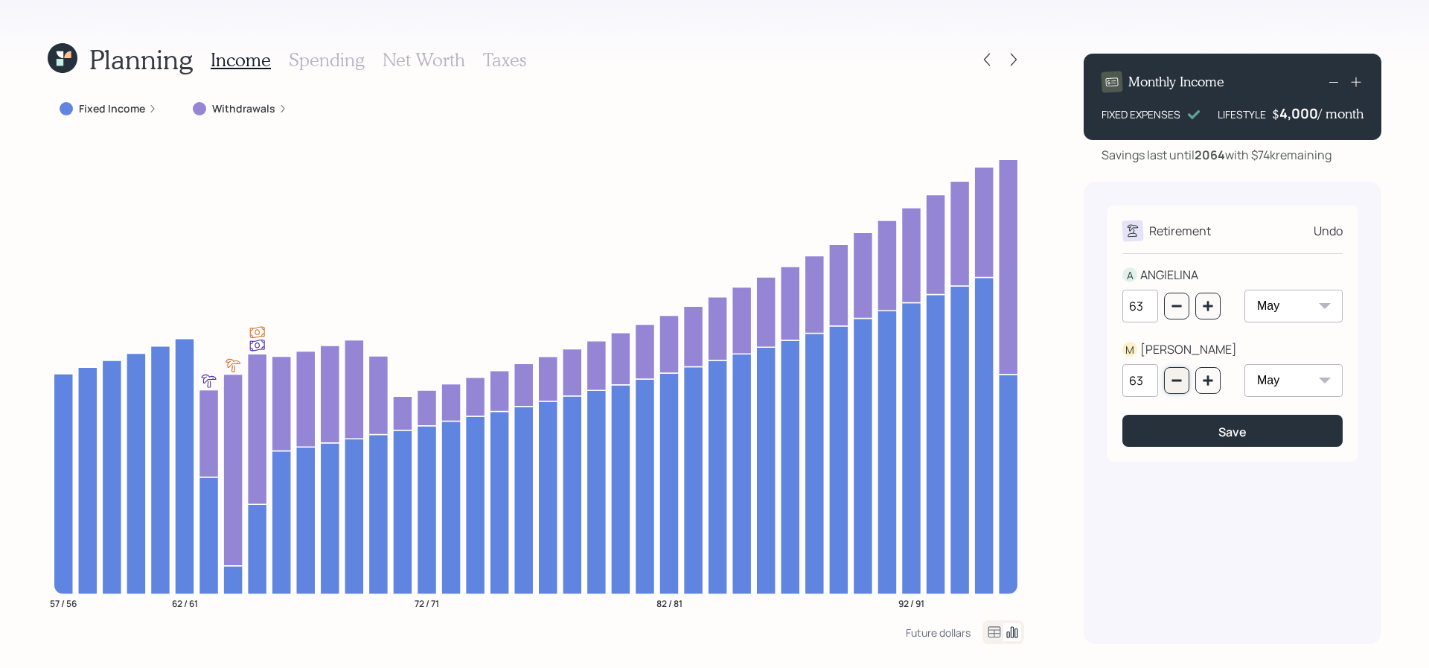
click at [1181, 389] on button "button" at bounding box center [1176, 380] width 25 height 27
type input "62"
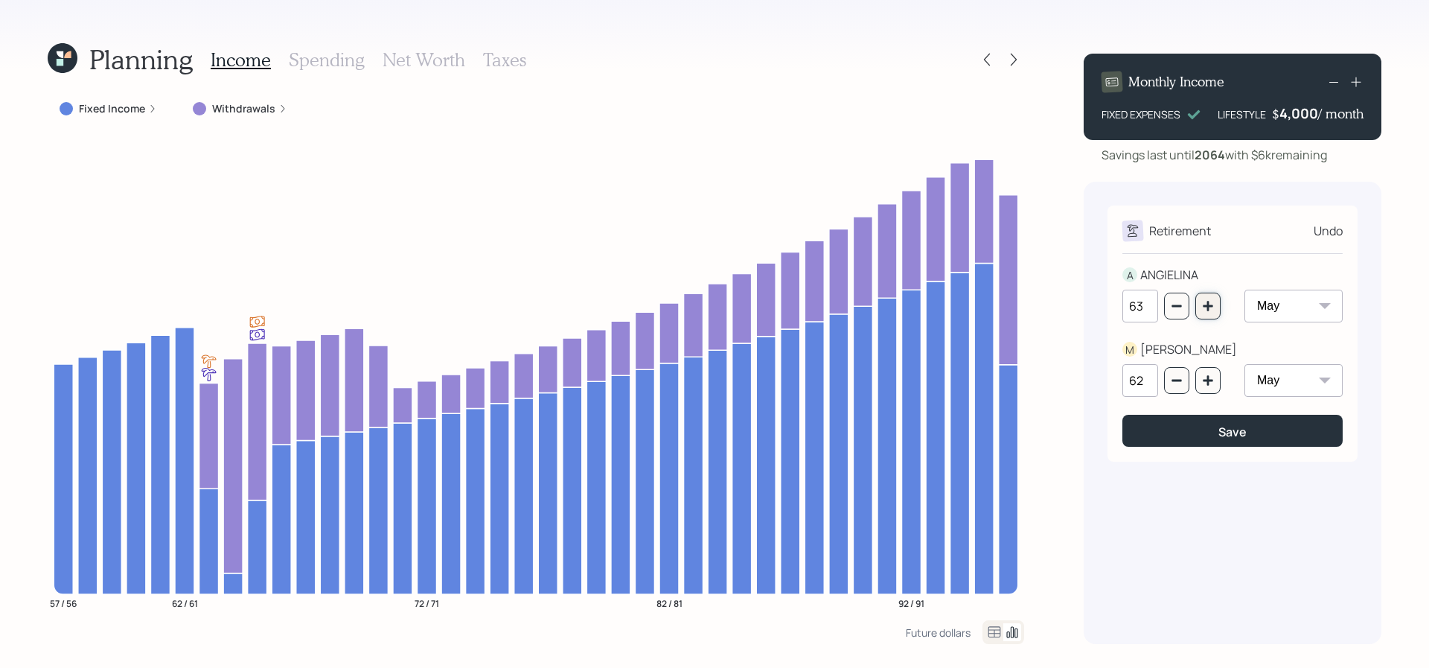
click at [1213, 309] on icon "button" at bounding box center [1208, 306] width 12 height 12
type input "65"
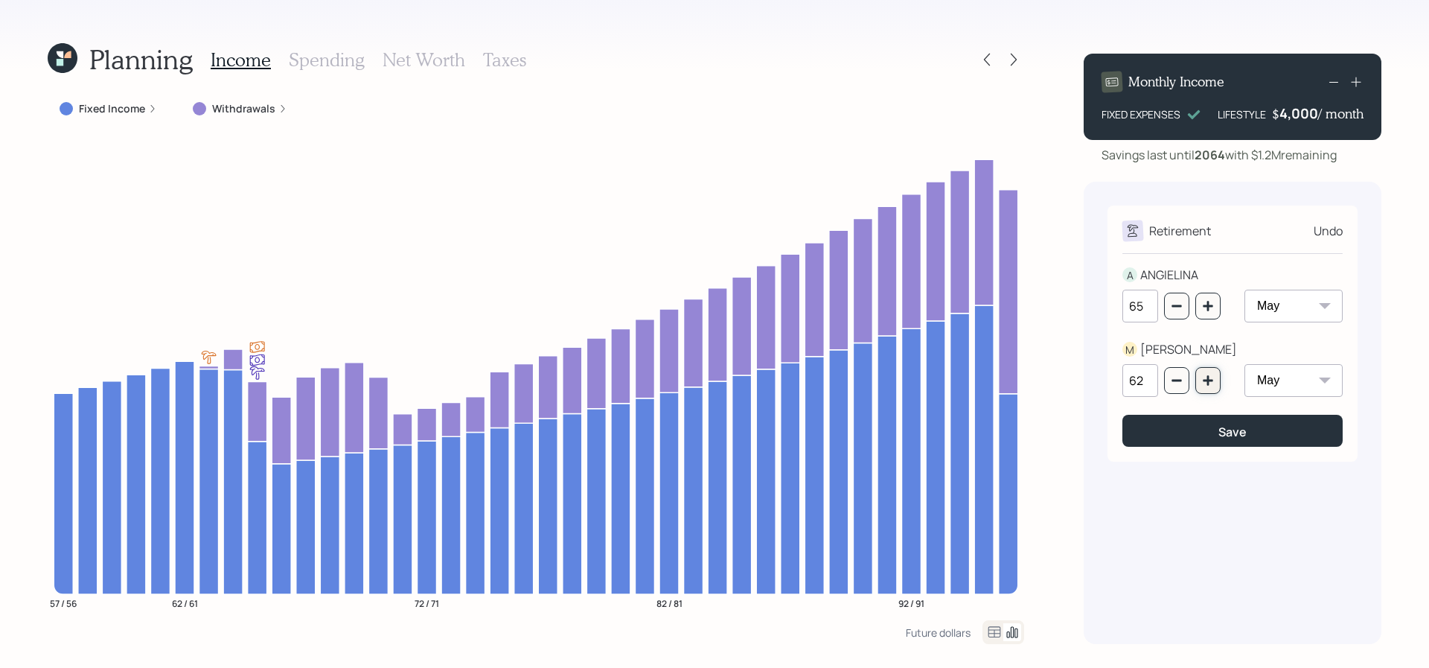
click at [1218, 386] on button "button" at bounding box center [1207, 380] width 25 height 27
click at [1215, 386] on button "button" at bounding box center [1207, 380] width 25 height 27
type input "64"
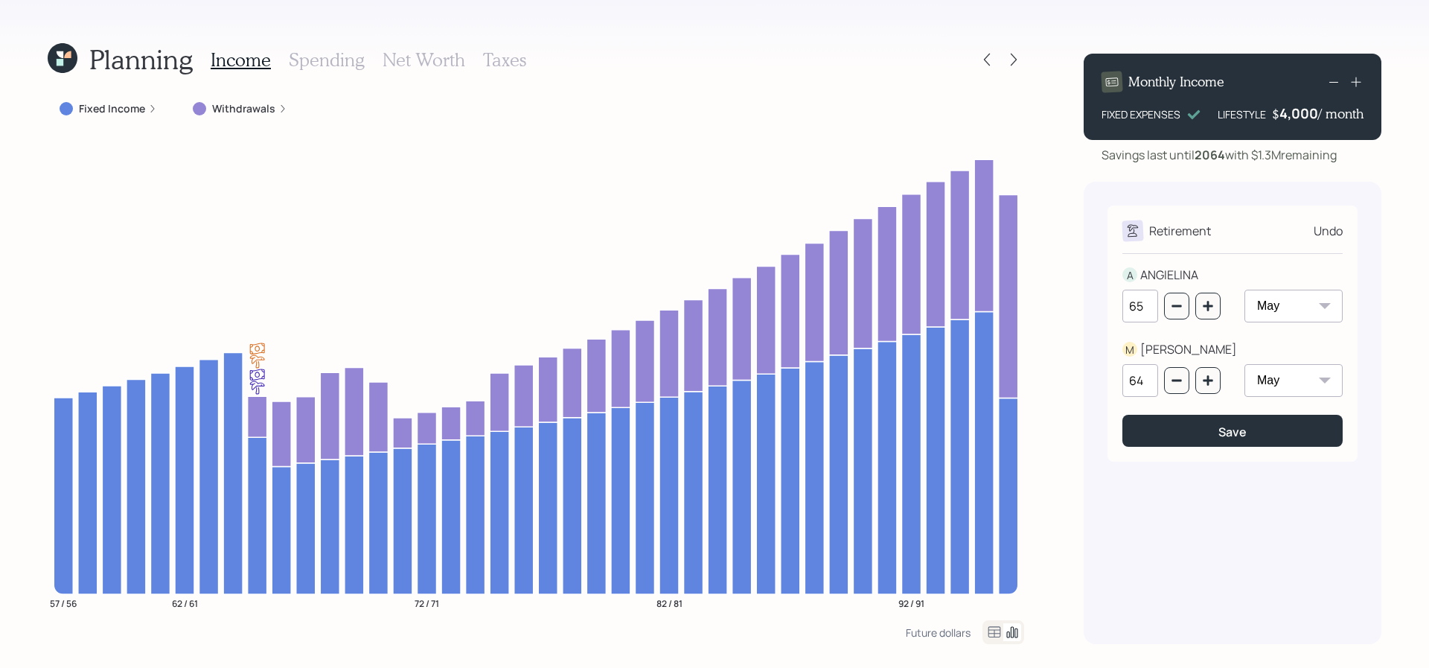
click at [115, 137] on icon "57 / 56 62 / 61 72 / 71 82 / 81 92 / 91" at bounding box center [536, 377] width 977 height 486
click at [120, 104] on label "Fixed Income" at bounding box center [112, 108] width 66 height 15
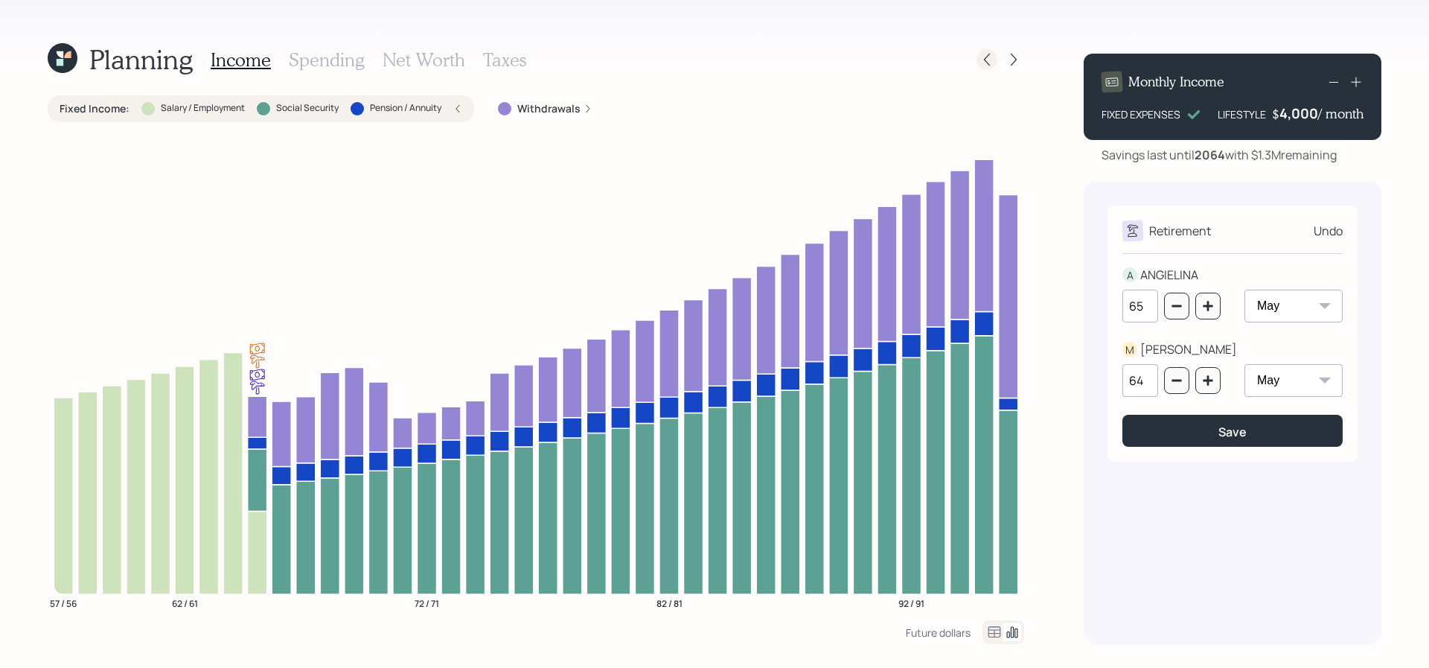
click at [993, 64] on icon at bounding box center [987, 59] width 15 height 15
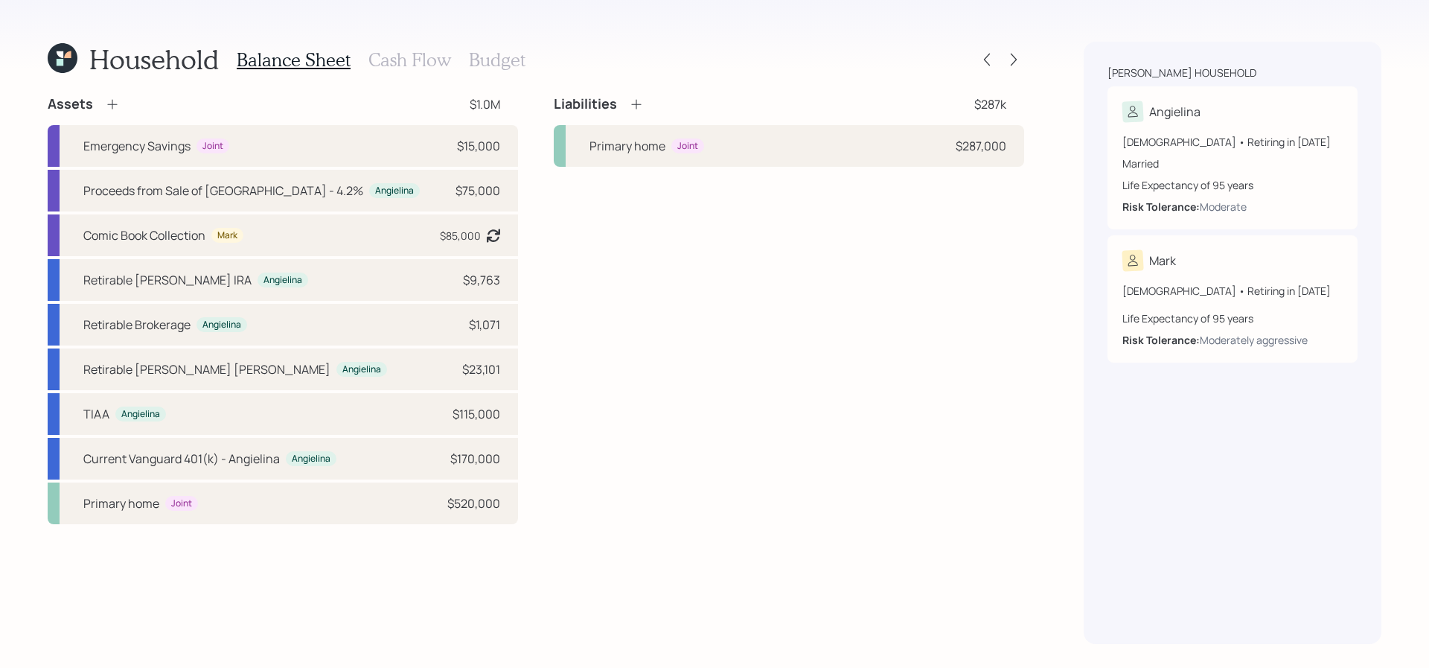
click at [378, 57] on h3 "Cash Flow" at bounding box center [409, 60] width 83 height 22
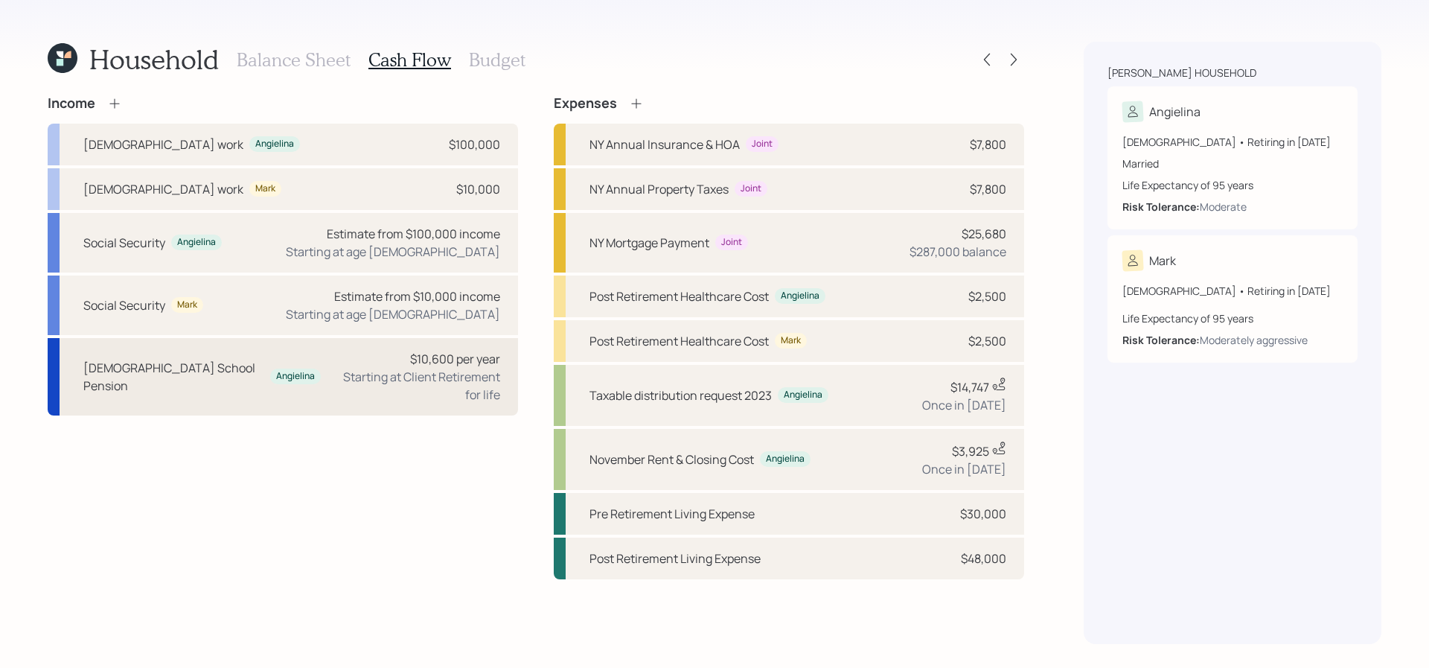
click at [360, 355] on div "$10,600 per year Starting at Client Retirement for life" at bounding box center [416, 377] width 167 height 54
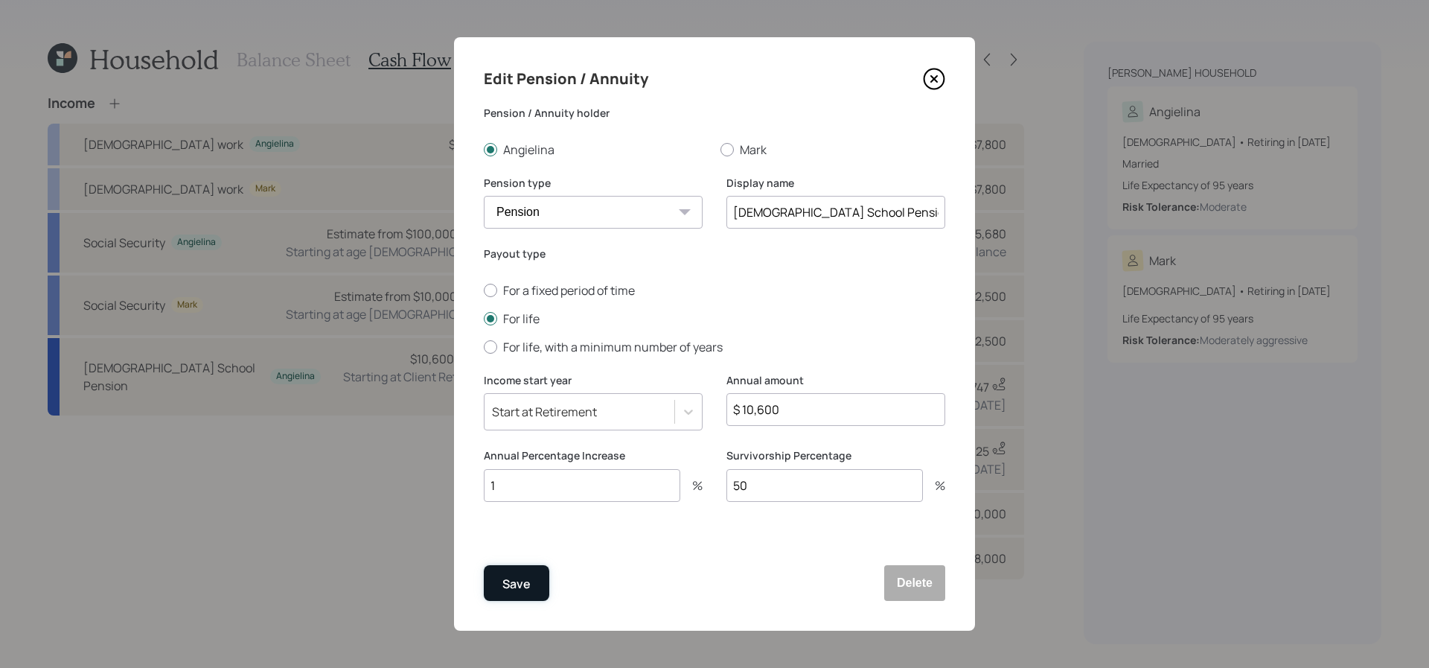
click at [540, 586] on button "Save" at bounding box center [517, 583] width 66 height 36
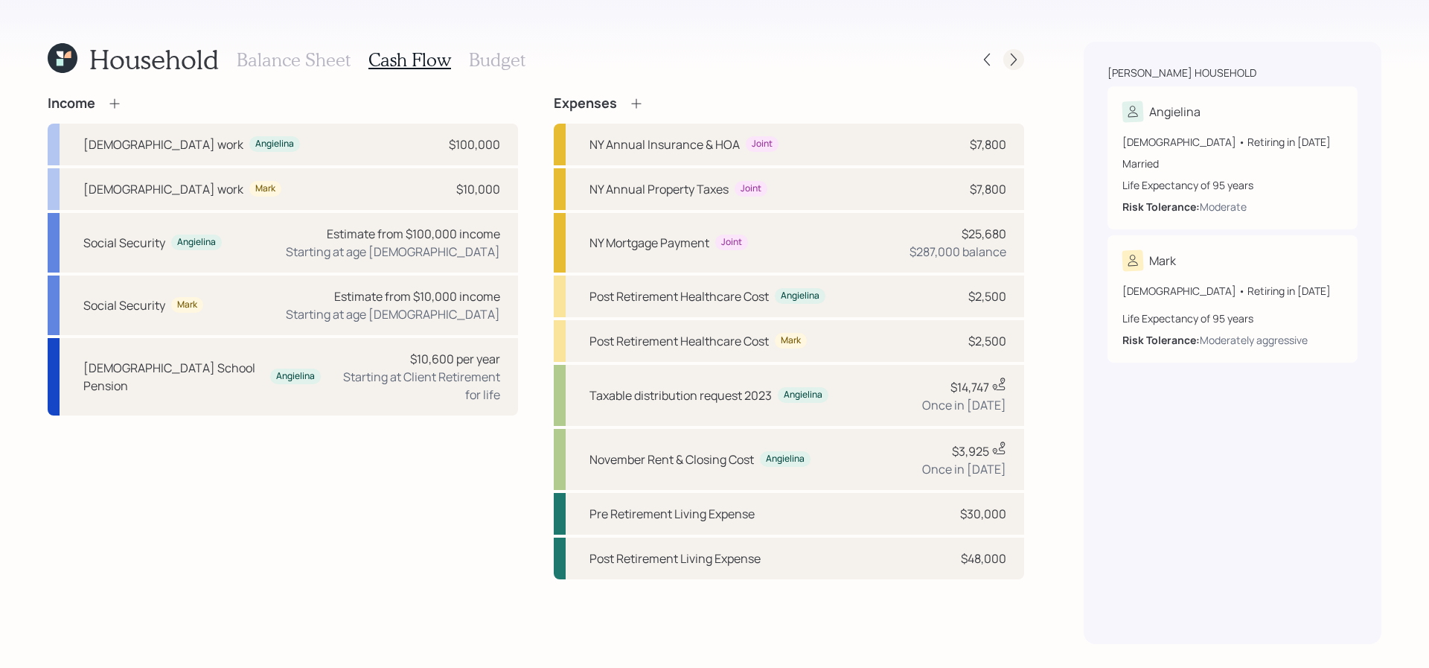
click at [1011, 66] on icon at bounding box center [1013, 59] width 15 height 15
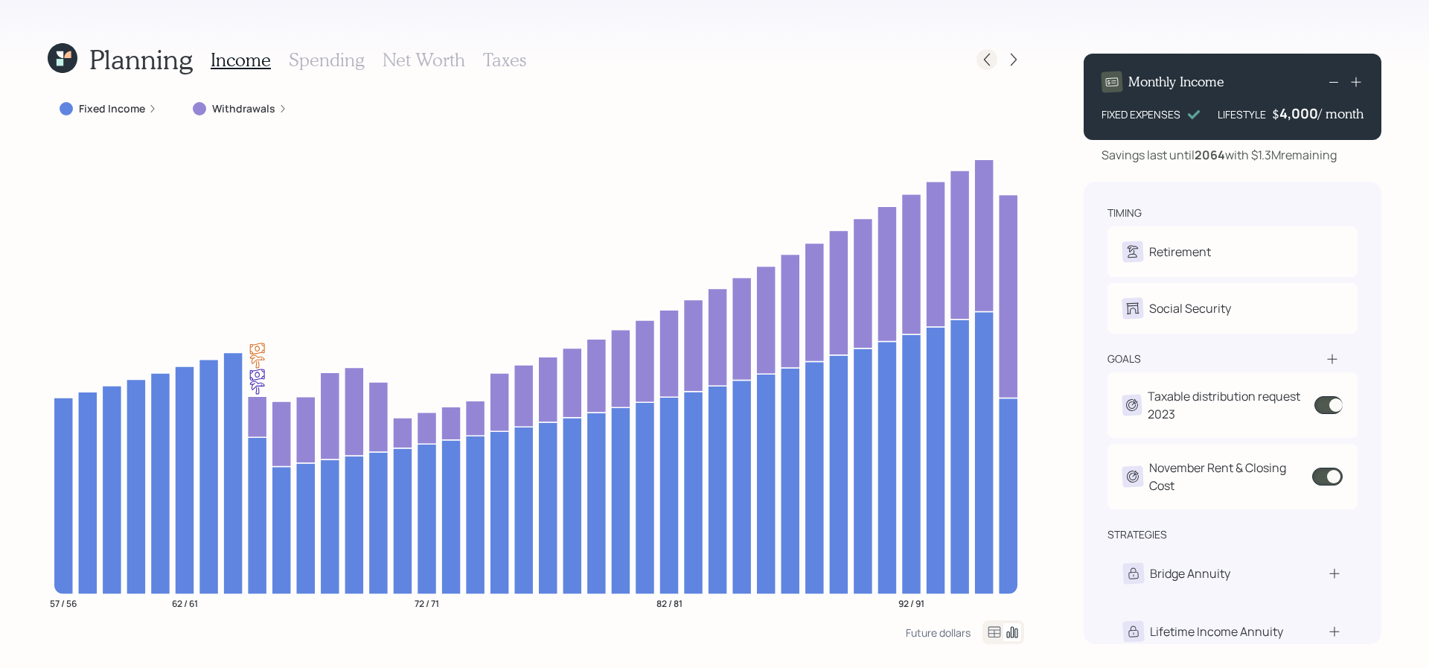
click at [982, 62] on icon at bounding box center [987, 59] width 15 height 15
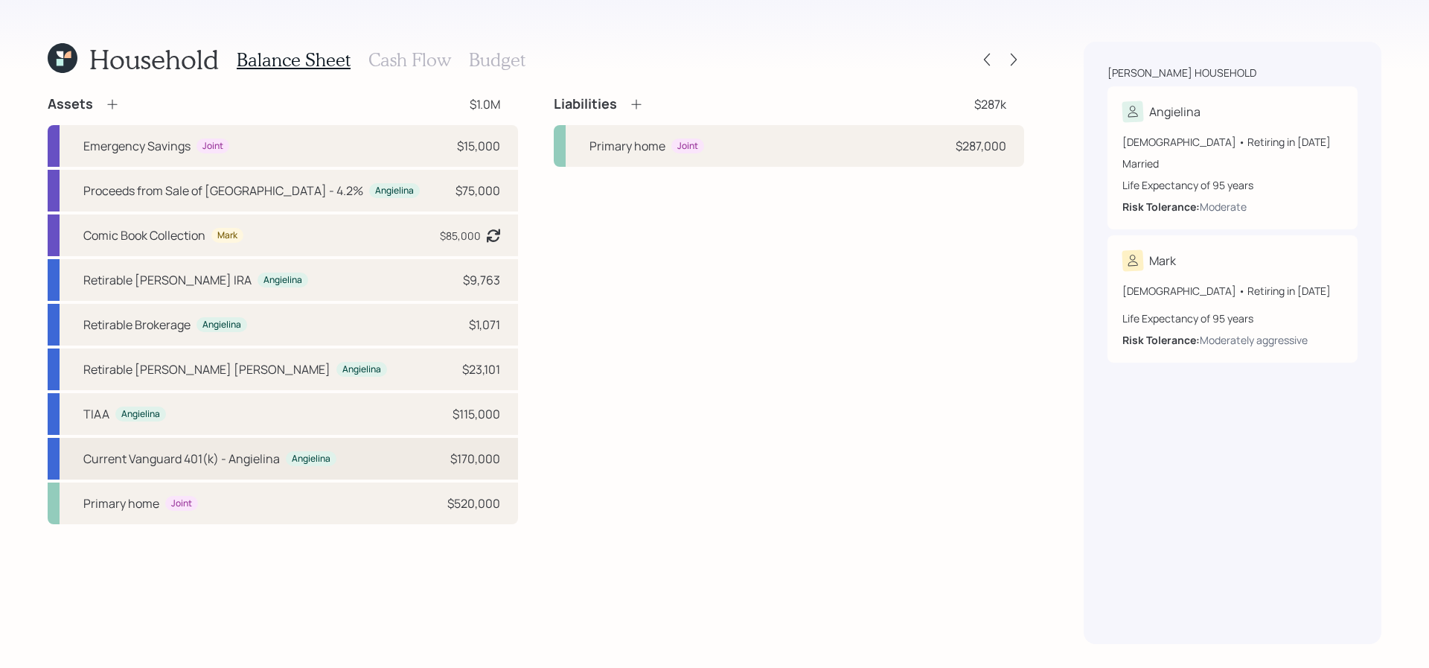
drag, startPoint x: 348, startPoint y: 483, endPoint x: 348, endPoint y: 467, distance: 16.4
click at [348, 482] on div "Primary home Joint $520,000" at bounding box center [283, 503] width 470 height 42
click at [348, 460] on div "Current Vanguard 401(k) - [PERSON_NAME] $170,000" at bounding box center [283, 459] width 470 height 42
select select "company_sponsored"
select select "balanced"
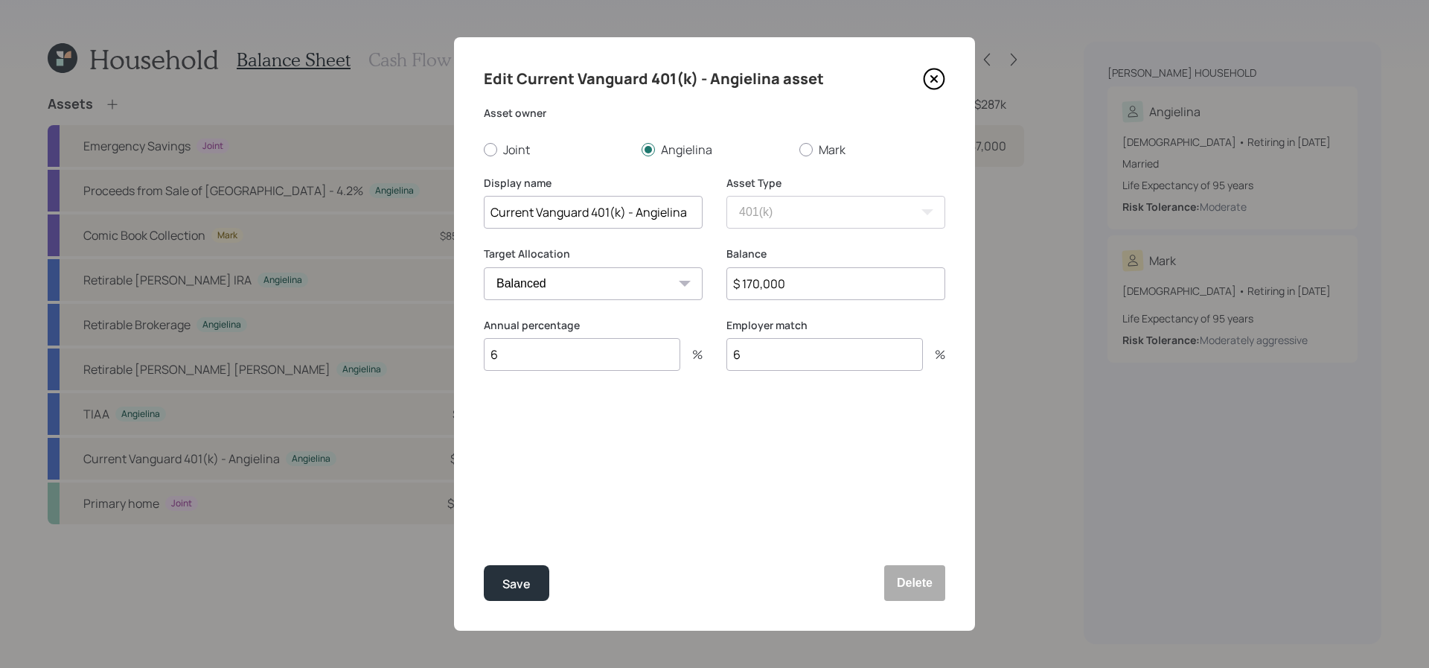
click at [894, 267] on input "$ 170,000" at bounding box center [836, 283] width 219 height 33
drag, startPoint x: 894, startPoint y: 291, endPoint x: 523, endPoint y: 269, distance: 372.1
click at [523, 269] on div "Target Allocation Cash Conservative Balanced Aggressive Balance $ 170,000" at bounding box center [715, 281] width 462 height 71
type input "$ 178,000"
click at [484, 565] on button "Save" at bounding box center [517, 583] width 66 height 36
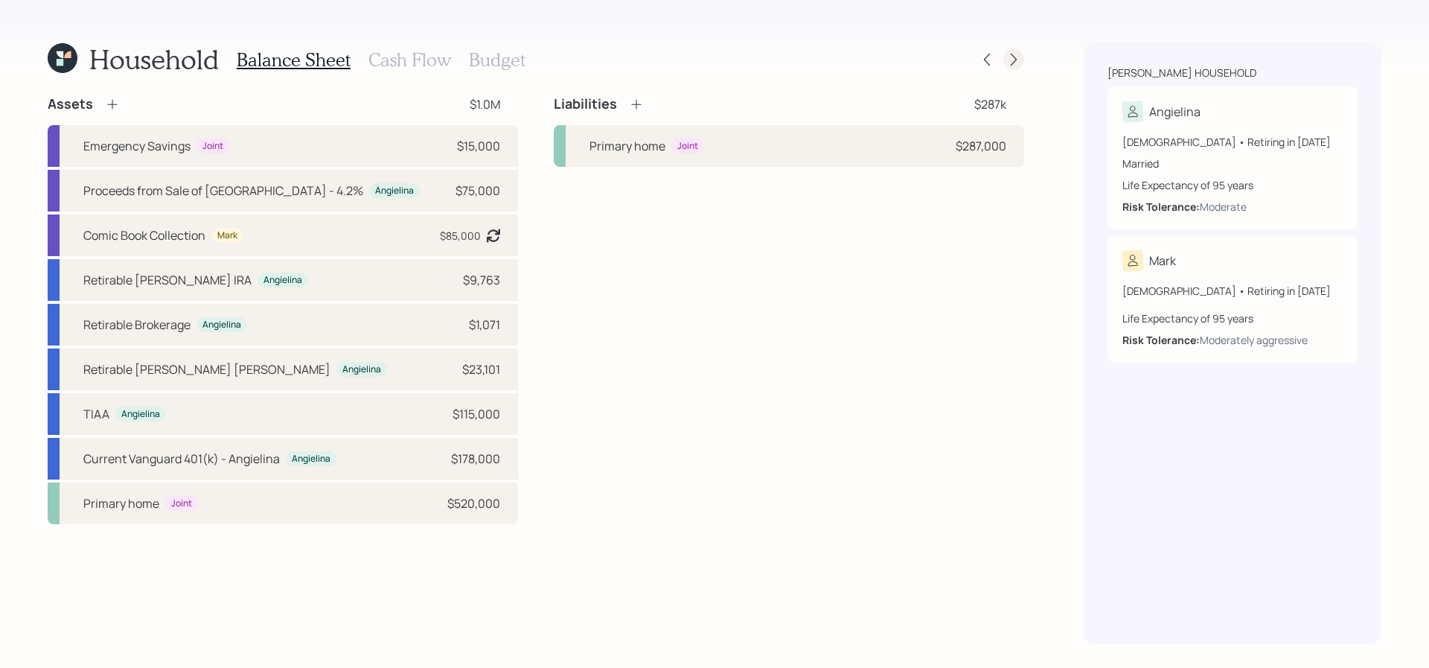
click at [1015, 61] on icon at bounding box center [1013, 59] width 15 height 15
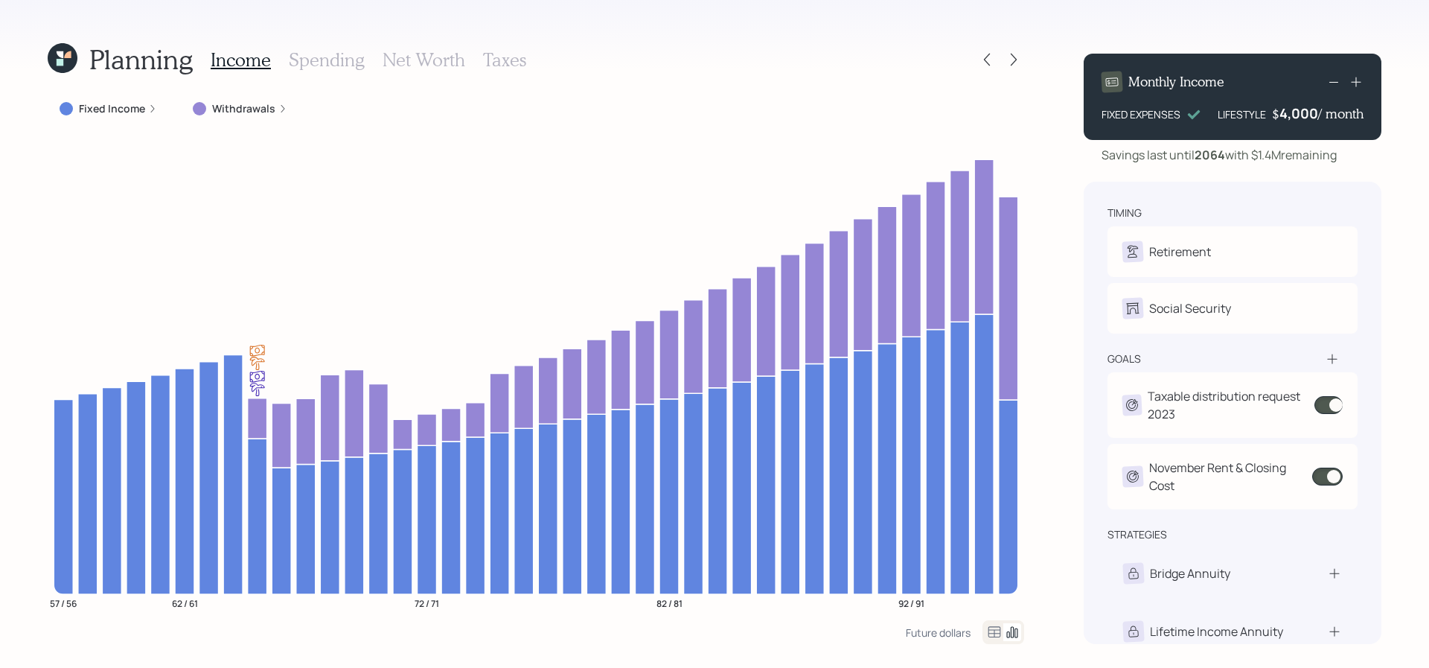
click at [84, 106] on label "Fixed Income" at bounding box center [112, 108] width 66 height 15
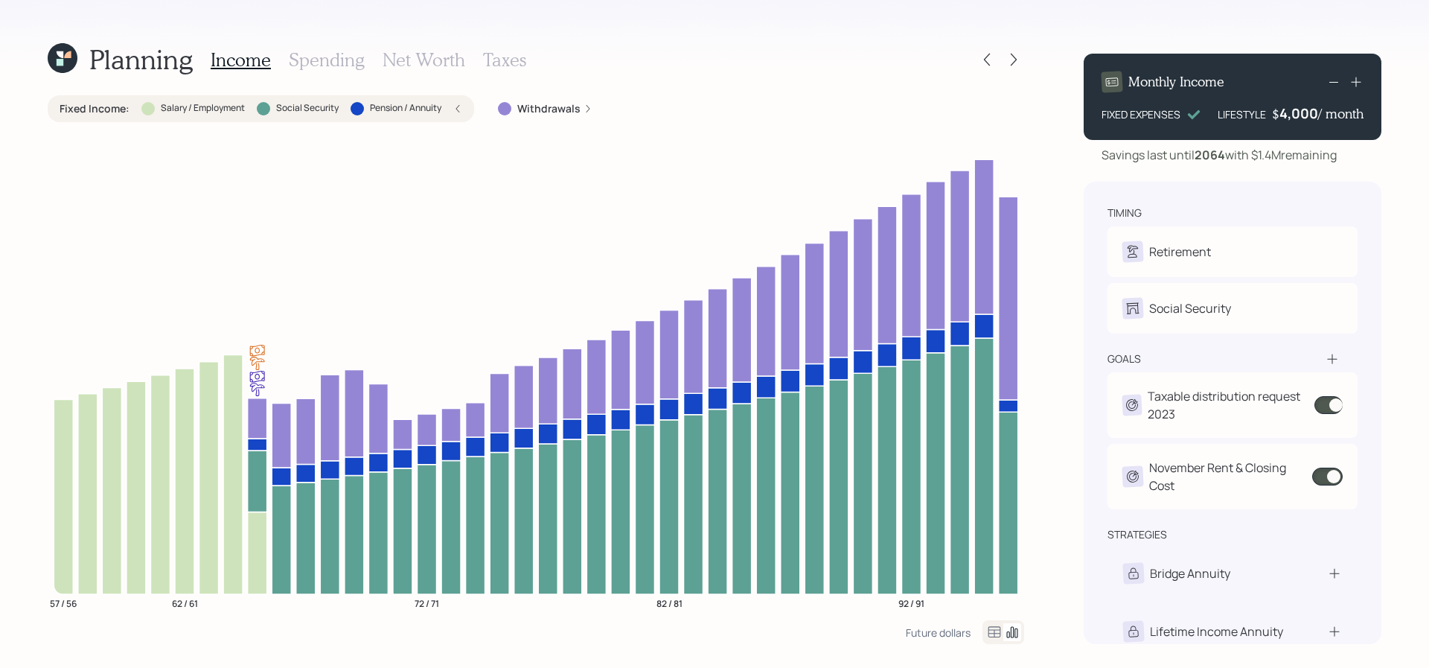
click at [449, 106] on div "Fixed Income : Salary / Employment Social Security Pension / Annuity" at bounding box center [261, 108] width 403 height 15
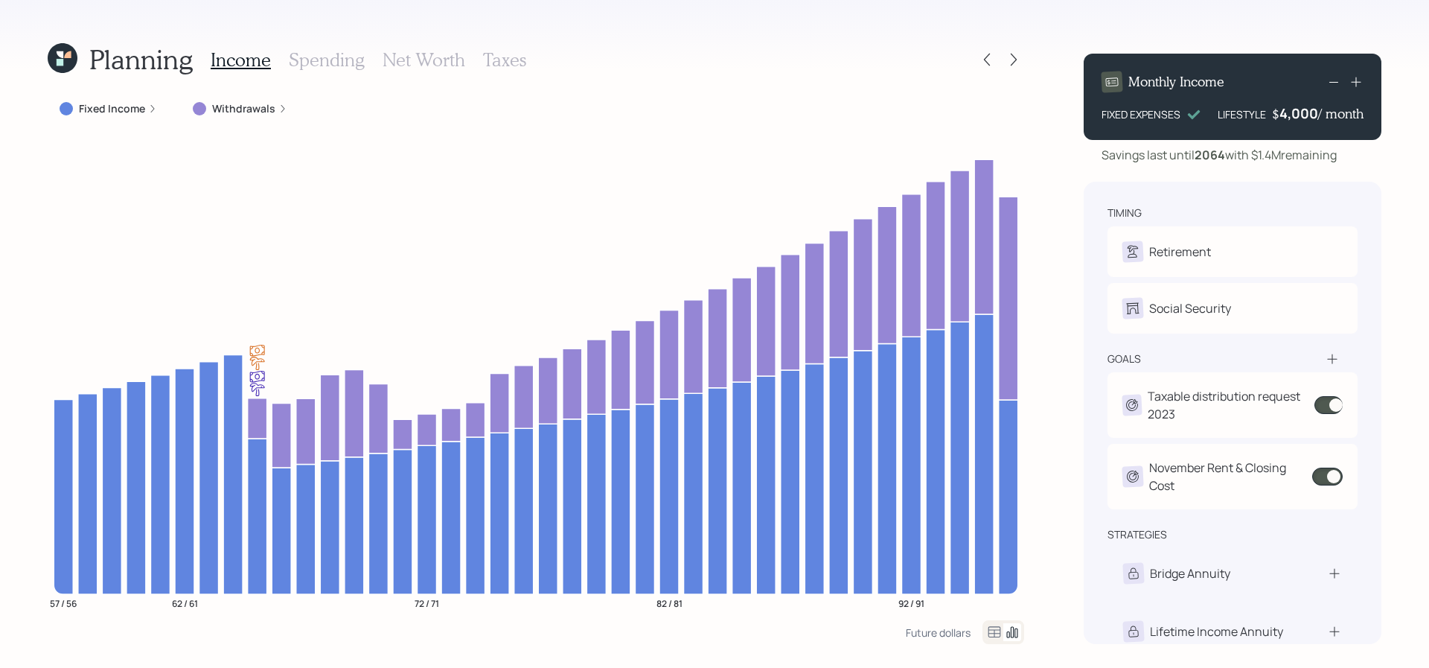
click at [125, 106] on label "Fixed Income" at bounding box center [112, 108] width 66 height 15
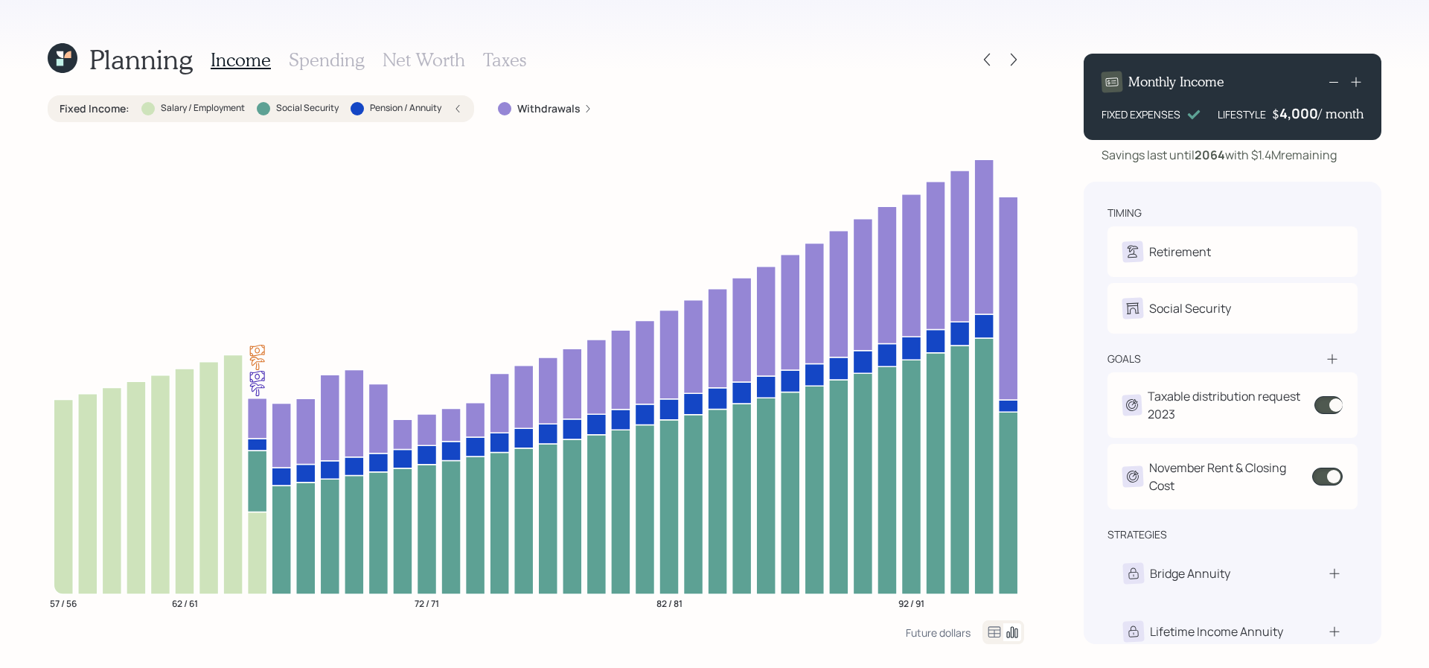
click at [453, 117] on div "Fixed Income : Salary / Employment Social Security Pension / Annuity" at bounding box center [261, 108] width 427 height 27
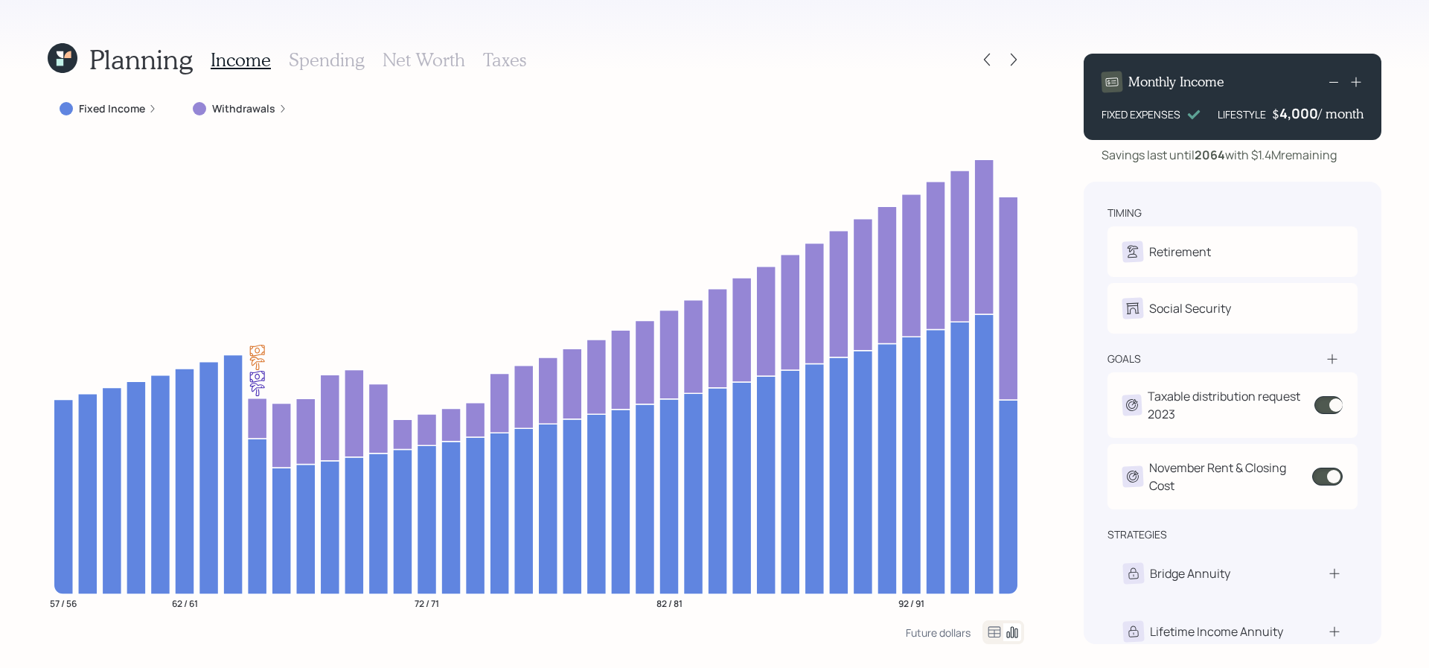
click at [80, 110] on label "Fixed Income" at bounding box center [112, 108] width 66 height 15
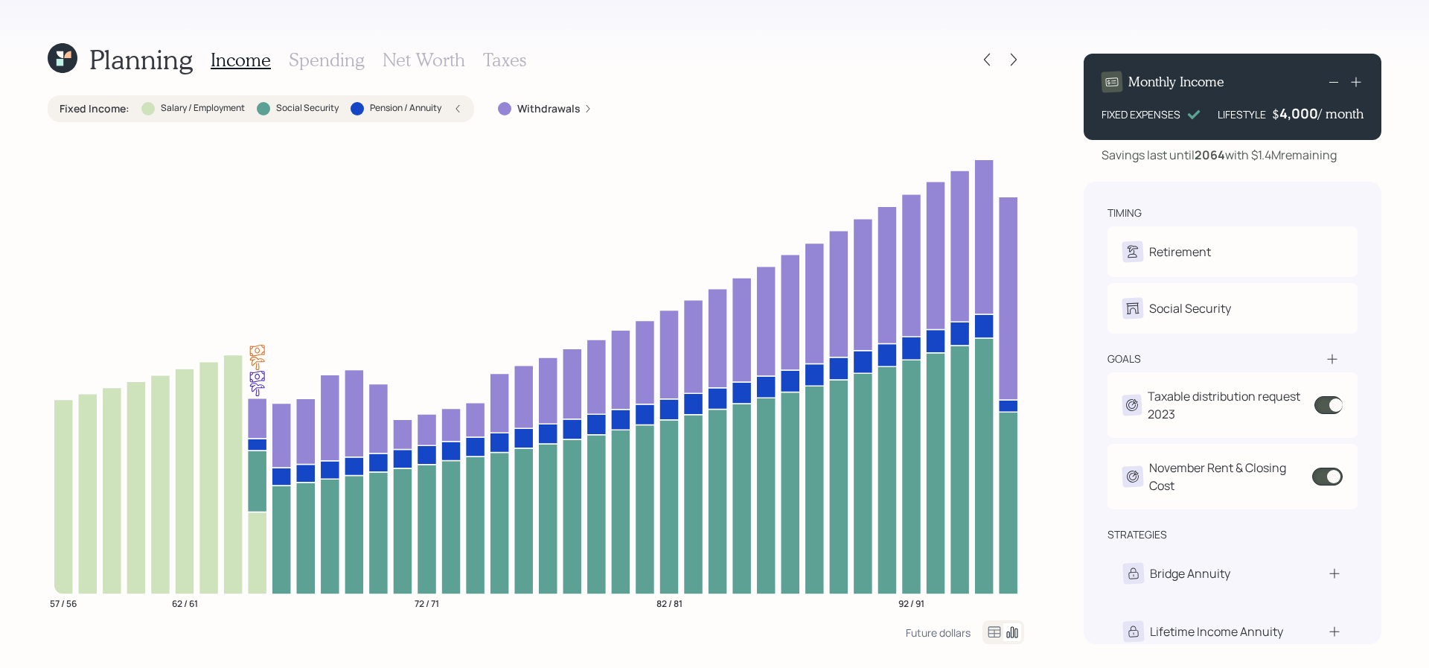
click at [428, 119] on div "Fixed Income : Salary / Employment Social Security Pension / Annuity" at bounding box center [261, 108] width 427 height 27
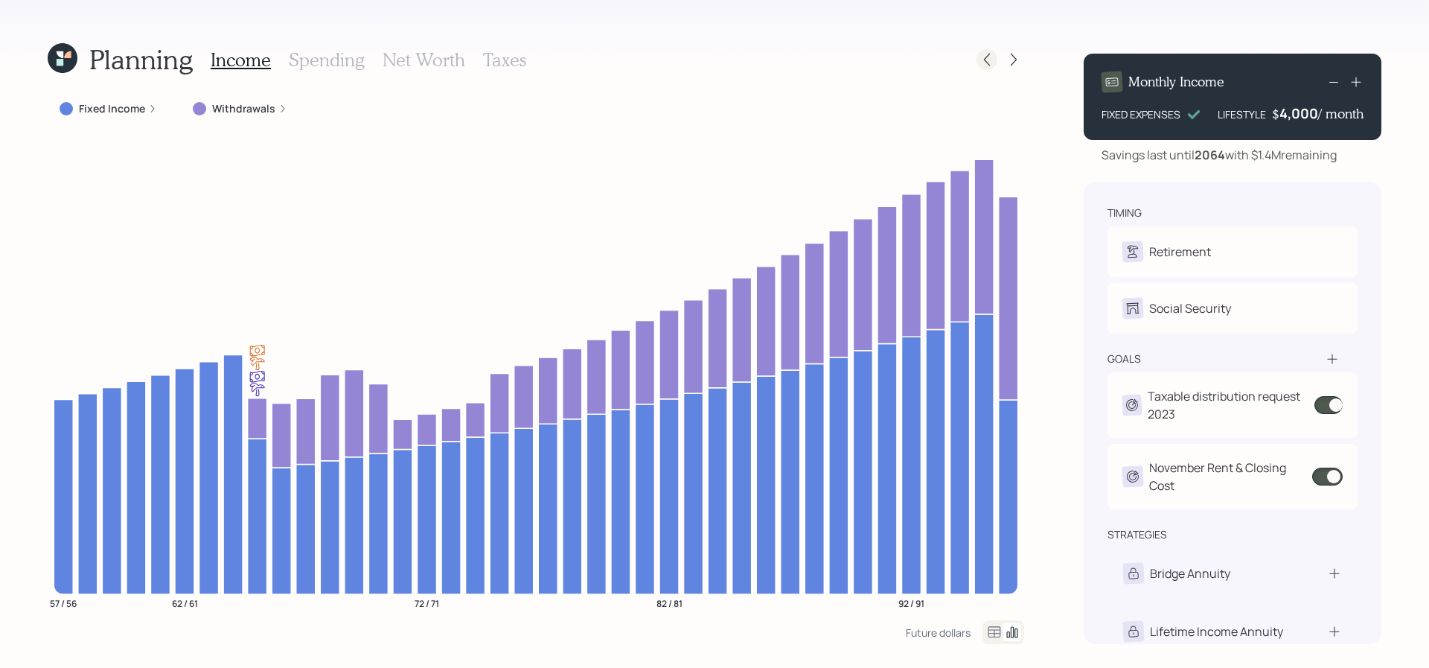
click at [983, 60] on icon at bounding box center [987, 59] width 15 height 15
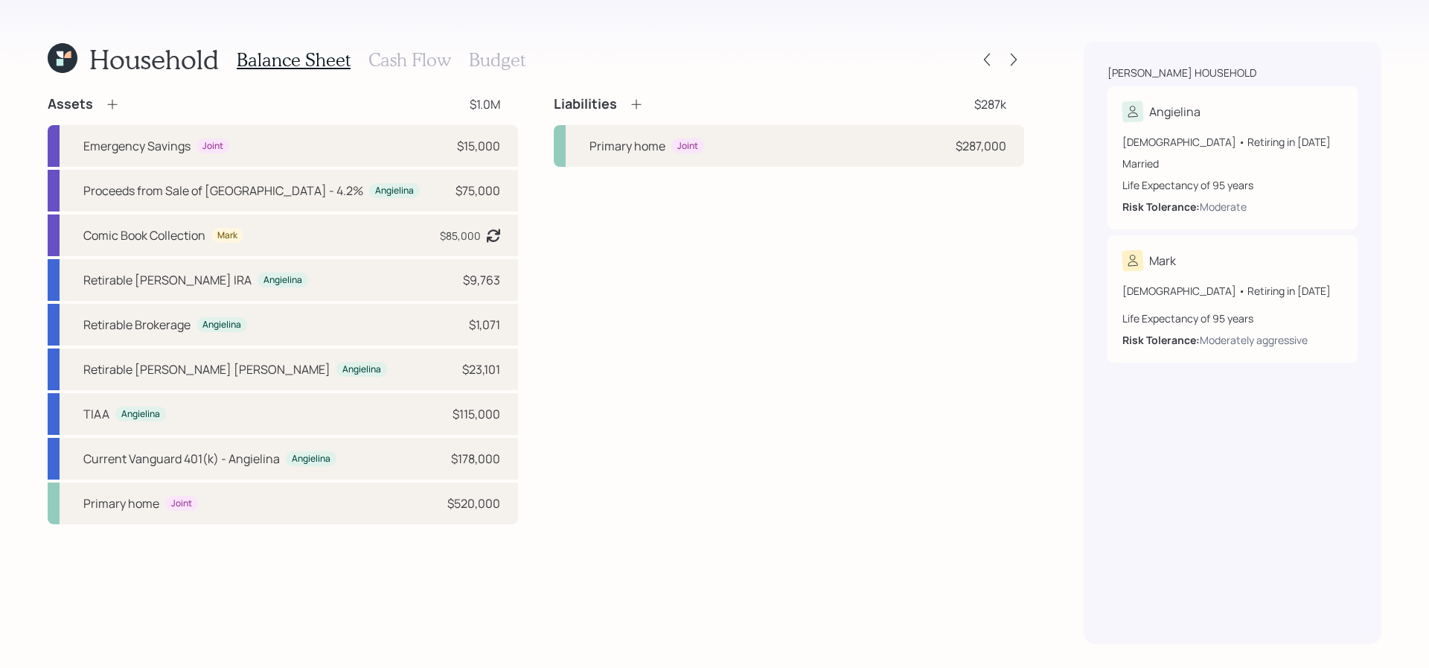
click at [1007, 68] on div at bounding box center [1001, 59] width 48 height 21
click at [1009, 67] on div at bounding box center [1013, 59] width 21 height 21
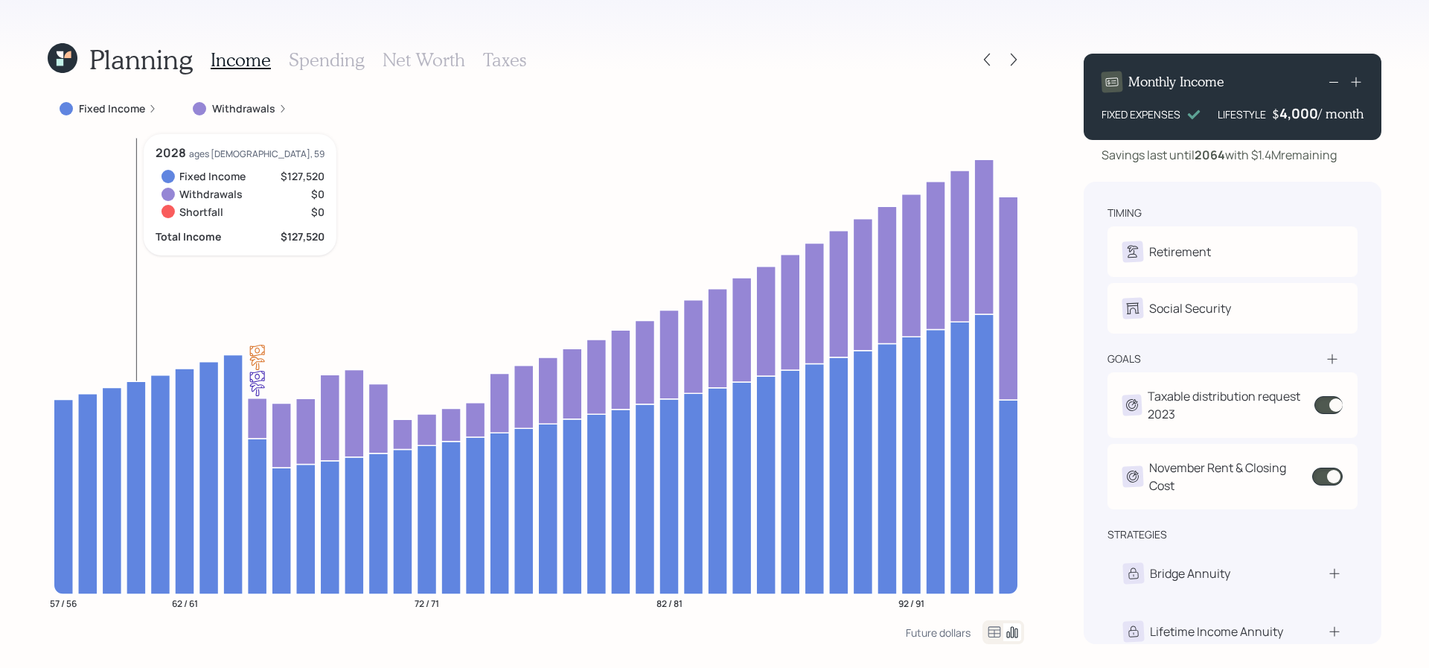
click at [137, 511] on icon at bounding box center [136, 487] width 19 height 213
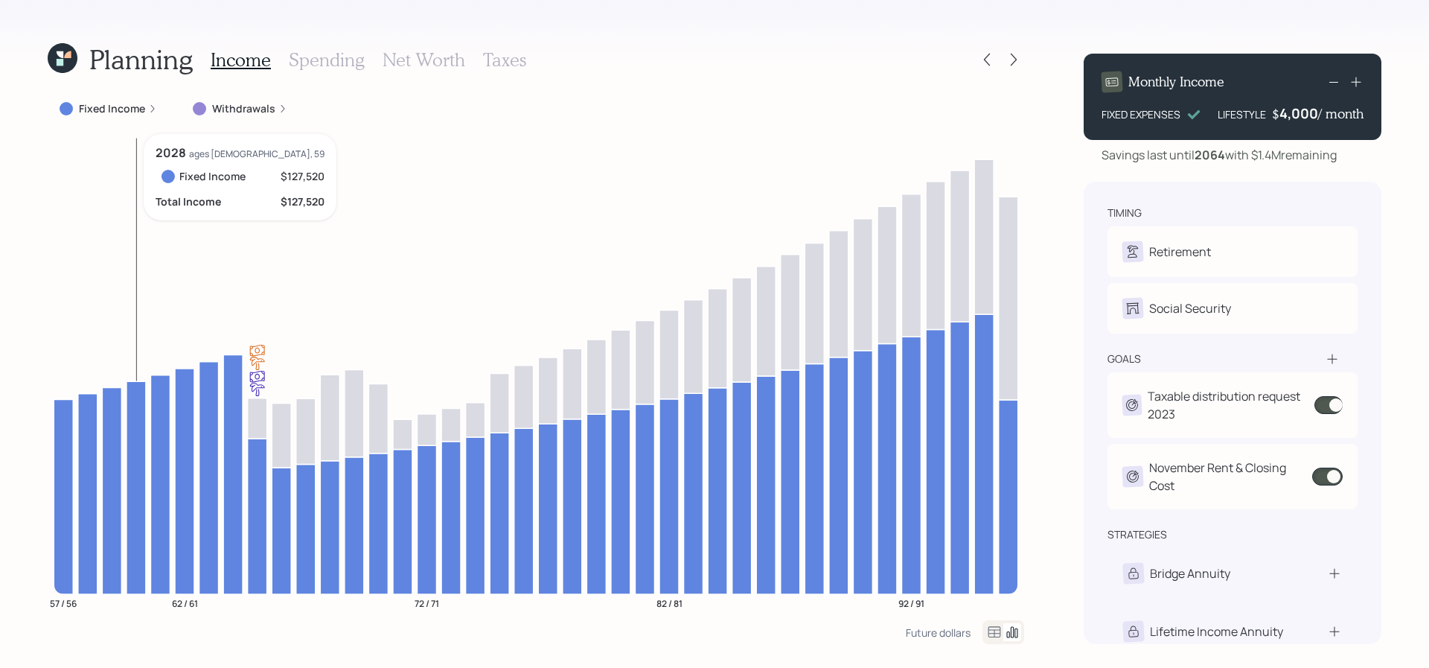
click at [137, 511] on icon at bounding box center [136, 487] width 19 height 213
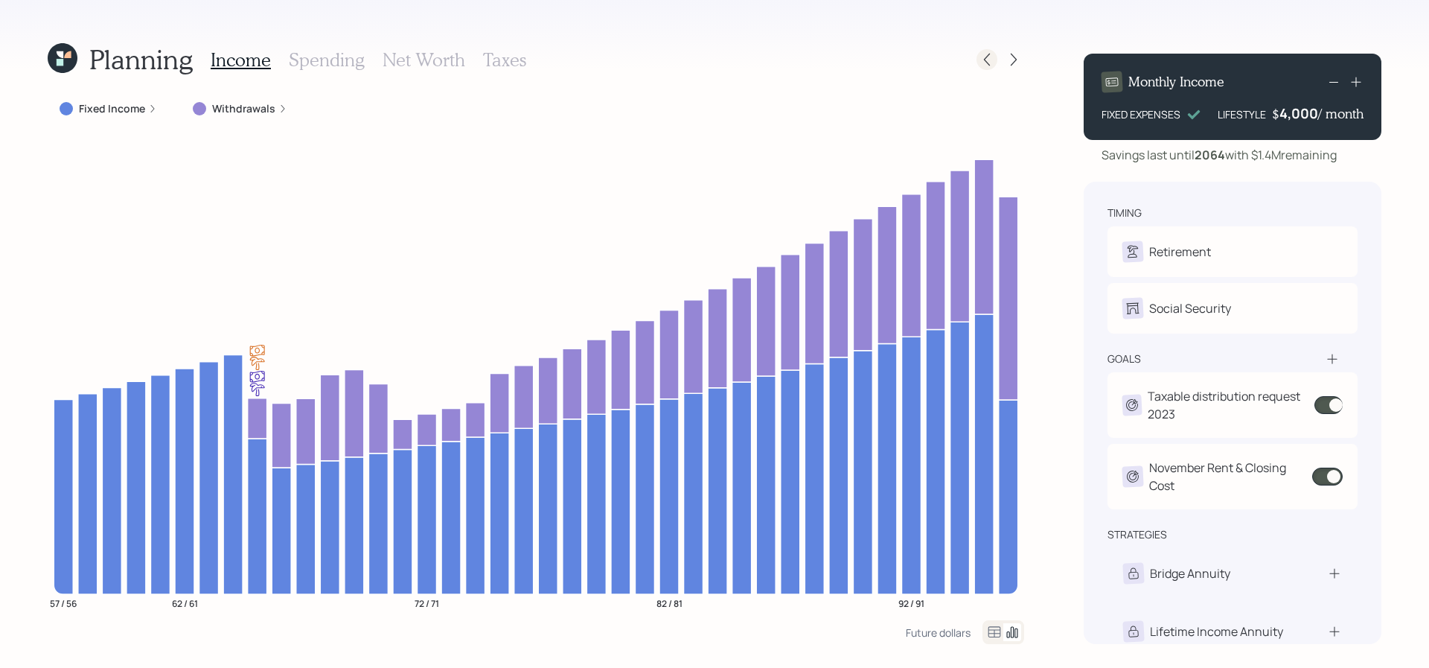
click at [986, 63] on icon at bounding box center [987, 59] width 15 height 15
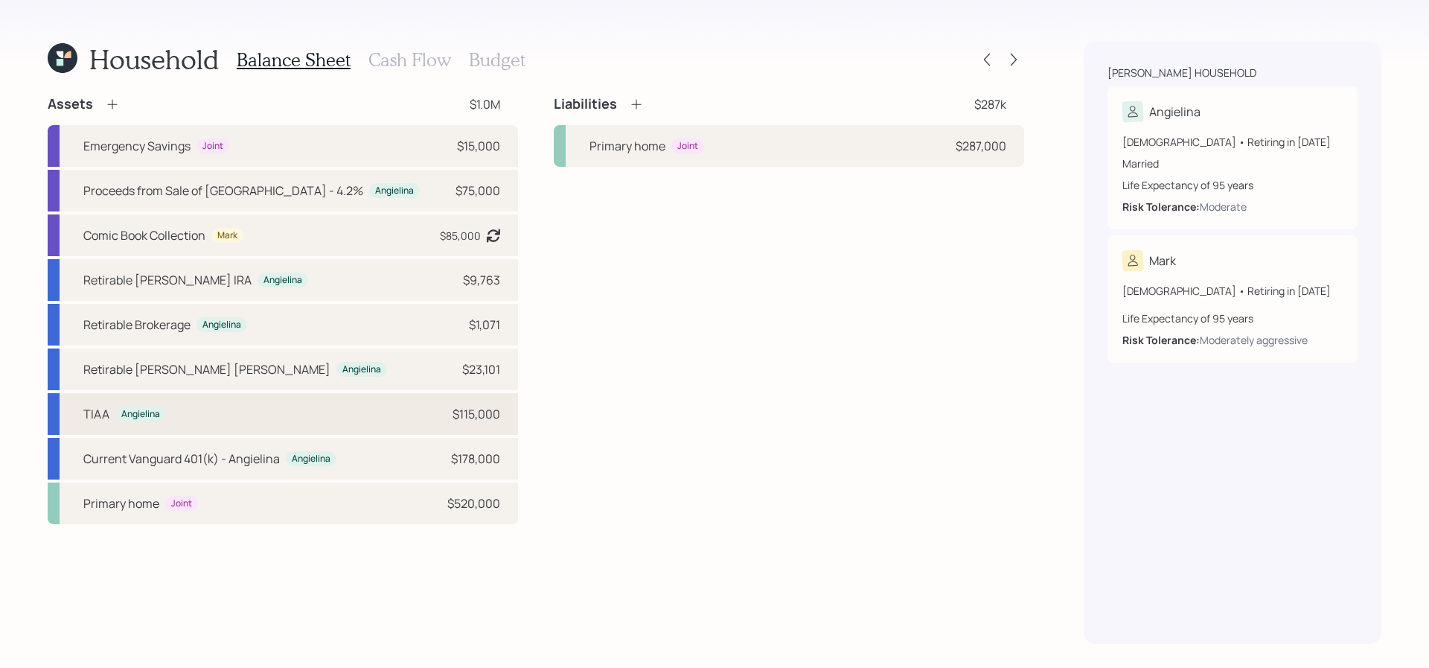
click at [446, 432] on div "[PERSON_NAME] $115,000" at bounding box center [283, 414] width 470 height 42
select select "ira"
select select "balanced"
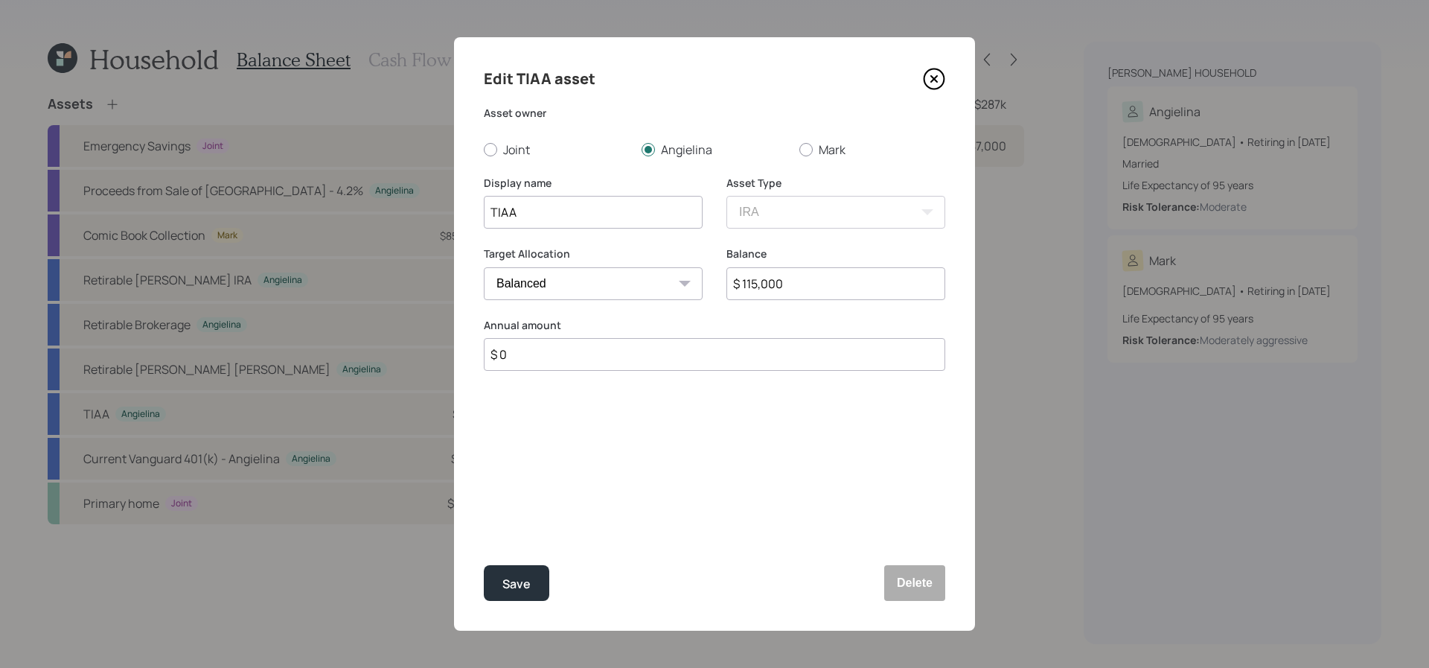
drag, startPoint x: 825, startPoint y: 294, endPoint x: 628, endPoint y: 275, distance: 197.5
click at [628, 275] on div "Target Allocation Cash Conservative Balanced Aggressive Balance $ 115,000" at bounding box center [715, 281] width 462 height 71
type input "$ 159,400"
click at [484, 565] on button "Save" at bounding box center [517, 583] width 66 height 36
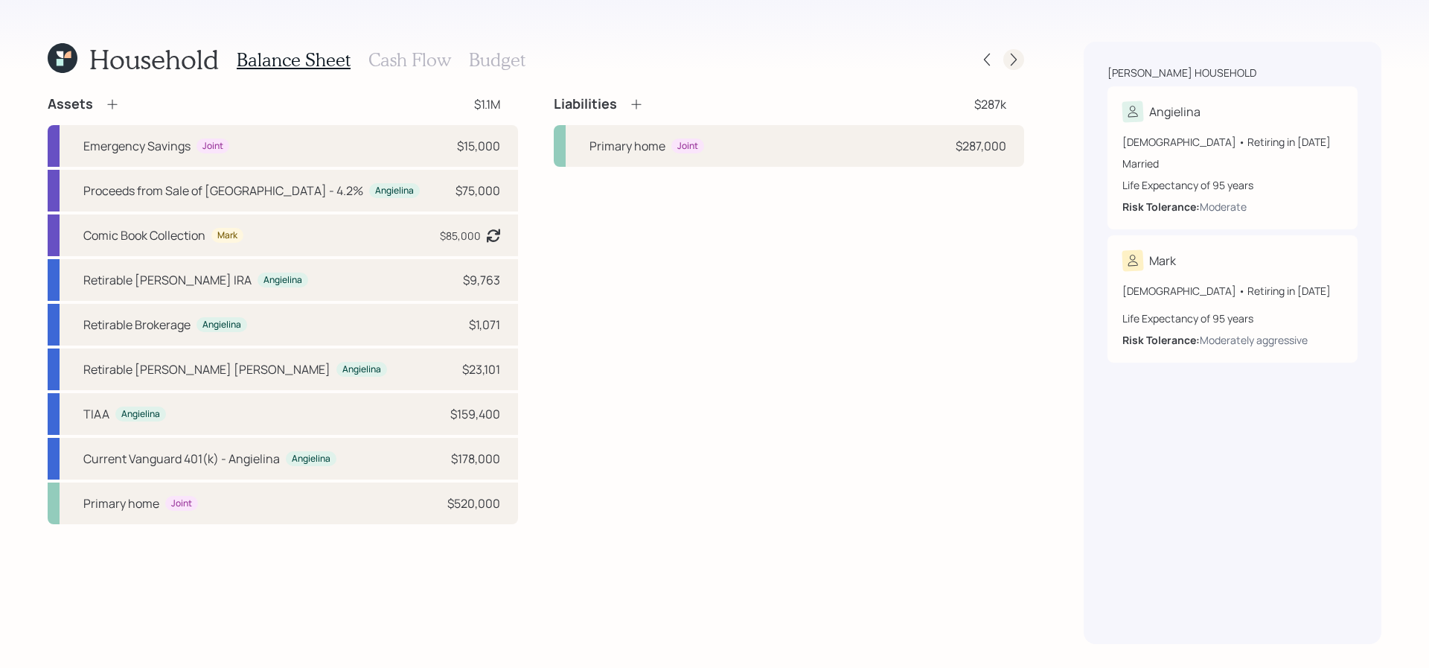
click at [1020, 60] on icon at bounding box center [1013, 59] width 15 height 15
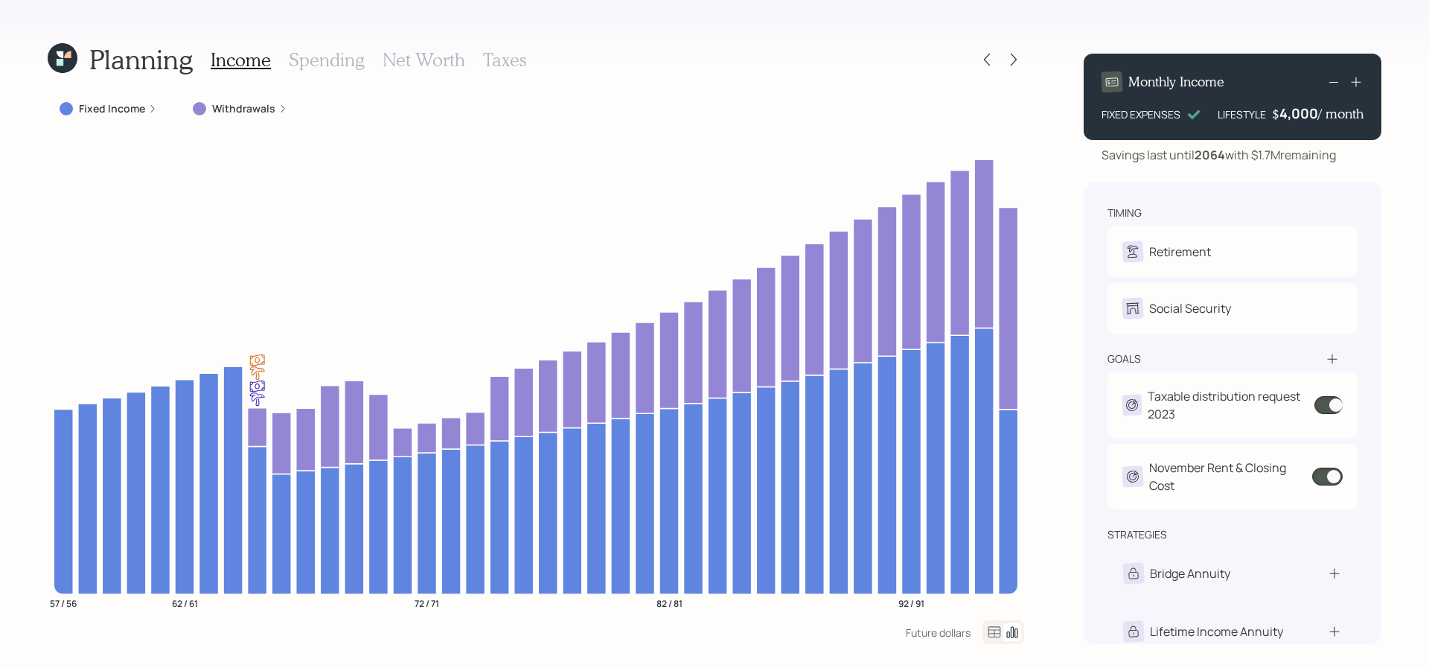
click at [400, 46] on div "Income Spending Net Worth Taxes" at bounding box center [369, 60] width 316 height 36
click at [400, 51] on h3 "Net Worth" at bounding box center [424, 60] width 83 height 22
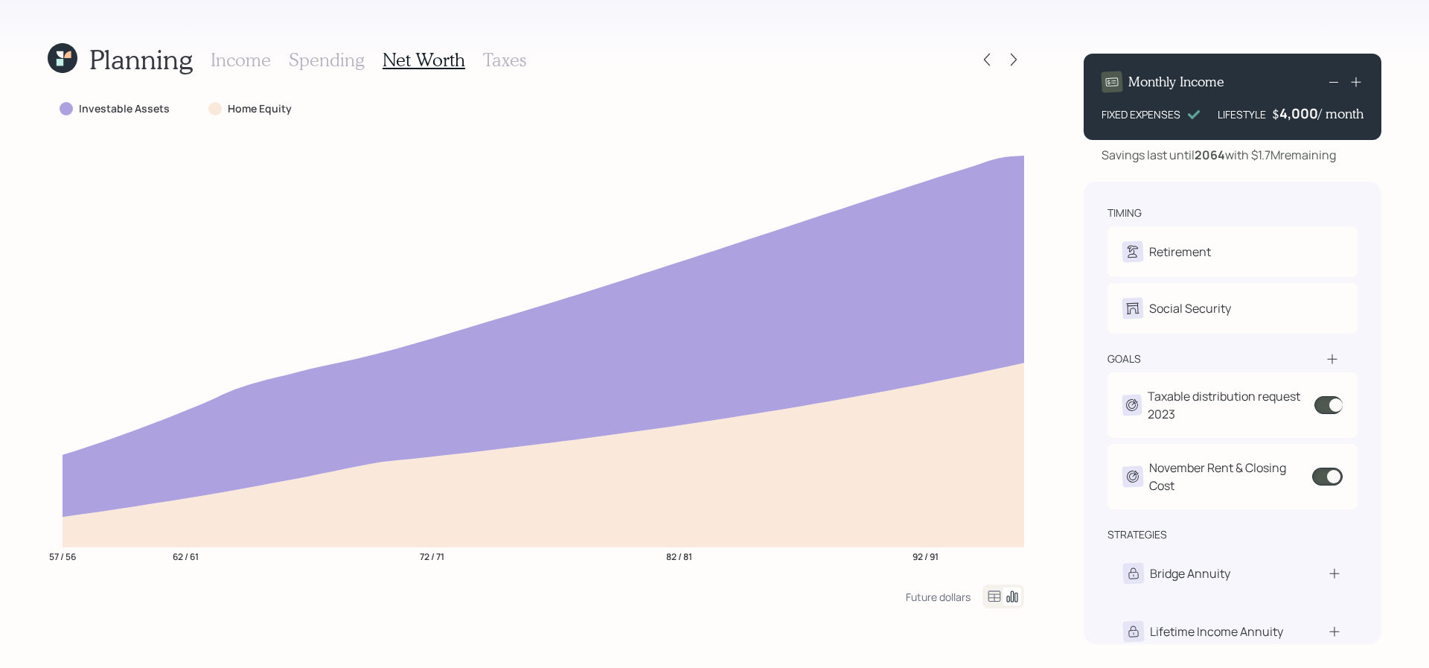
click at [991, 601] on icon at bounding box center [995, 596] width 18 height 18
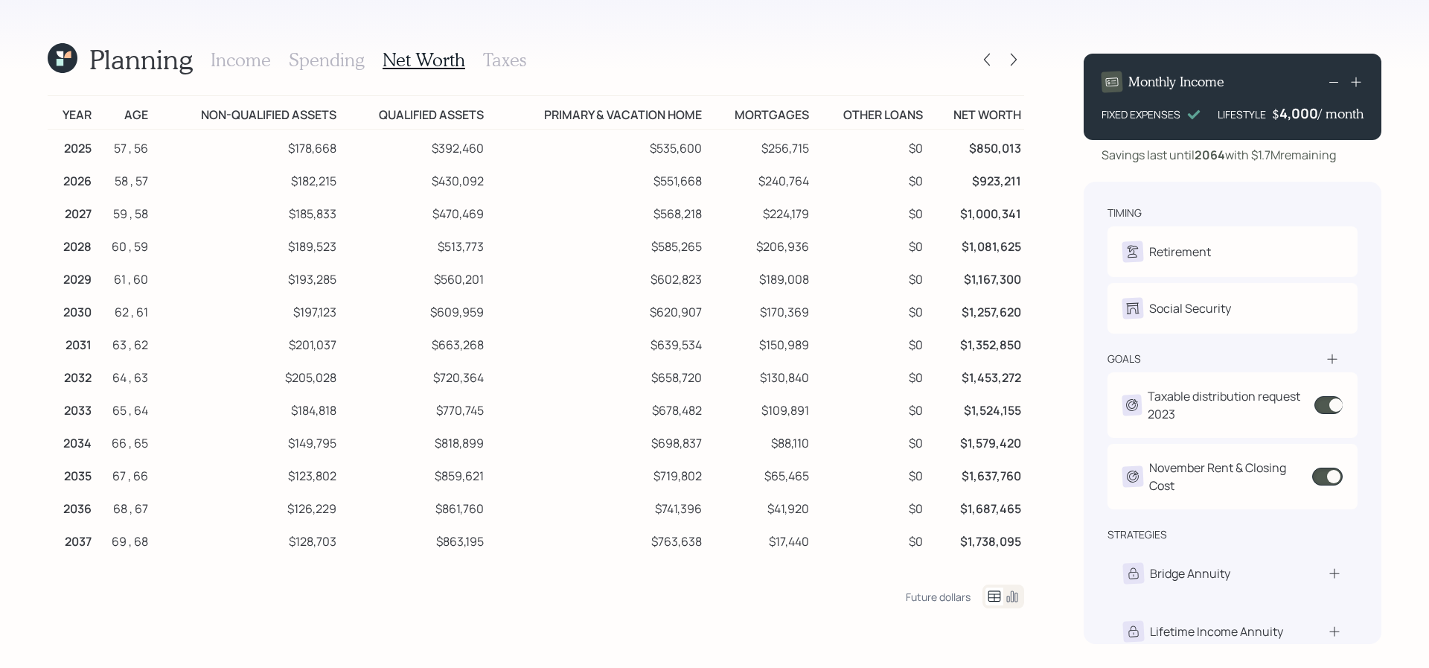
scroll to position [1, 0]
drag, startPoint x: 814, startPoint y: 392, endPoint x: 755, endPoint y: 403, distance: 60.6
click at [755, 403] on tr "2033 65 , 64 $184,818 $770,745 $678,482 $109,891 $0 $1,524,155" at bounding box center [536, 407] width 977 height 33
click at [982, 60] on icon at bounding box center [987, 59] width 15 height 15
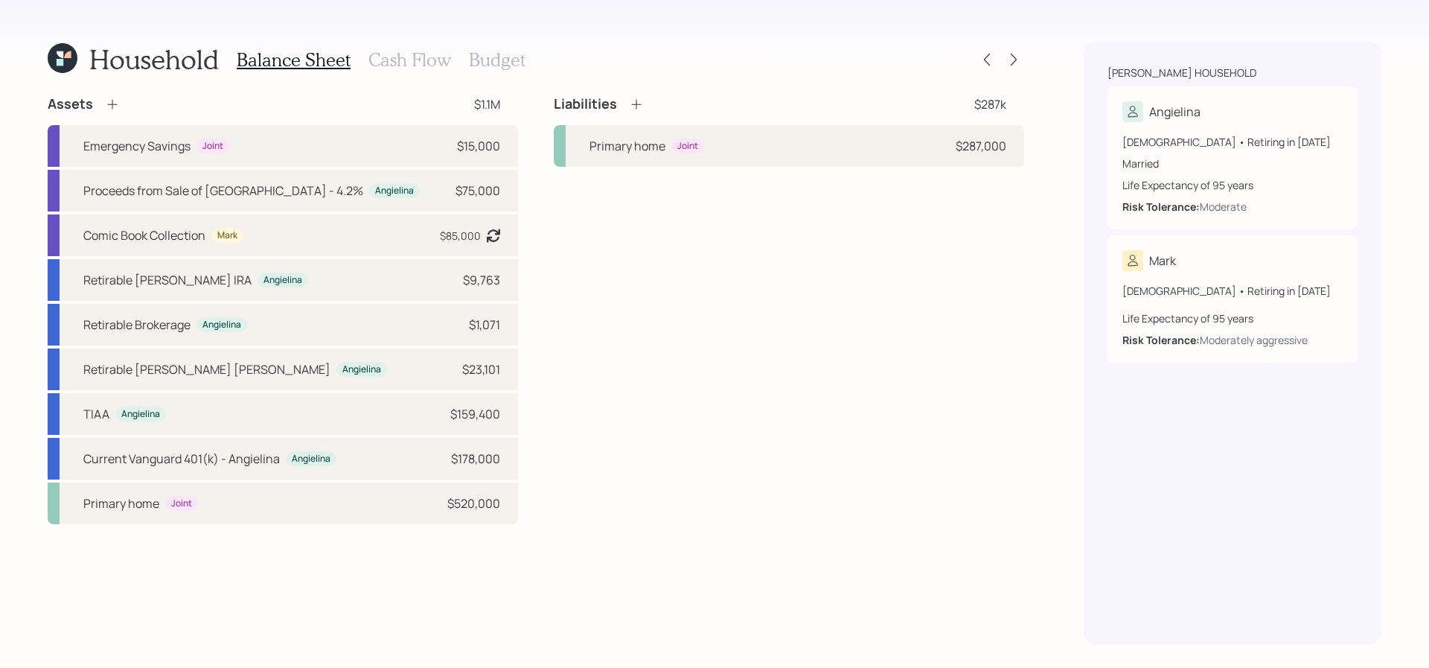
click at [402, 60] on h3 "Cash Flow" at bounding box center [409, 60] width 83 height 22
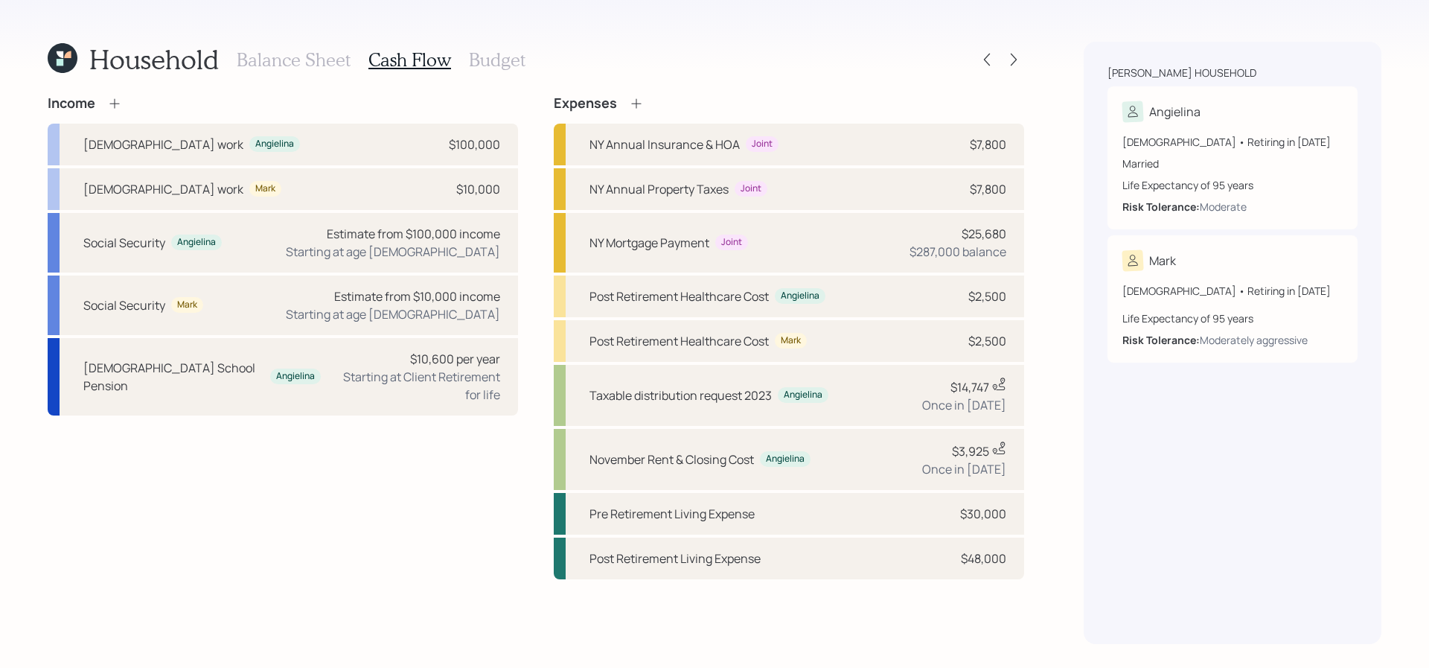
click at [503, 54] on h3 "Budget" at bounding box center [497, 60] width 57 height 22
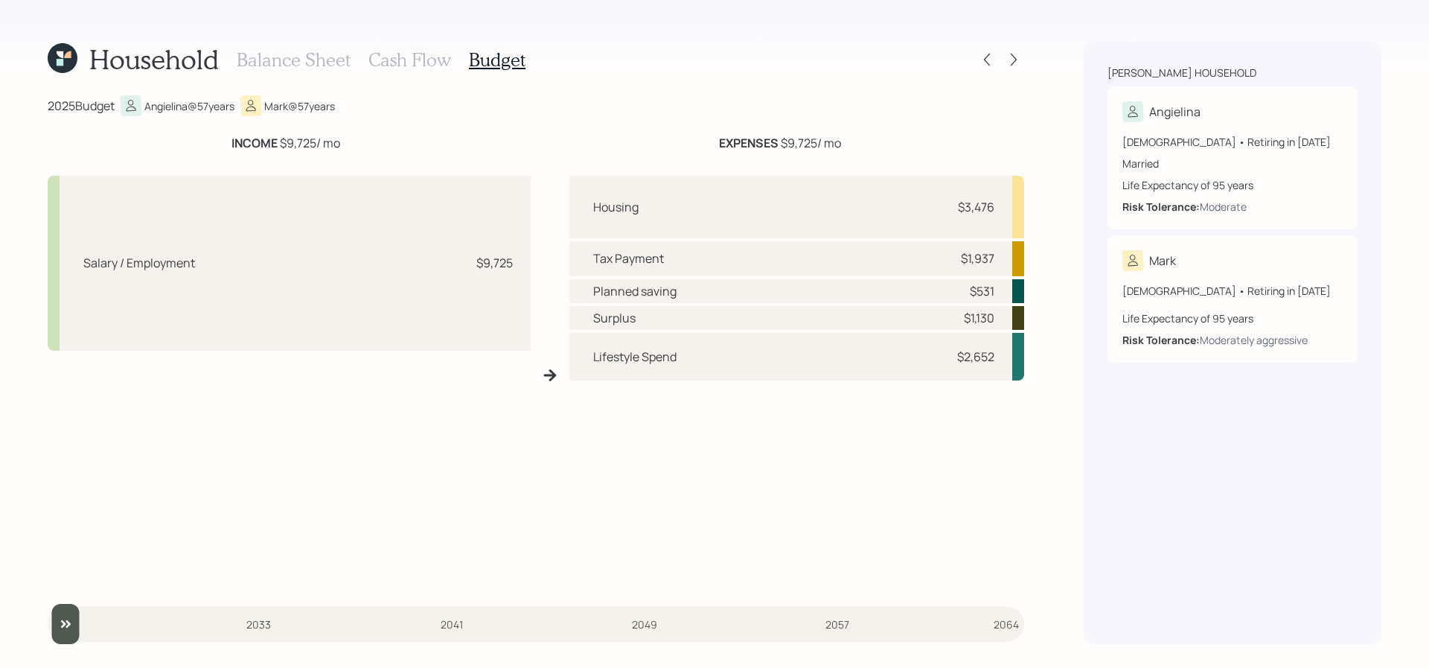
click at [301, 59] on h3 "Balance Sheet" at bounding box center [294, 60] width 114 height 22
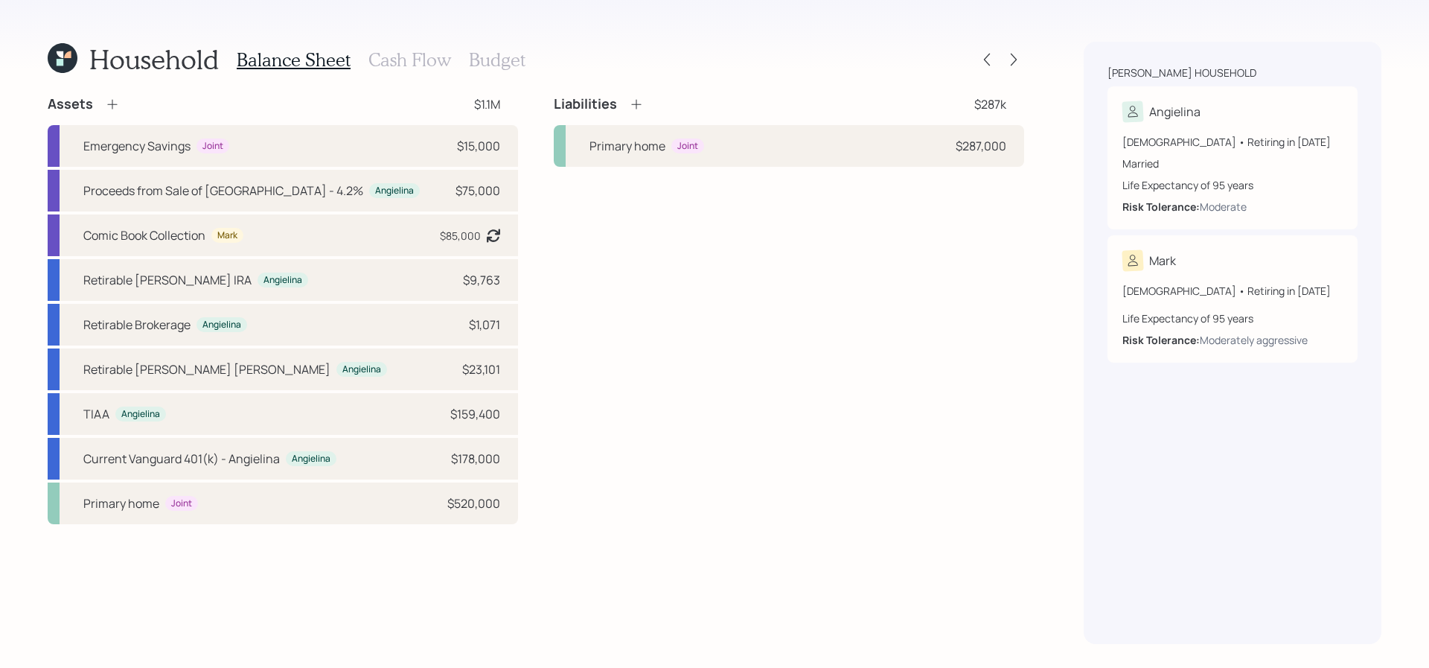
click at [760, 106] on div "Liabilities $287k" at bounding box center [789, 104] width 470 height 18
click at [760, 161] on div "Primary home Joint $287,000" at bounding box center [789, 146] width 470 height 42
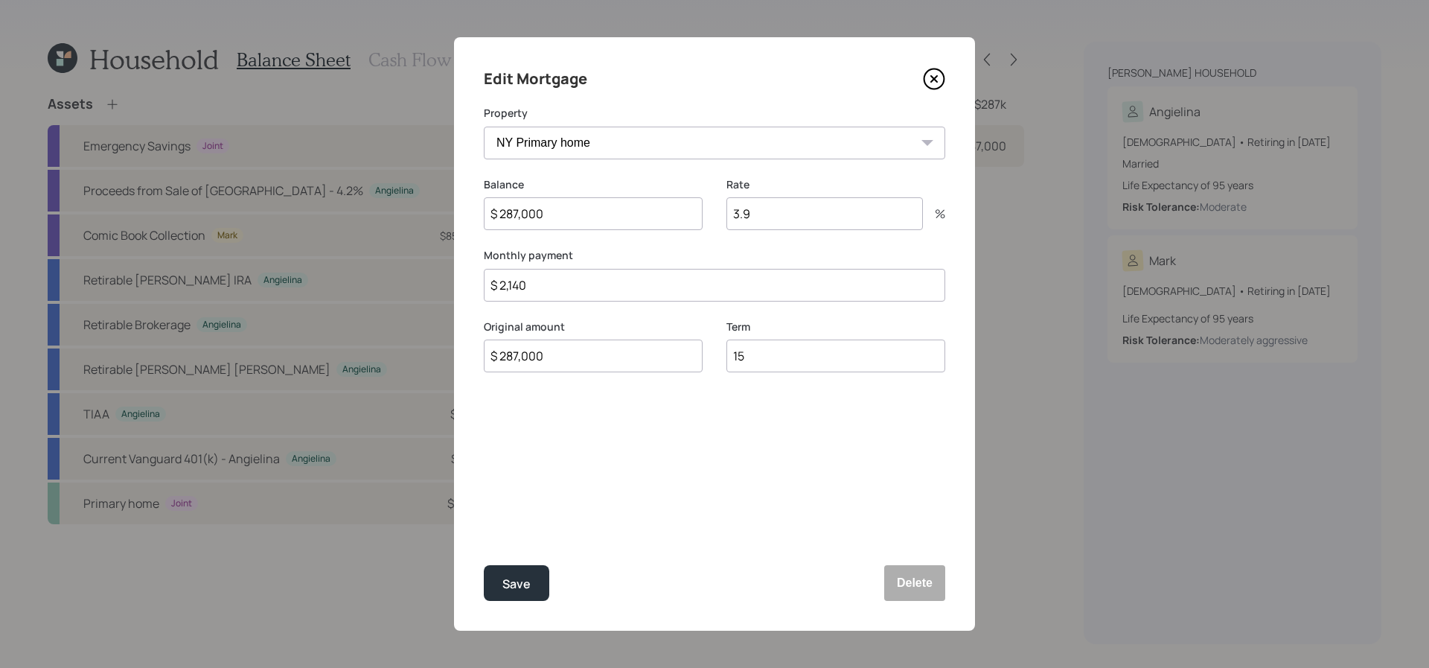
click at [939, 77] on icon at bounding box center [934, 79] width 22 height 22
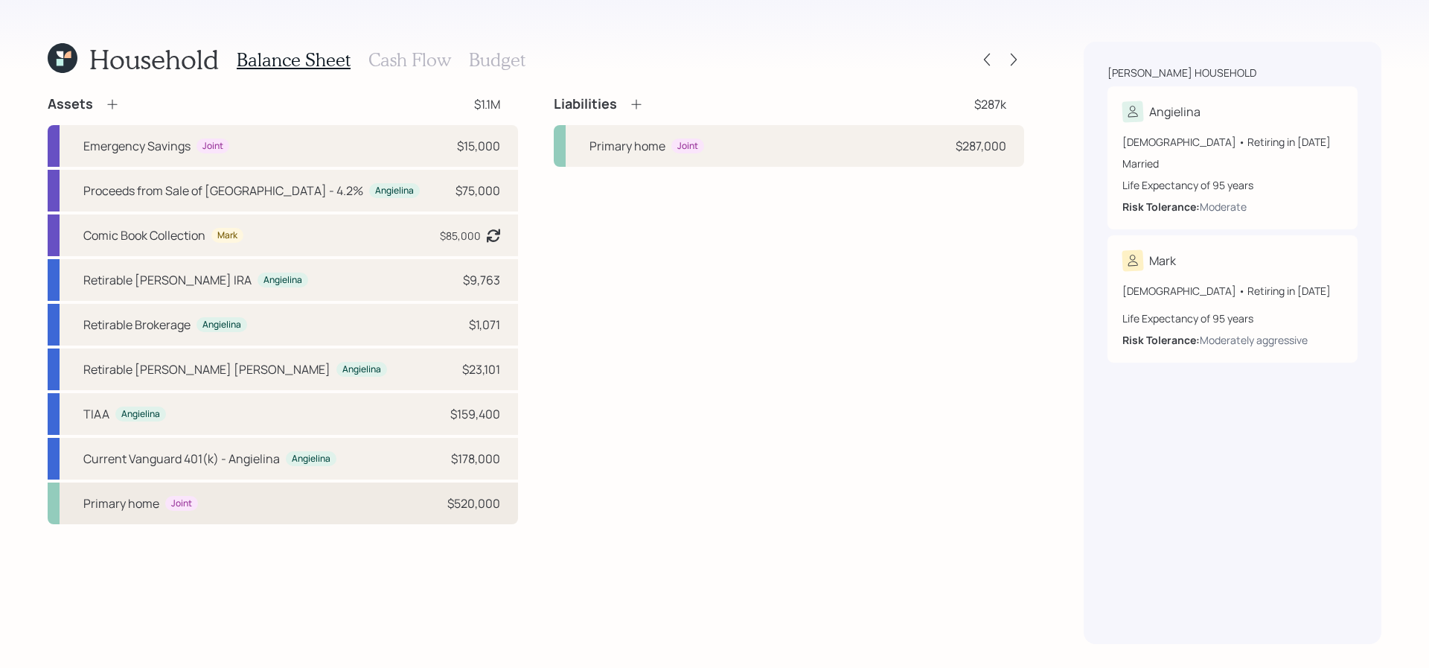
click at [194, 505] on div "Joint" at bounding box center [181, 504] width 33 height 16
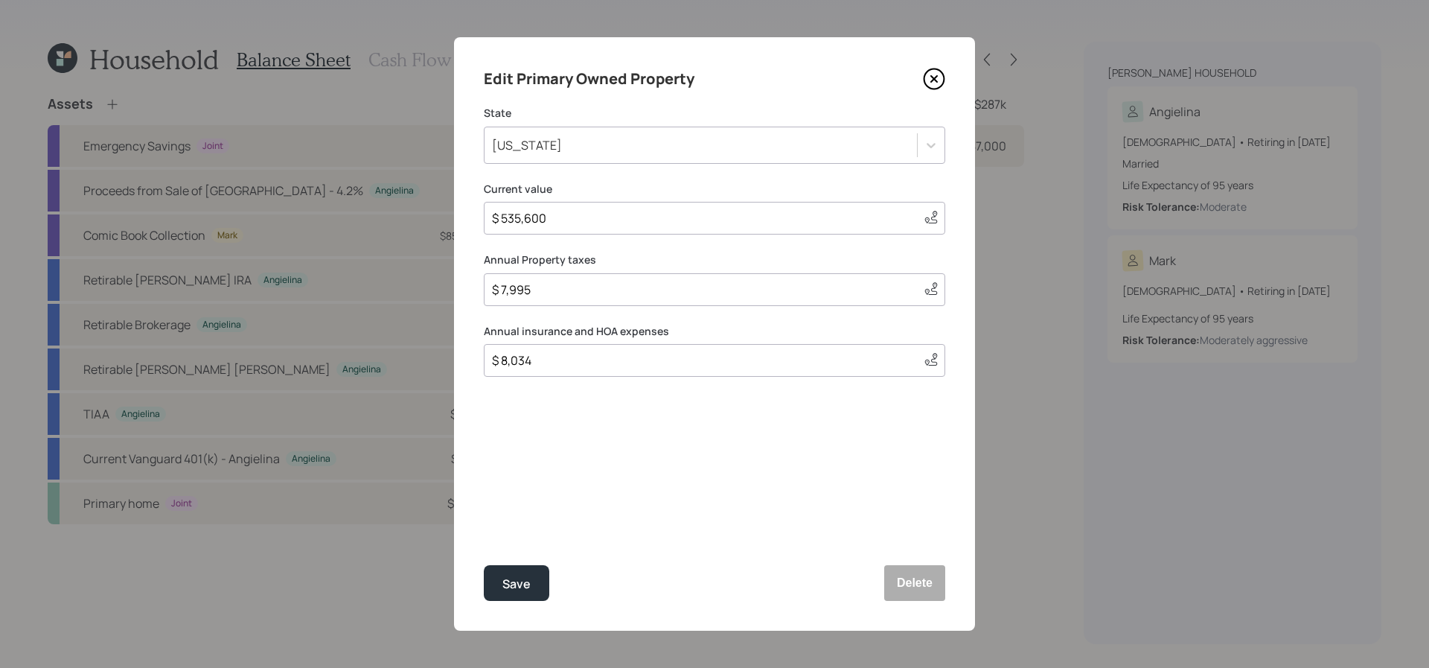
click at [561, 297] on input "$ 7,995" at bounding box center [701, 290] width 421 height 18
drag, startPoint x: 563, startPoint y: 293, endPoint x: 450, endPoint y: 293, distance: 113.1
click at [450, 293] on div "Edit Primary Owned Property State [US_STATE] Current value $ 535,600 This value…" at bounding box center [714, 334] width 1429 height 668
type input "$ 13,000"
click at [655, 137] on div "[US_STATE]" at bounding box center [701, 144] width 432 height 25
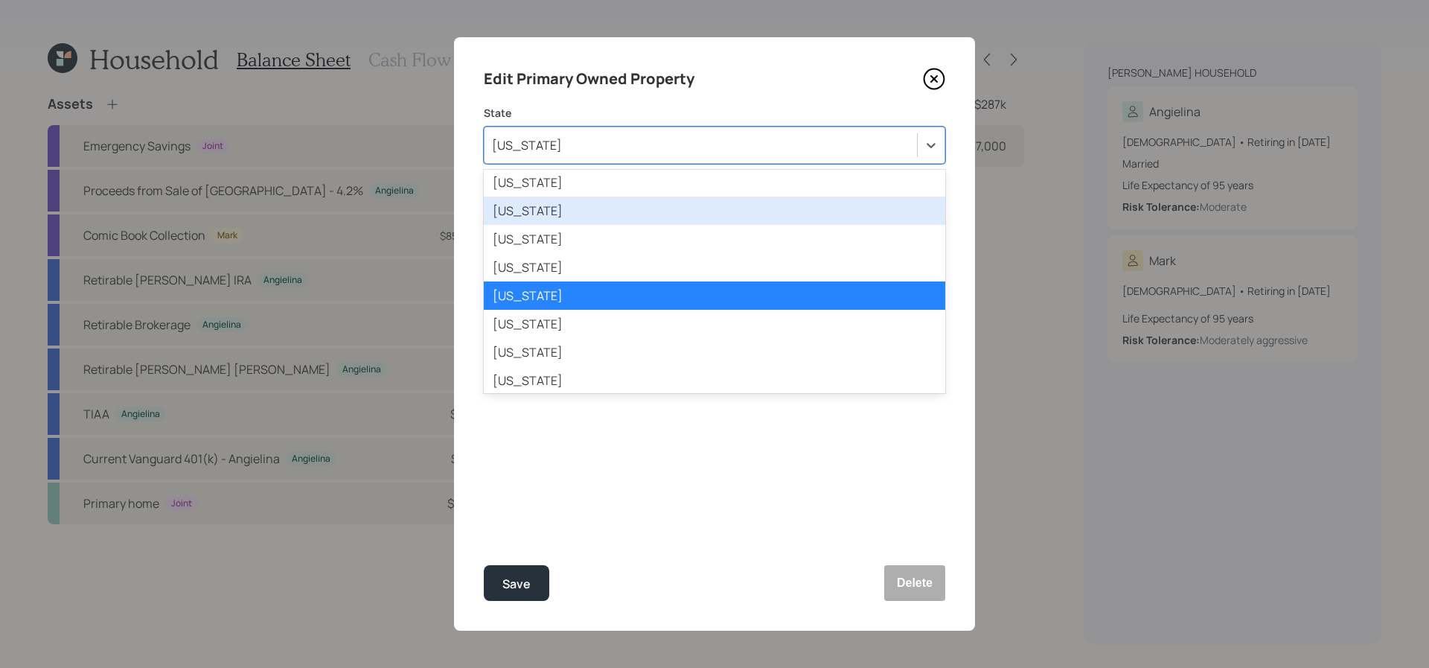
scroll to position [770, 0]
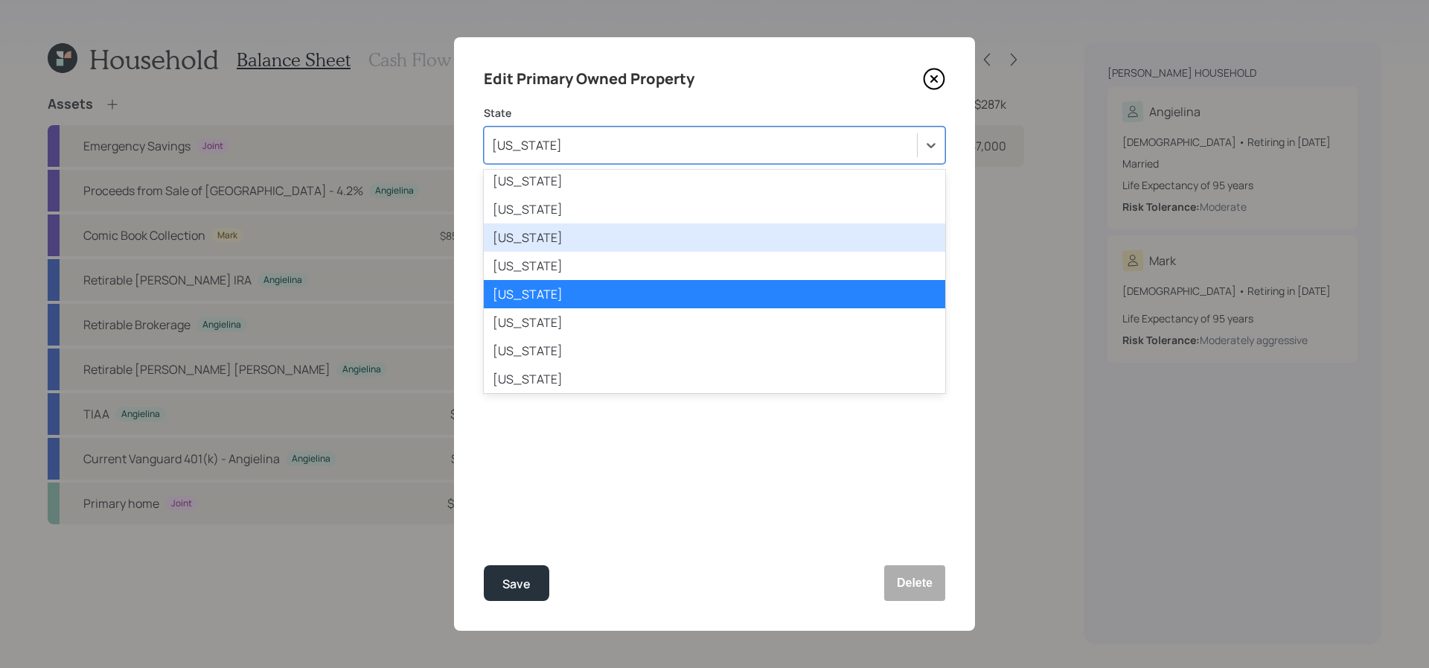
click at [662, 234] on div "[US_STATE]" at bounding box center [715, 237] width 462 height 28
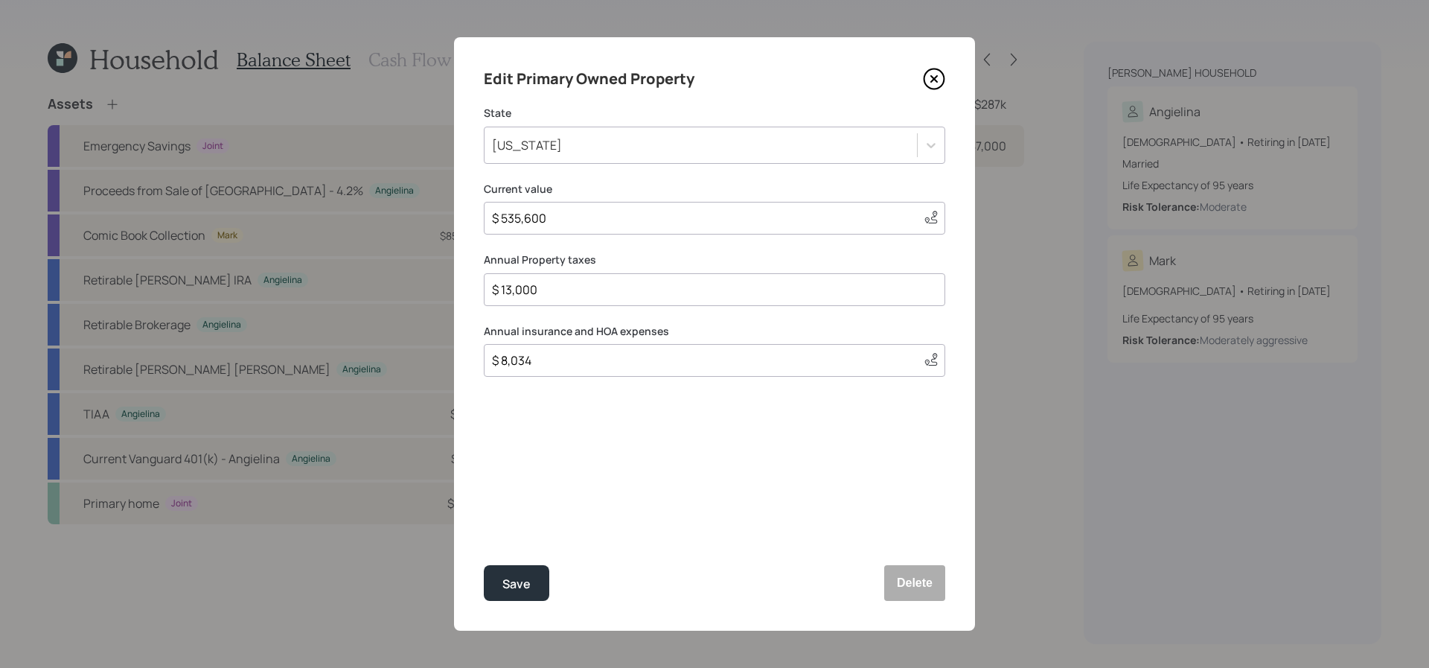
click at [622, 231] on div "$ 535,600 This value is a current estimate based on a value of $520,000 collect…" at bounding box center [715, 218] width 462 height 33
drag, startPoint x: 625, startPoint y: 222, endPoint x: 191, endPoint y: 178, distance: 436.2
click at [191, 178] on div "Edit Primary Owned Property State [US_STATE] Current value $ 535,600 This value…" at bounding box center [714, 334] width 1429 height 668
type input "$ 700,000"
click at [484, 565] on button "Save" at bounding box center [517, 583] width 66 height 36
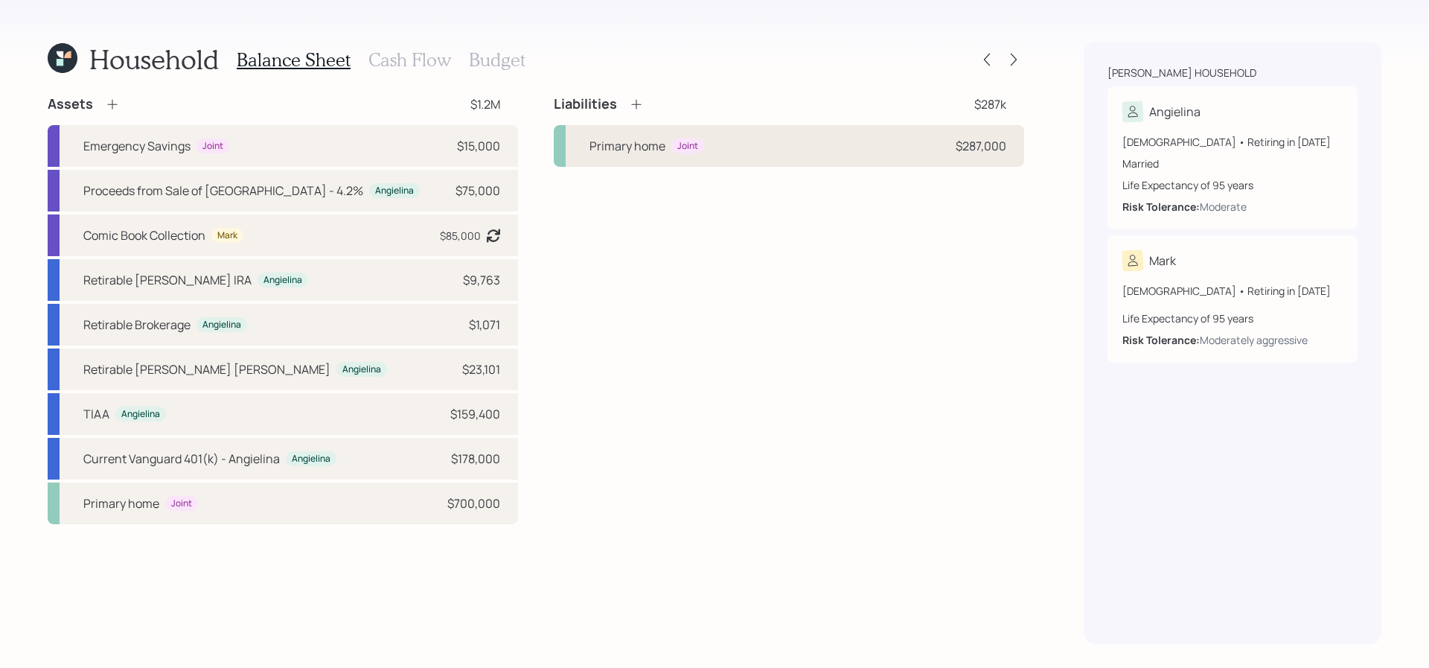
click at [653, 146] on div "Primary home" at bounding box center [628, 146] width 76 height 18
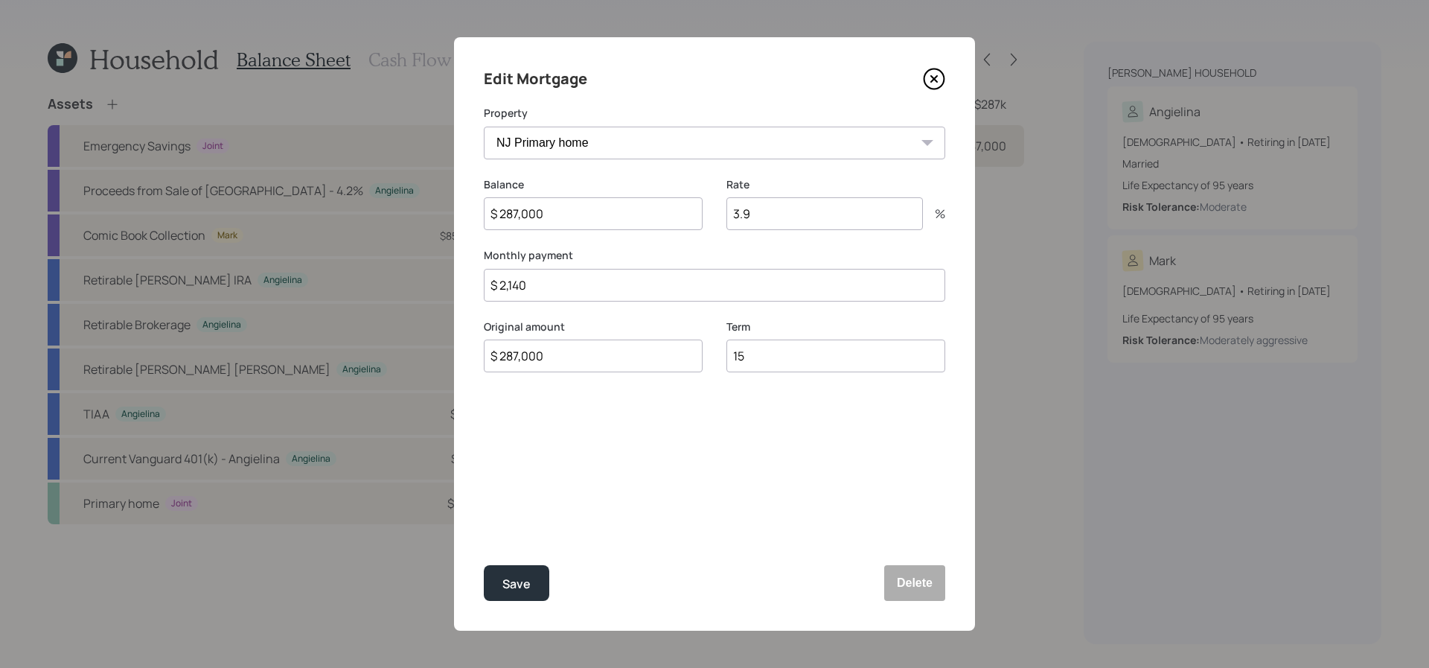
click at [653, 146] on select "NJ Primary home" at bounding box center [715, 143] width 462 height 33
click at [484, 127] on select "NJ Primary home" at bounding box center [715, 143] width 462 height 33
drag, startPoint x: 670, startPoint y: 214, endPoint x: 253, endPoint y: 118, distance: 427.8
click at [253, 118] on div "Edit Mortgage Property NJ Primary home Balance $ 287,000 Rate 3.9 % Monthly pay…" at bounding box center [714, 334] width 1429 height 668
type input "$ 279,000"
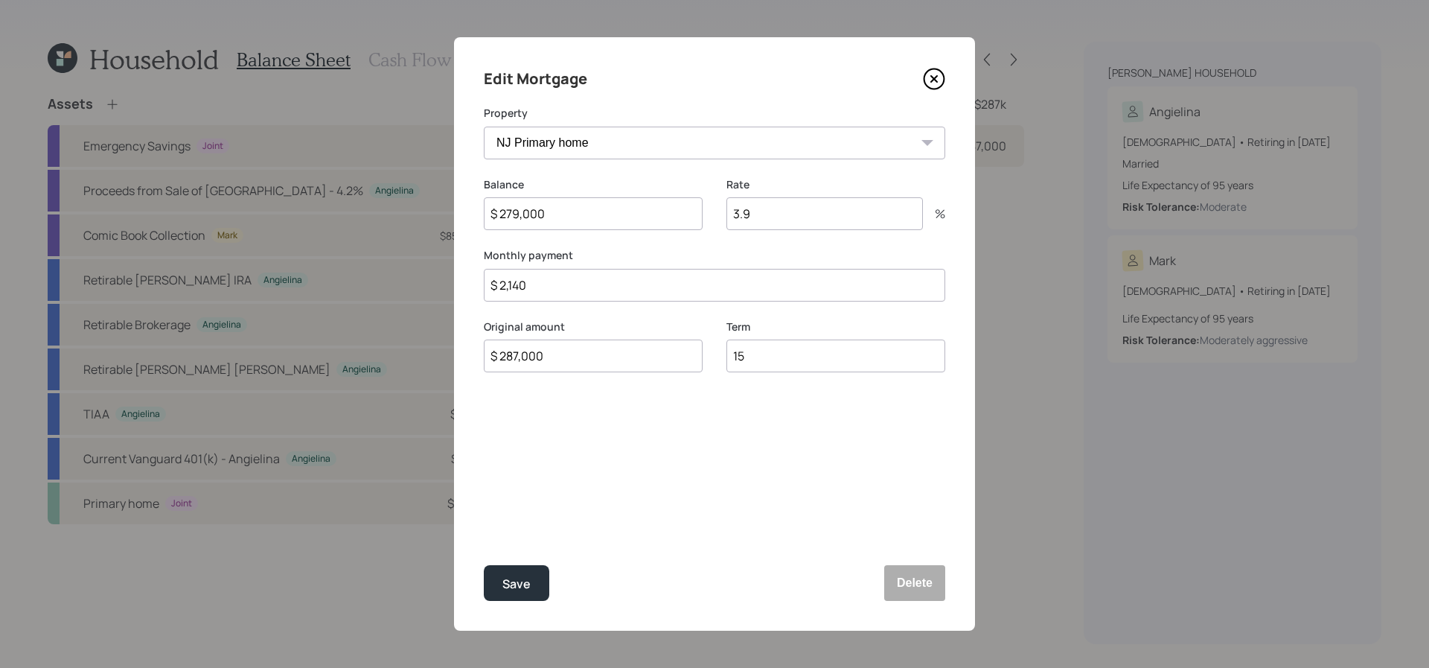
click at [571, 341] on input "$ 287,000" at bounding box center [593, 355] width 219 height 33
drag, startPoint x: 571, startPoint y: 357, endPoint x: 274, endPoint y: 328, distance: 298.4
click at [274, 328] on div "Edit Mortgage Property NJ Primary home Balance $ 279,000 Rate 3.9 % Monthly pay…" at bounding box center [714, 334] width 1429 height 668
type input "$ 279,000"
click at [484, 565] on button "Save" at bounding box center [517, 583] width 66 height 36
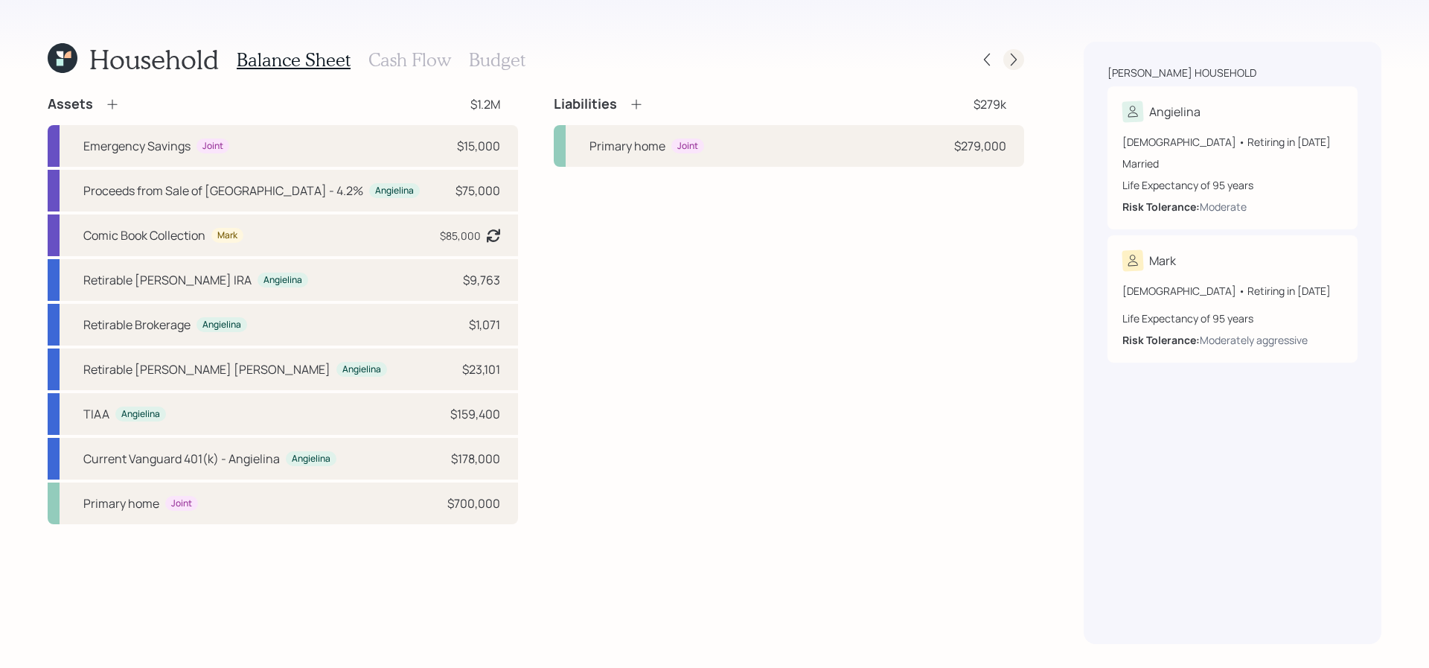
click at [1015, 51] on div at bounding box center [1013, 59] width 21 height 21
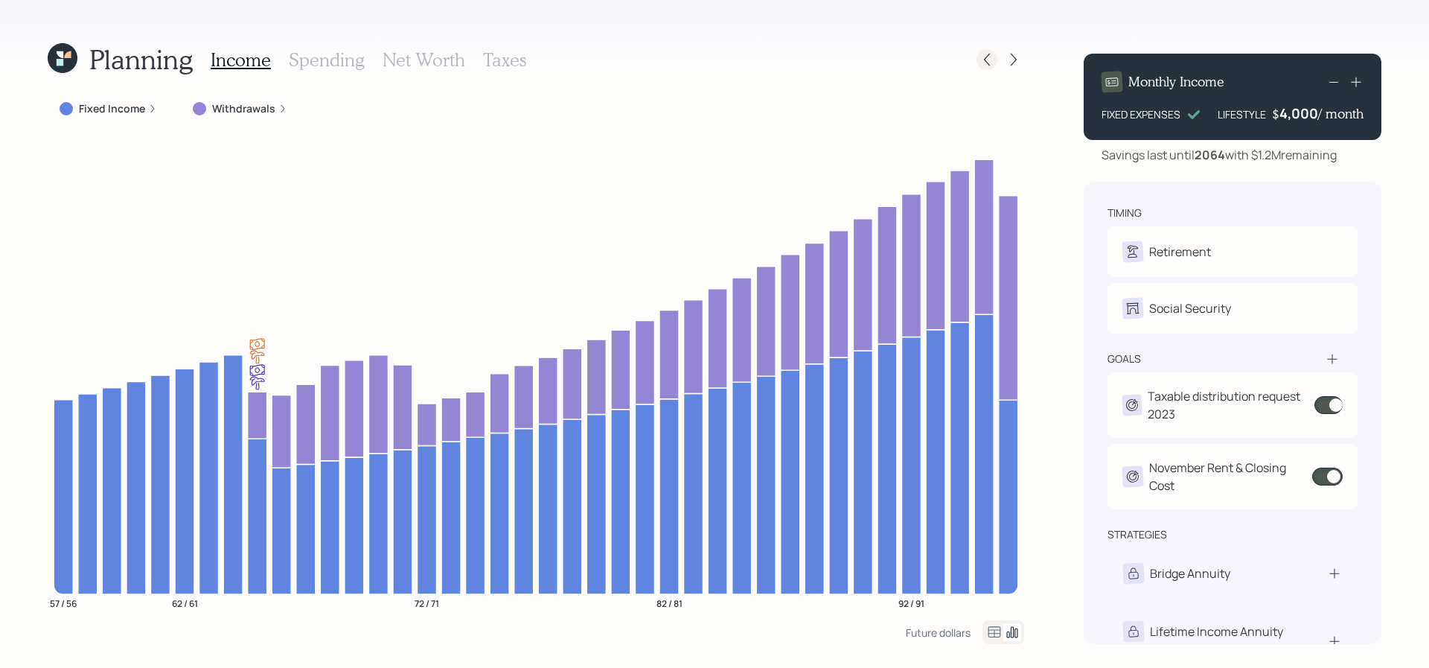
click at [986, 63] on icon at bounding box center [987, 59] width 15 height 15
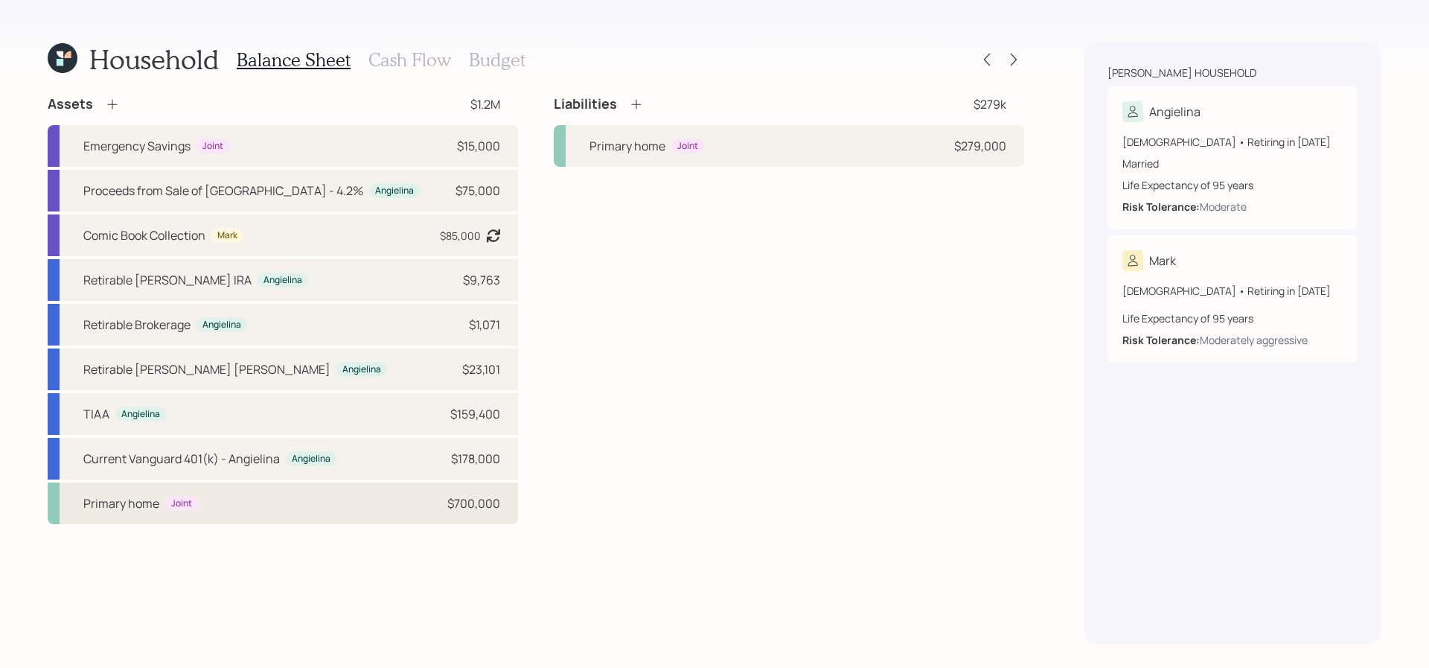
click at [175, 519] on div "Primary home Joint $700,000" at bounding box center [283, 503] width 470 height 42
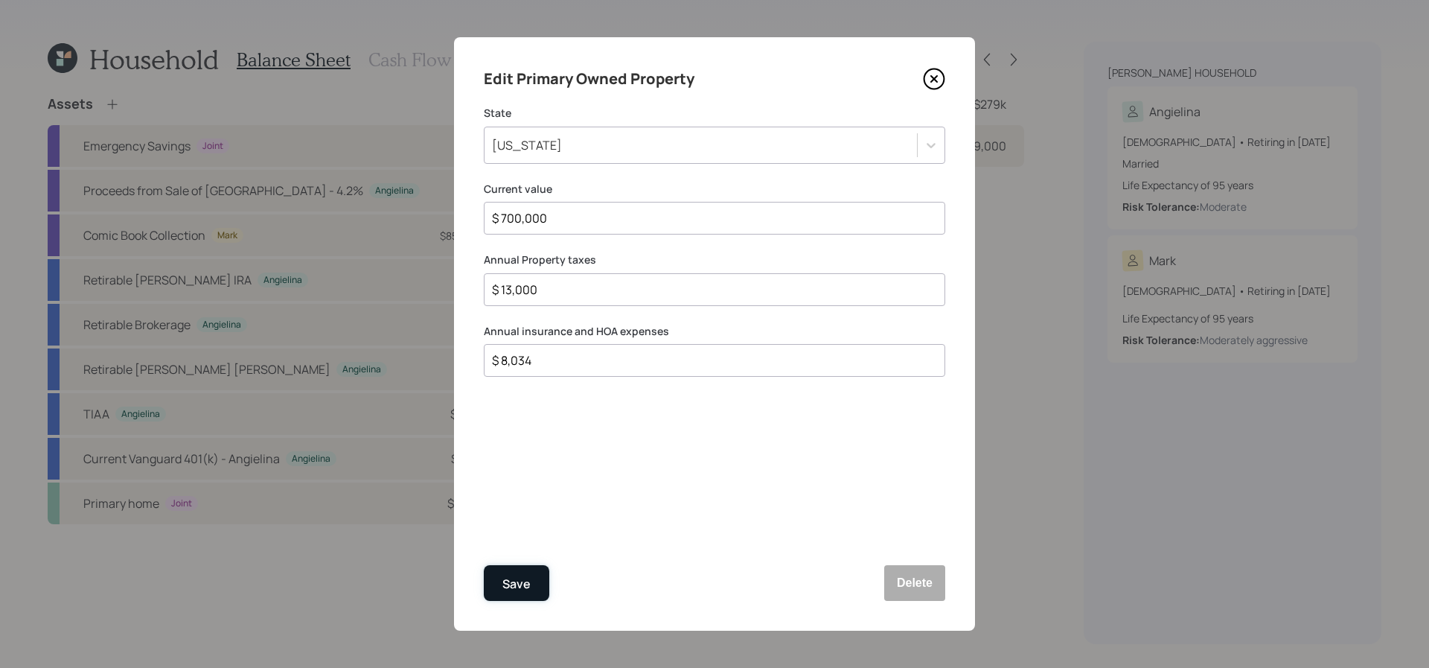
click at [522, 585] on div "Save" at bounding box center [516, 584] width 28 height 20
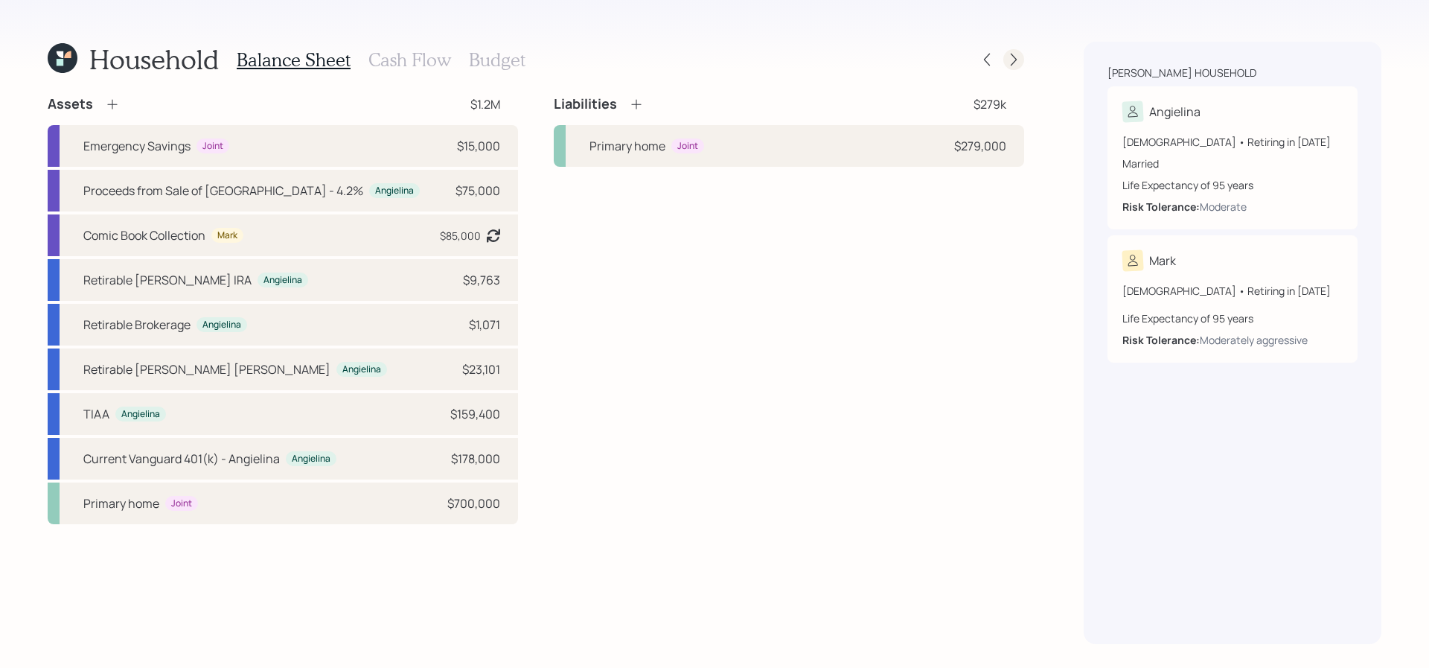
click at [1018, 60] on icon at bounding box center [1013, 59] width 15 height 15
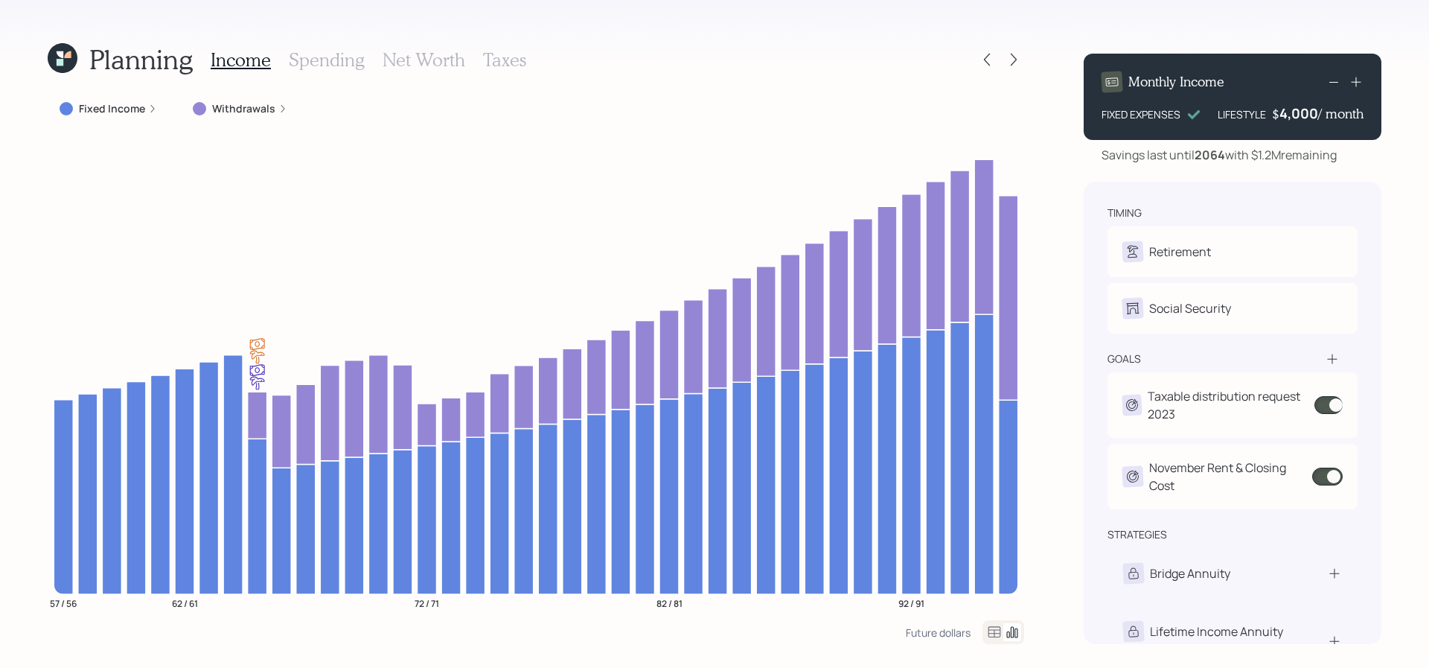
click at [61, 41] on div "Planning Income Spending Net Worth Taxes Fixed Income Withdrawals 57 / 56 62 / …" at bounding box center [714, 334] width 1429 height 668
click at [61, 51] on icon at bounding box center [60, 54] width 7 height 7
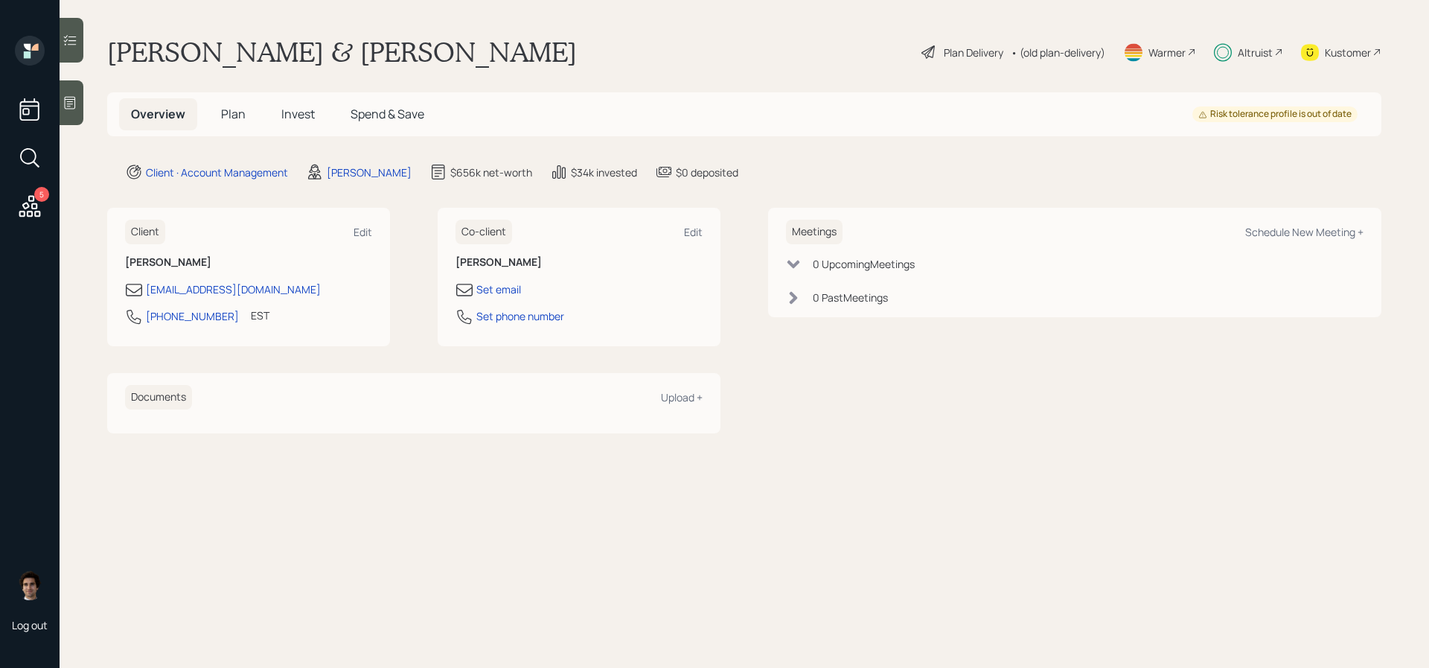
click at [296, 106] on span "Invest" at bounding box center [297, 114] width 33 height 16
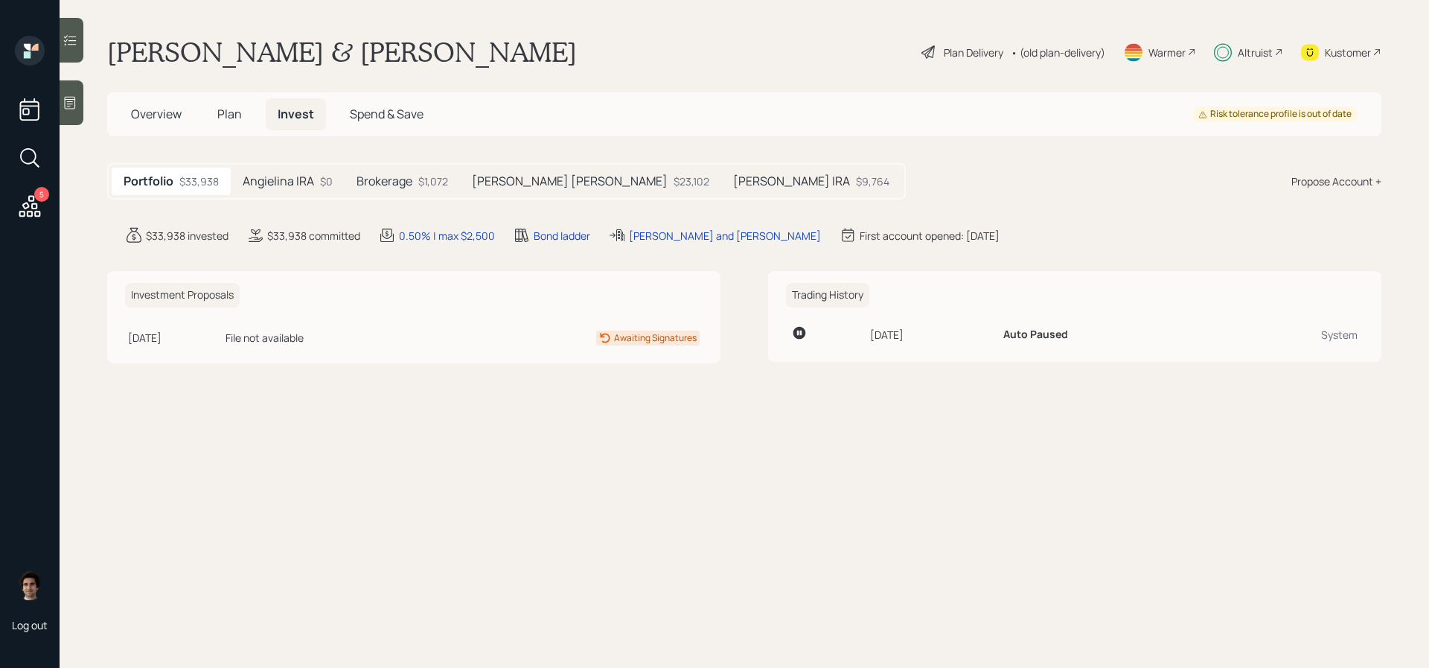
click at [519, 188] on div "[PERSON_NAME] [PERSON_NAME] $23,102" at bounding box center [590, 181] width 261 height 28
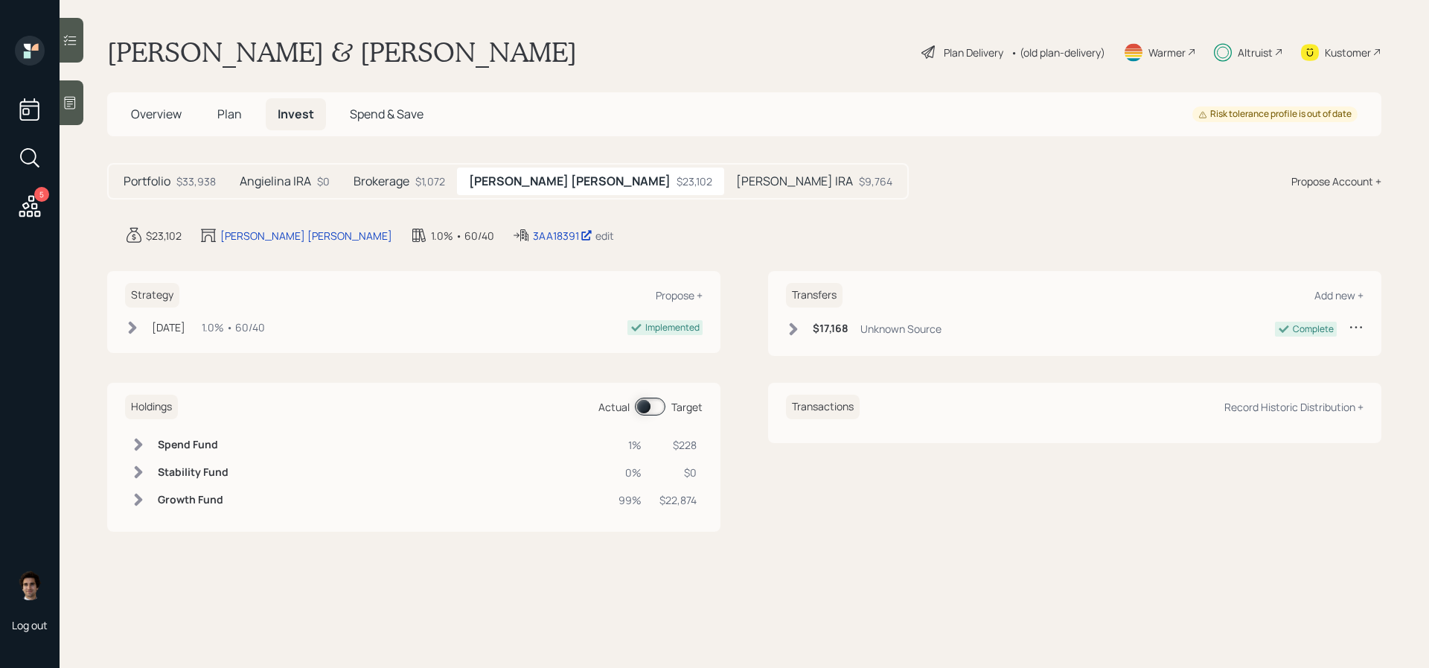
click at [512, 227] on div "3AA18391 edit" at bounding box center [563, 235] width 102 height 18
click at [533, 233] on div "3AA18391" at bounding box center [563, 236] width 60 height 16
